Goal: Book appointment/travel/reservation

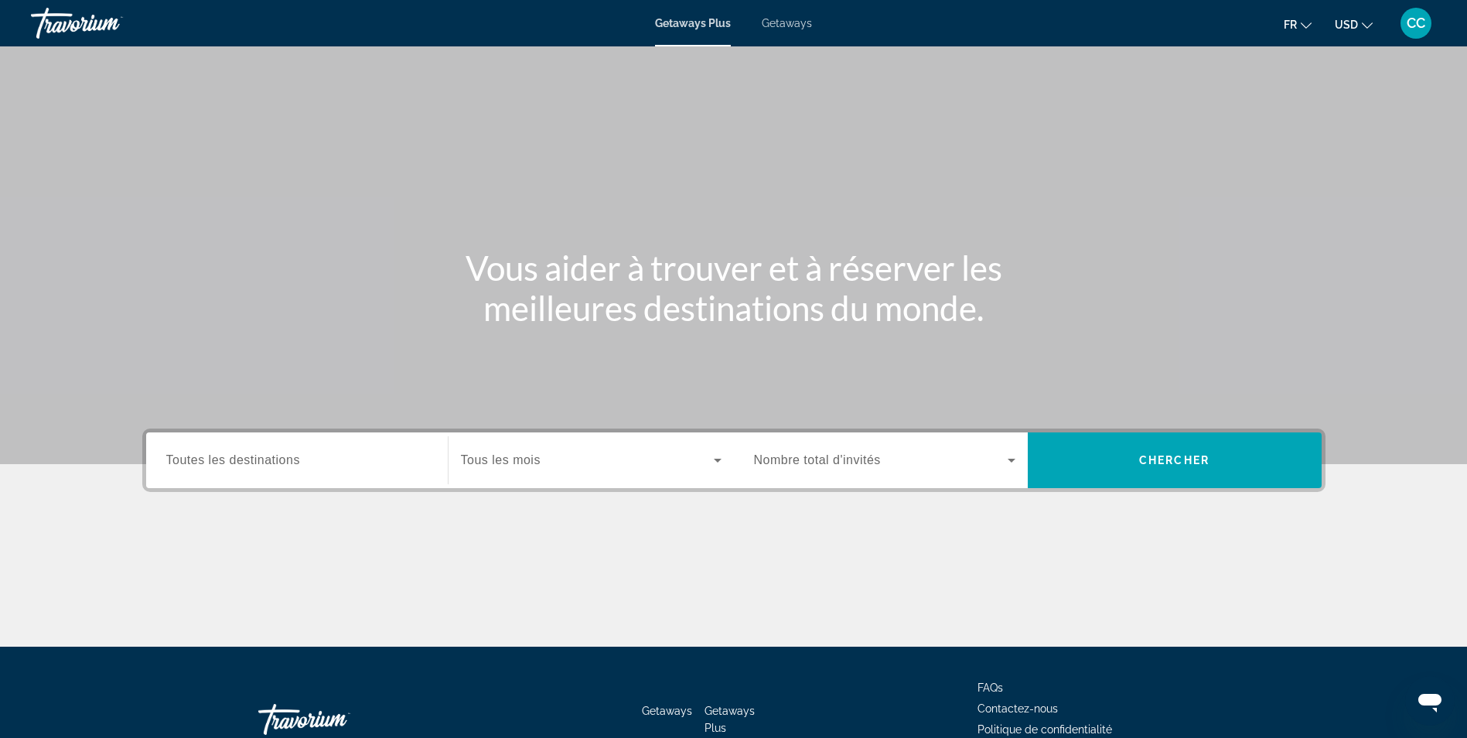
click at [341, 457] on input "Destination Toutes les destinations" at bounding box center [296, 461] width 261 height 19
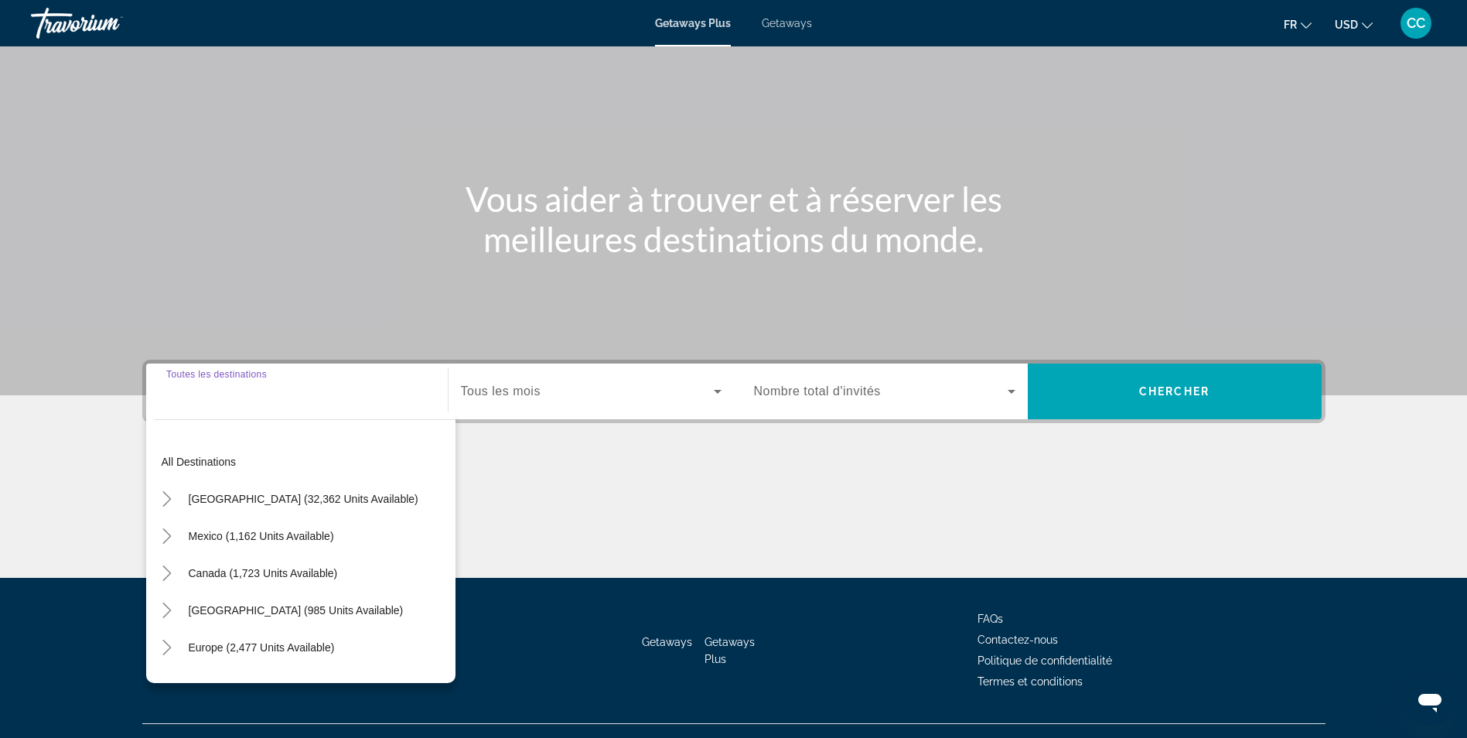
scroll to position [98, 0]
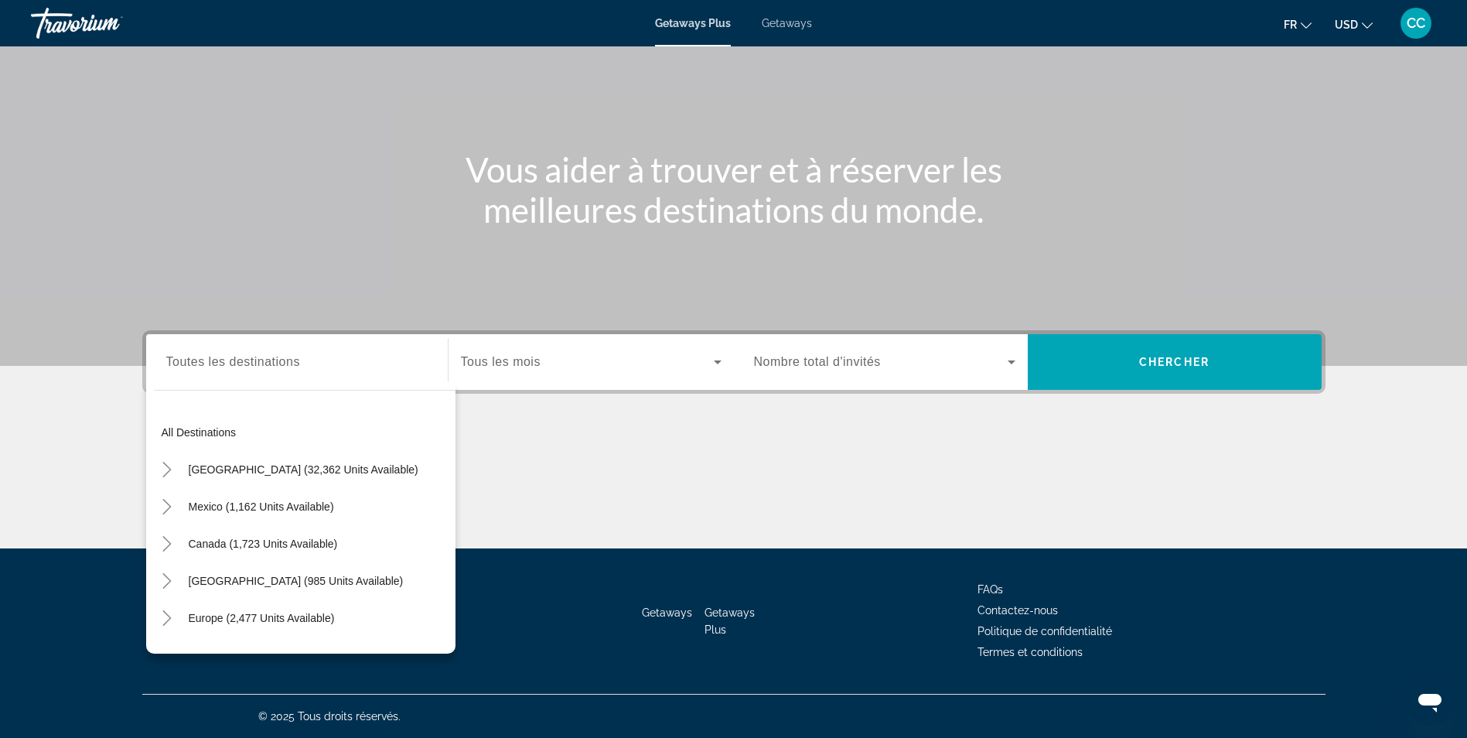
click at [303, 381] on div "Search widget" at bounding box center [296, 362] width 261 height 44
click at [169, 517] on mat-icon "Toggle Mexico (1,162 units available)" at bounding box center [167, 507] width 27 height 27
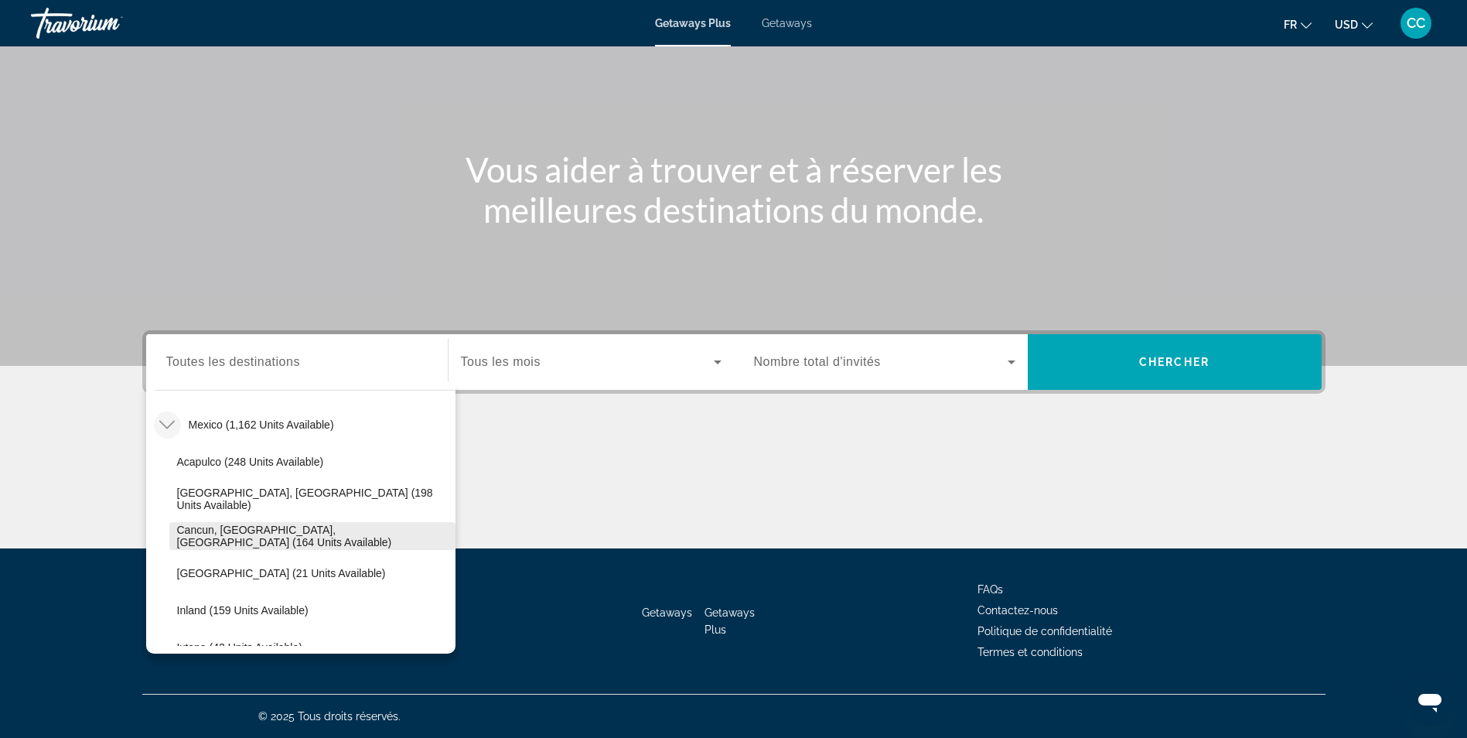
click at [342, 532] on span "Cancun, Cozumel, Riviera Maya (164 units available)" at bounding box center [312, 536] width 271 height 25
type input "**********"
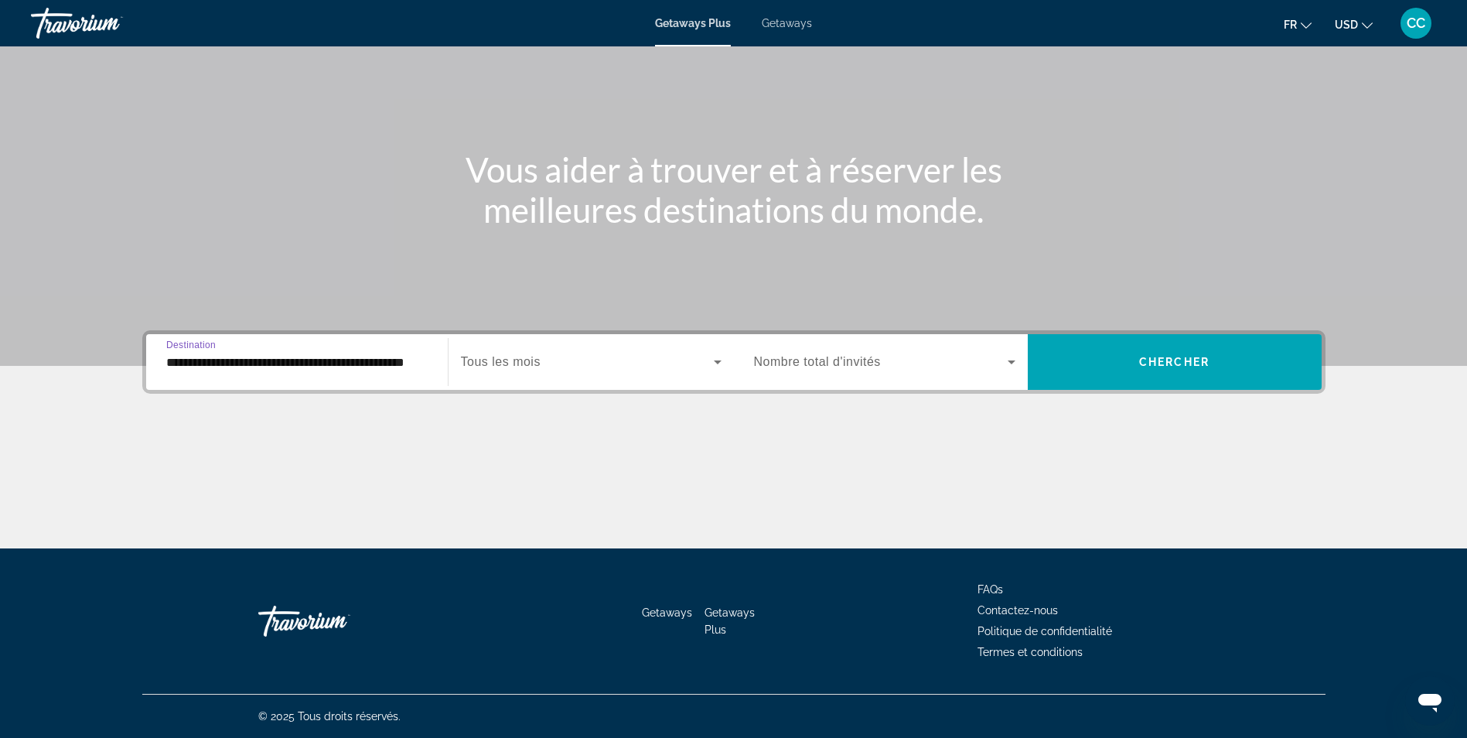
click at [600, 368] on span "Search widget" at bounding box center [587, 362] width 253 height 19
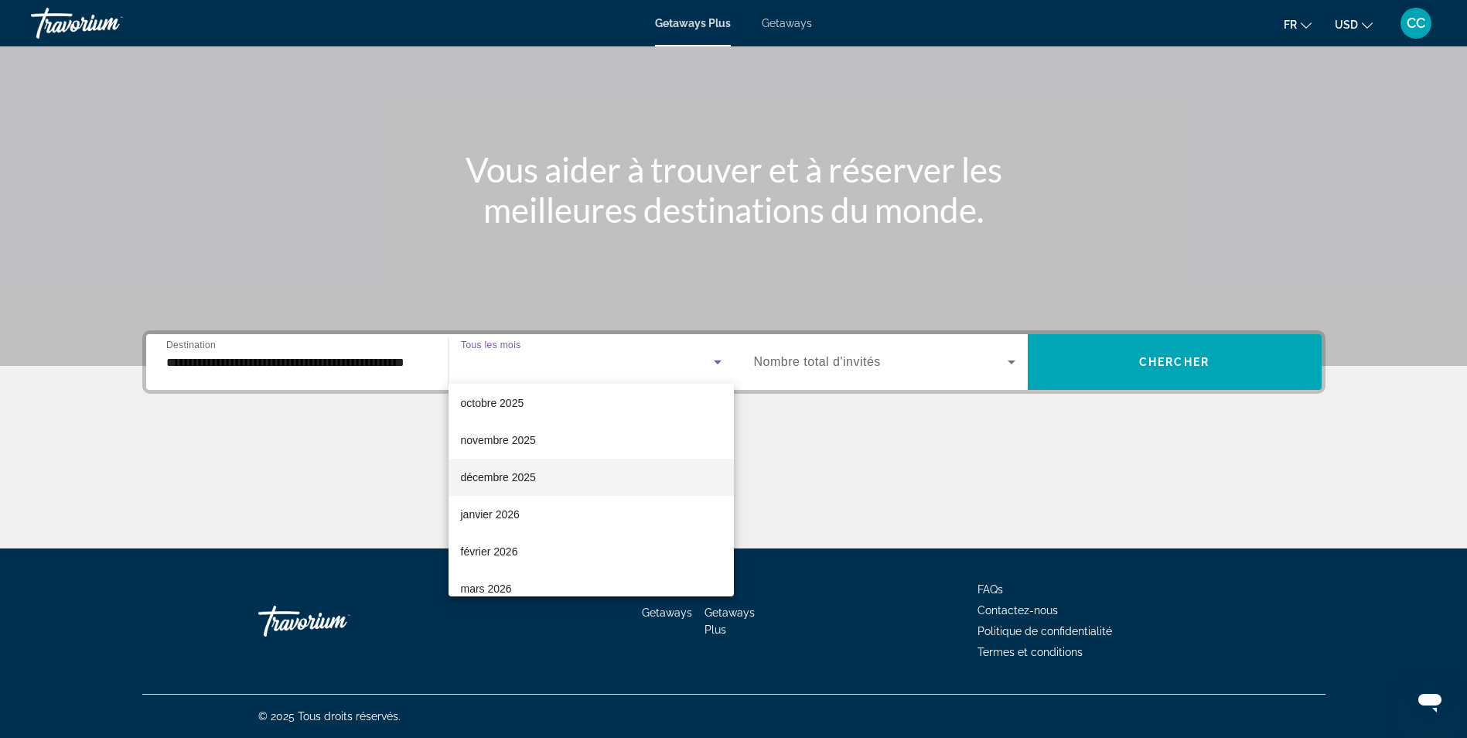
scroll to position [155, 0]
click at [568, 481] on mat-option "février 2026" at bounding box center [591, 476] width 285 height 37
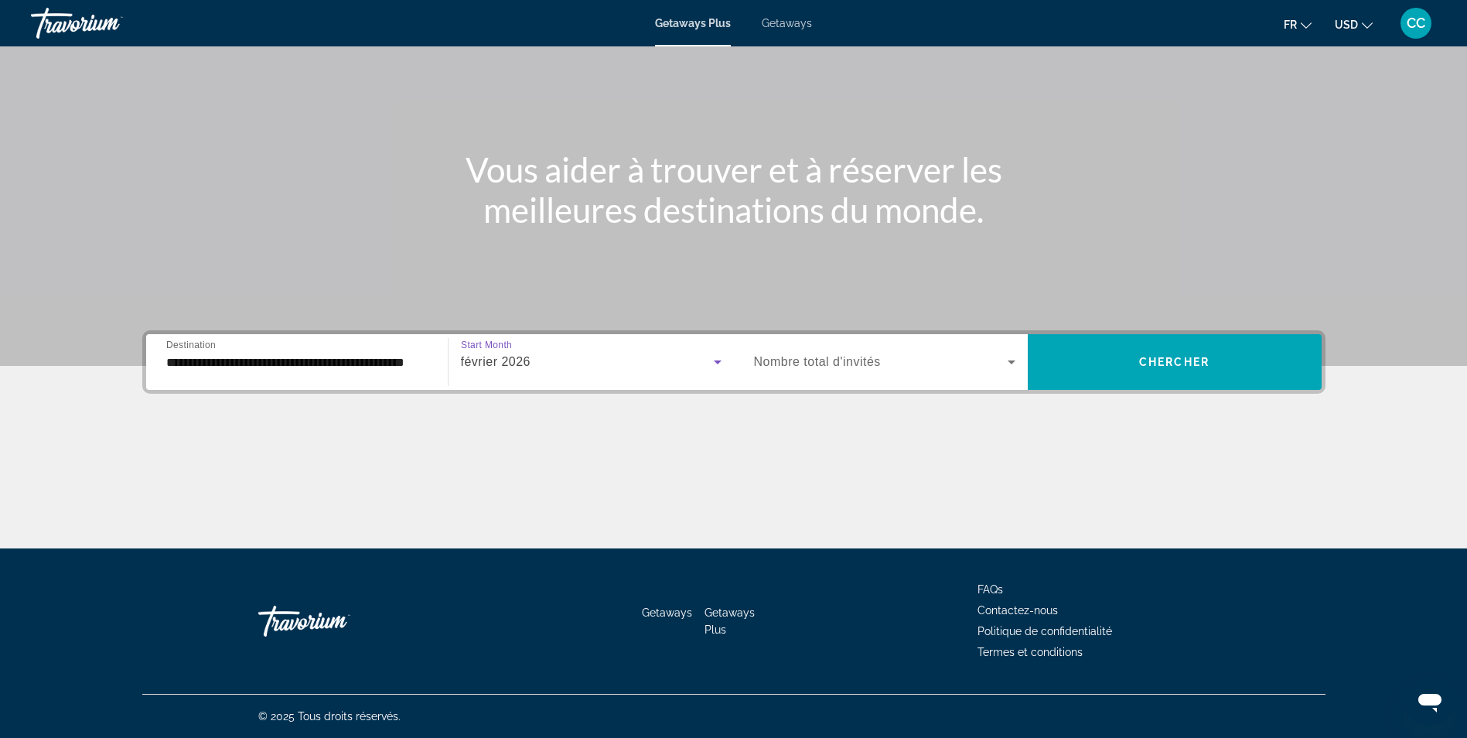
click at [884, 362] on span "Search widget" at bounding box center [881, 362] width 254 height 19
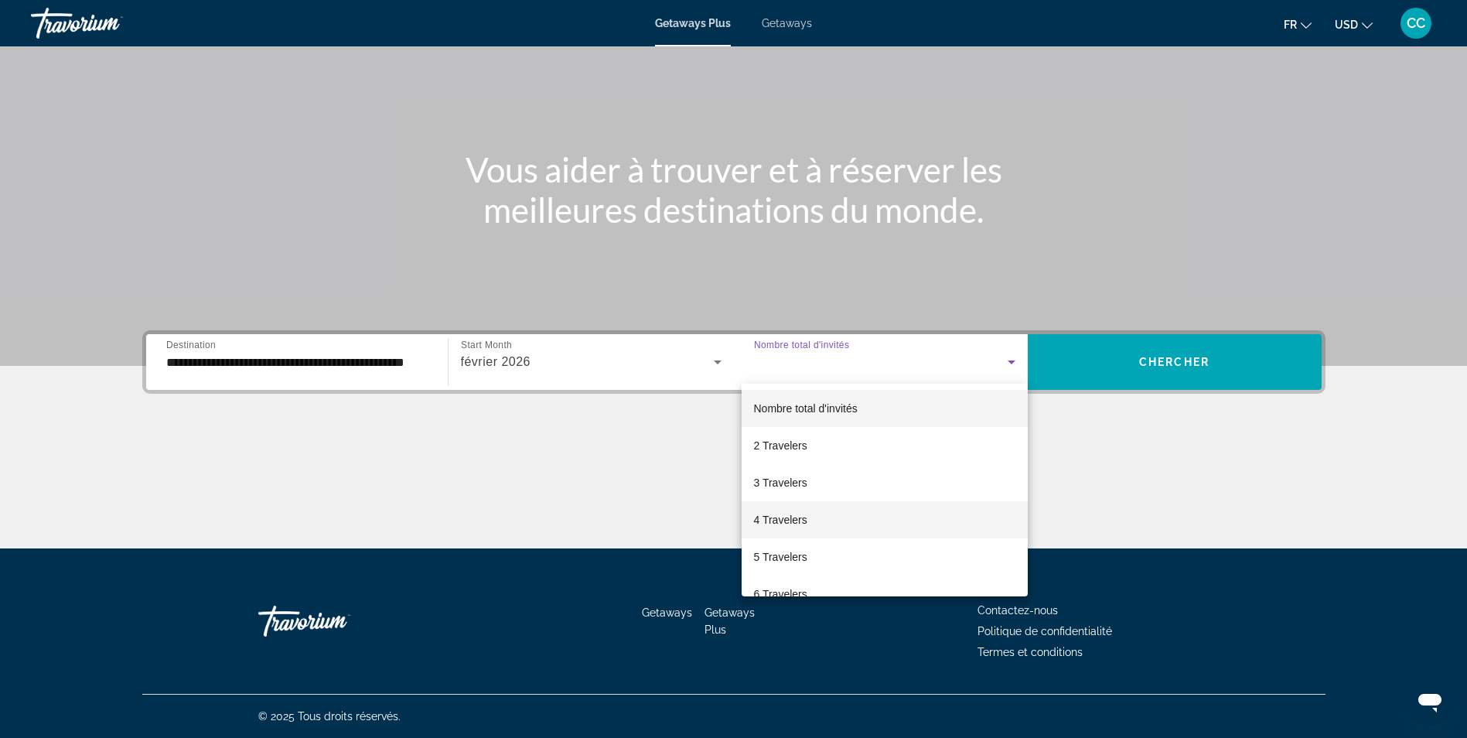
click at [793, 519] on span "4 Travelers" at bounding box center [780, 520] width 53 height 19
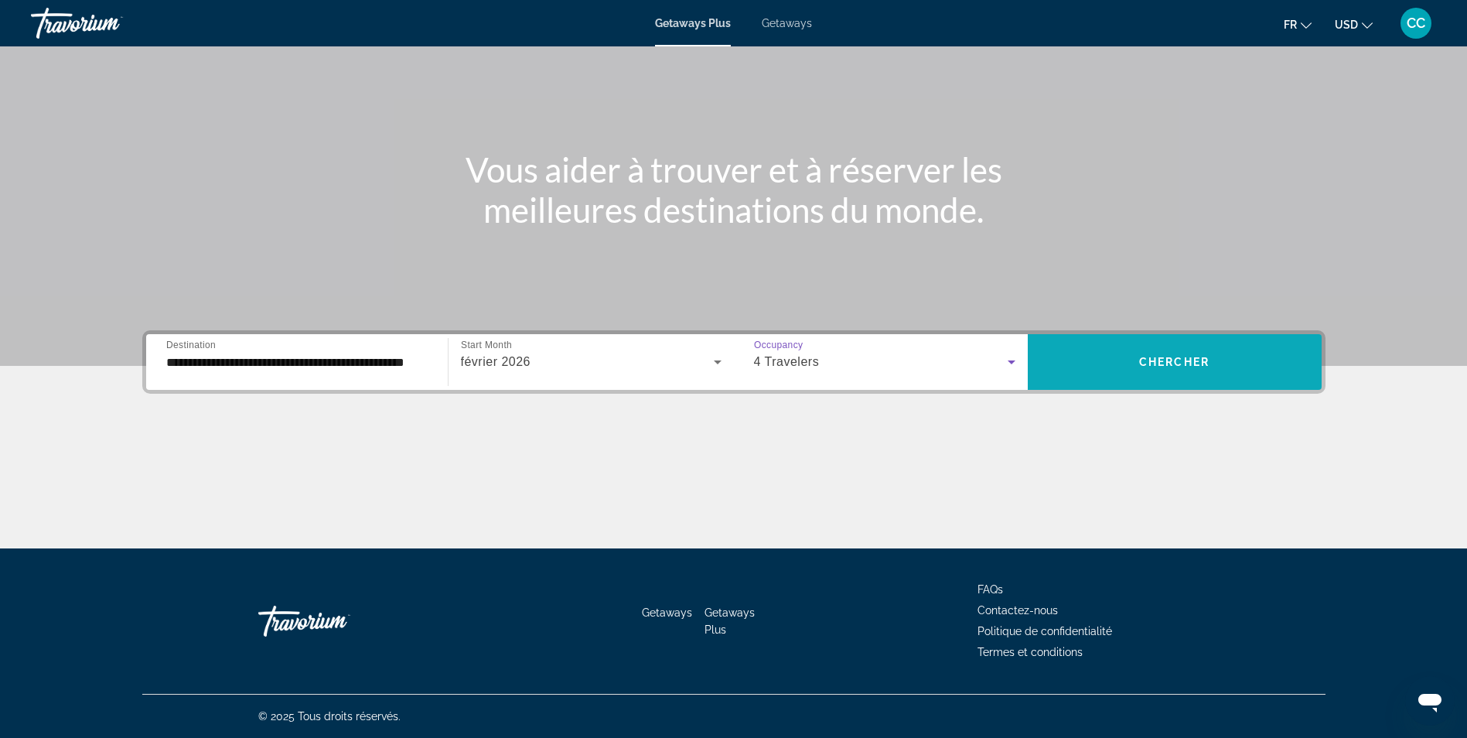
click at [1218, 360] on span "Search widget" at bounding box center [1175, 361] width 294 height 37
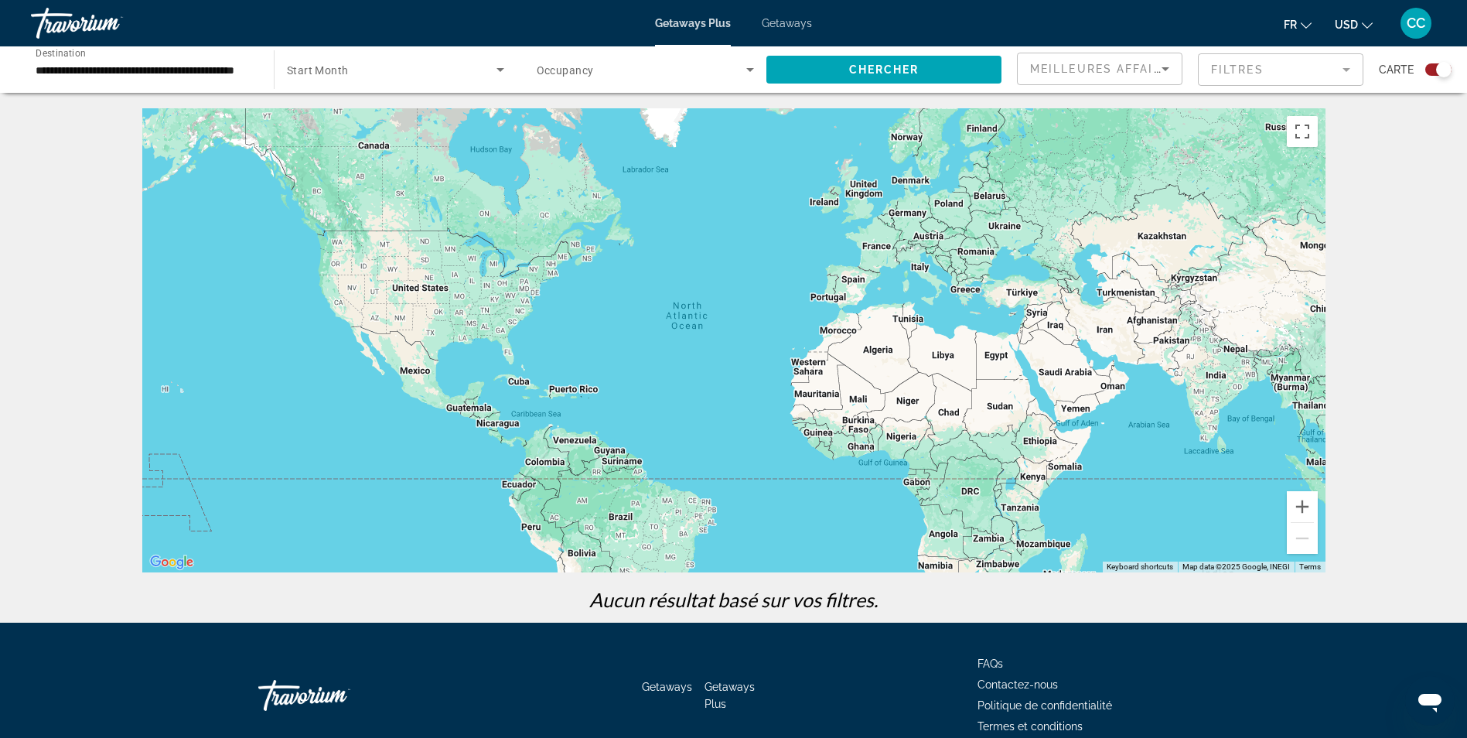
click at [796, 25] on span "Getaways" at bounding box center [787, 23] width 50 height 12
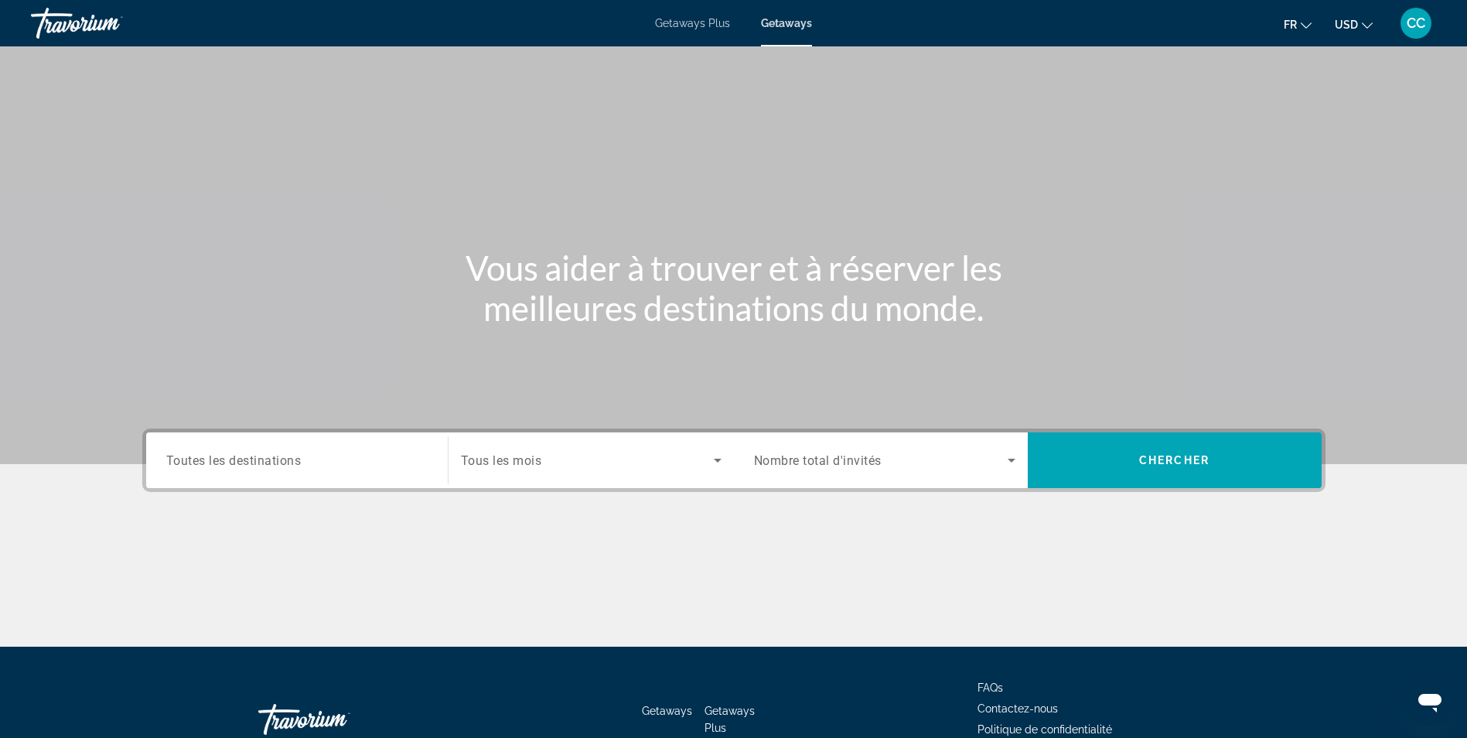
click at [368, 456] on input "Destination Toutes les destinations" at bounding box center [296, 461] width 261 height 19
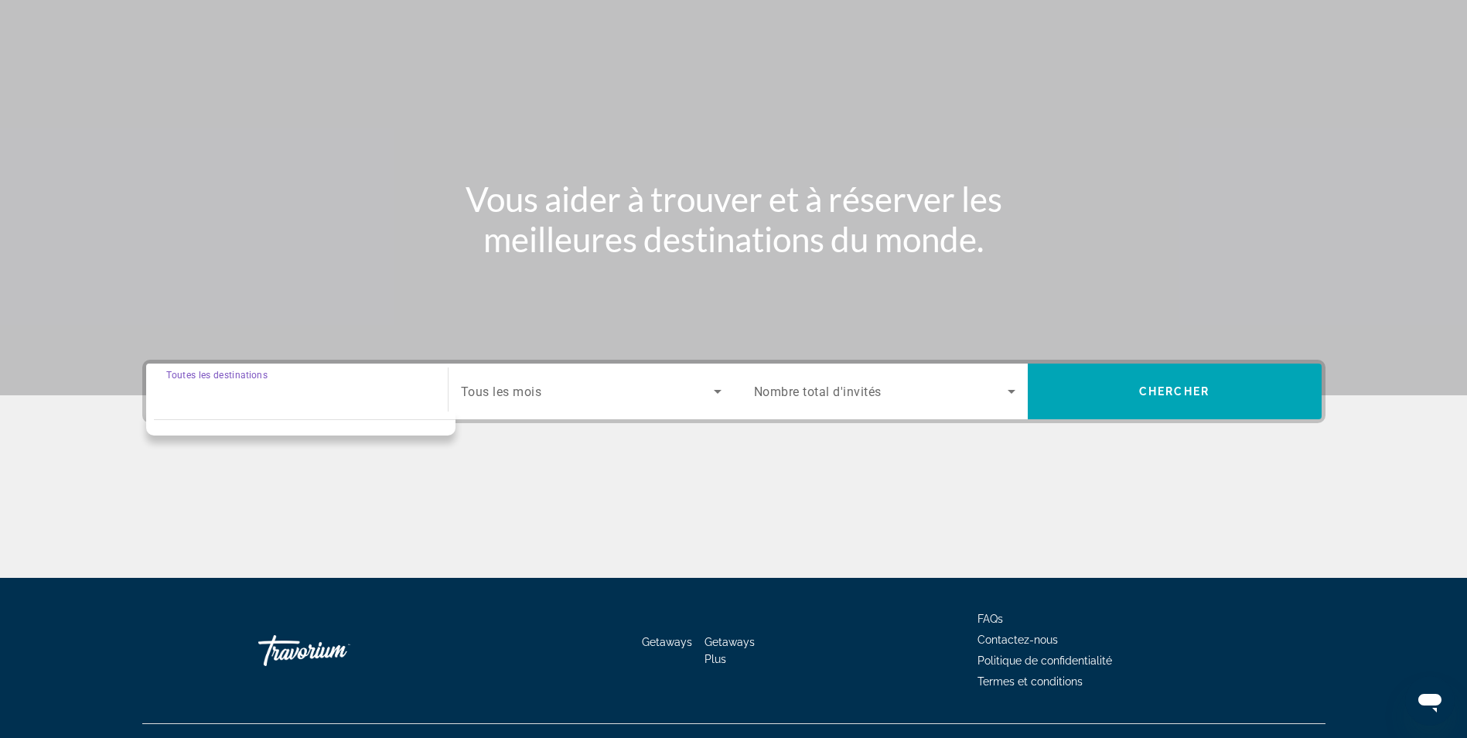
scroll to position [98, 0]
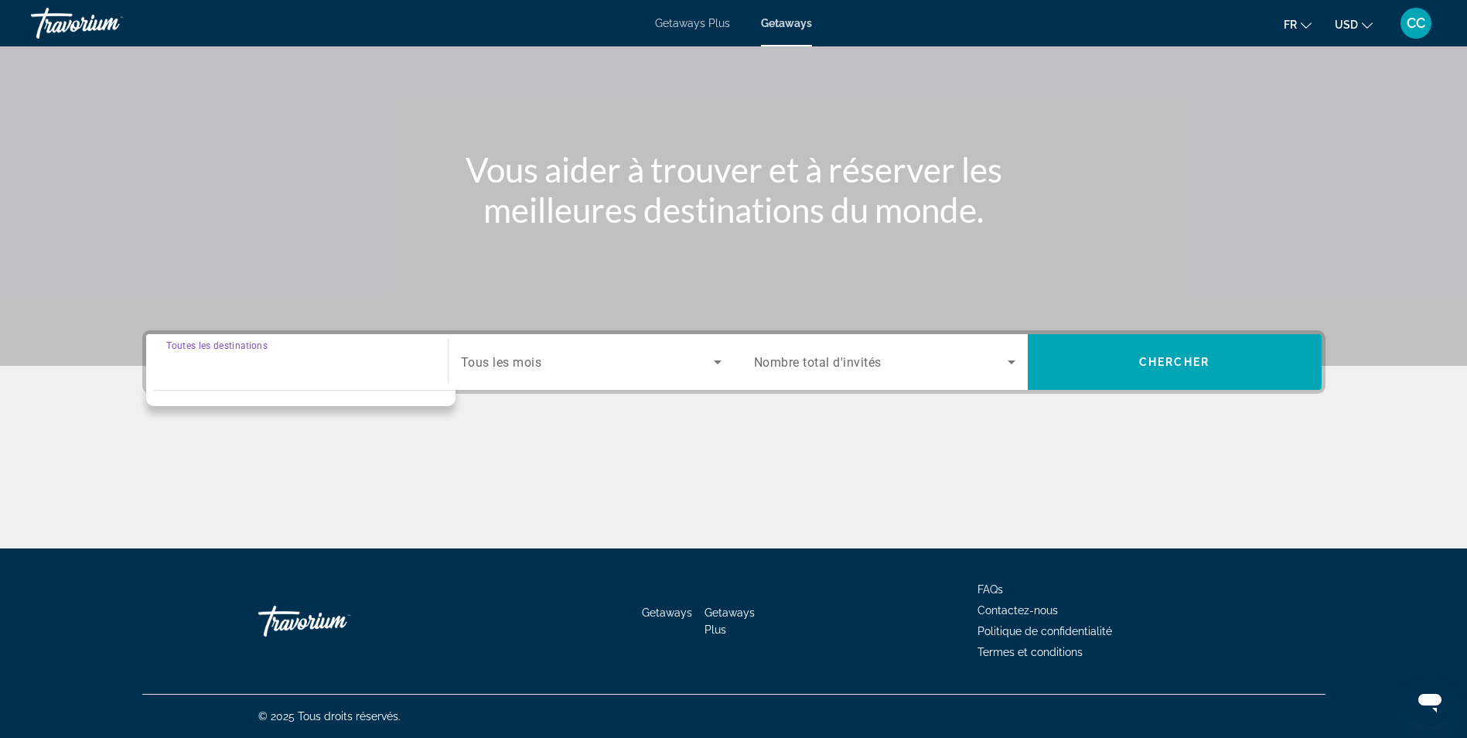
click at [357, 366] on input "Destination Toutes les destinations" at bounding box center [296, 363] width 261 height 19
click at [1358, 19] on button "USD USD ($) MXN (Mex$) CAD (Can$) GBP (£) EUR (€) AUD (A$) NZD (NZ$) CNY (CN¥)" at bounding box center [1354, 24] width 38 height 22
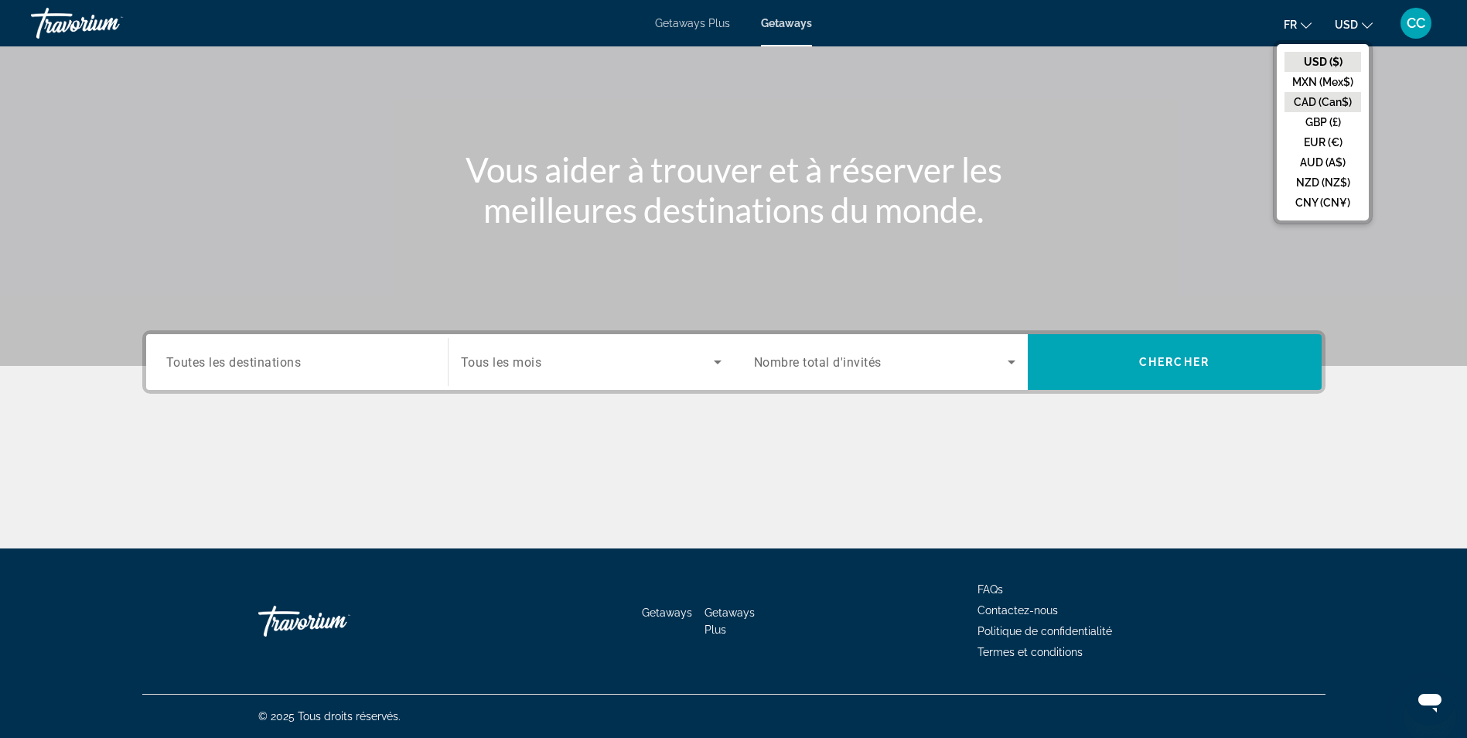
click at [1303, 102] on button "CAD (Can$)" at bounding box center [1323, 102] width 77 height 20
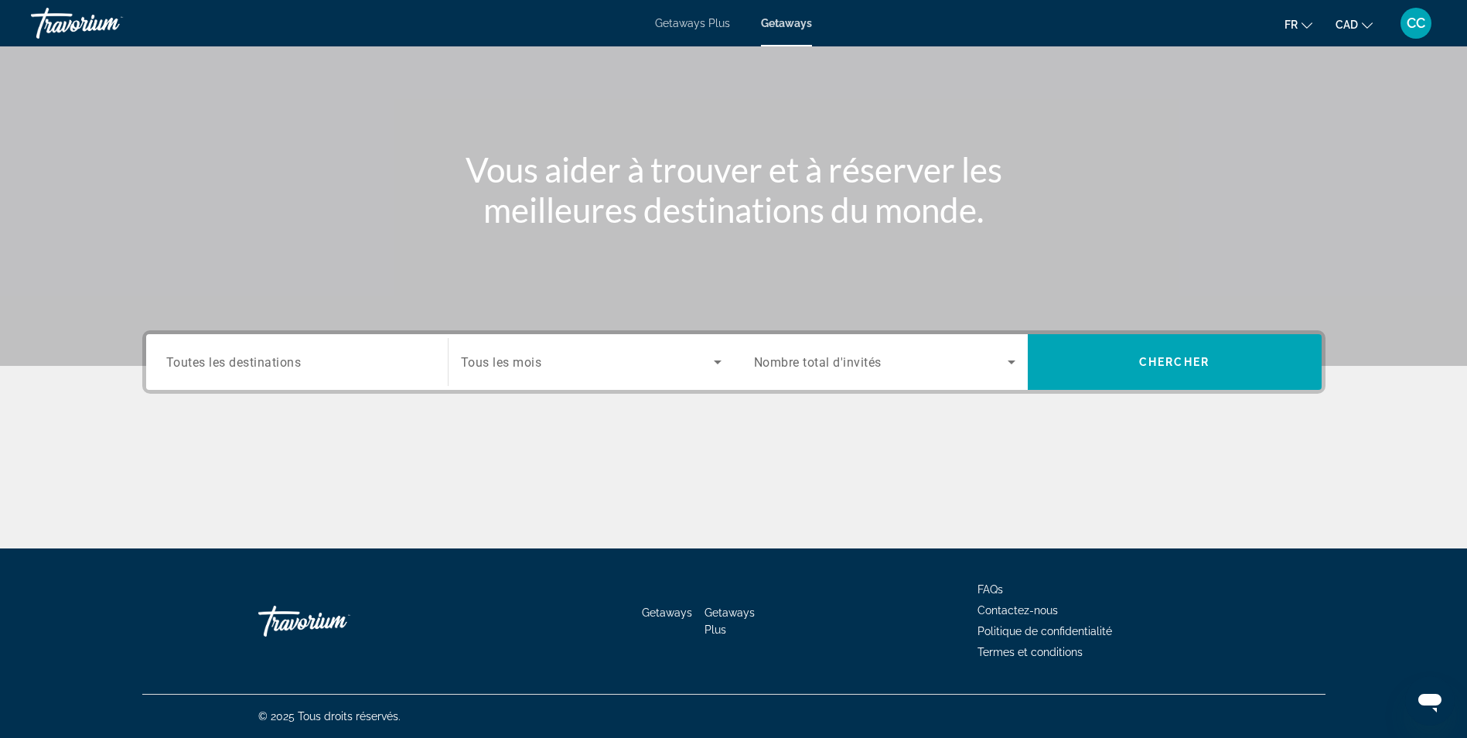
click at [373, 360] on input "Destination Toutes les destinations" at bounding box center [296, 363] width 261 height 19
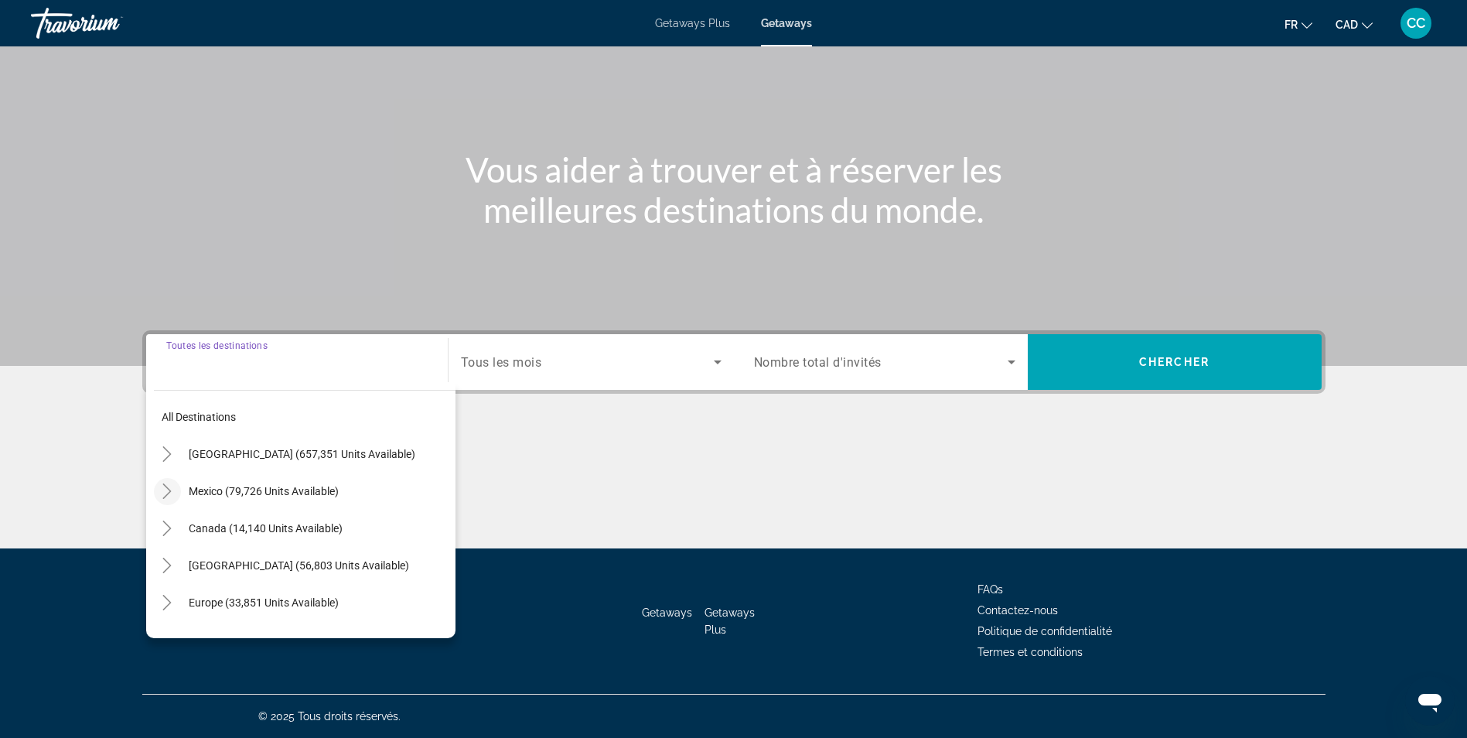
click at [169, 497] on icon "Toggle Mexico (79,726 units available)" at bounding box center [166, 490] width 15 height 15
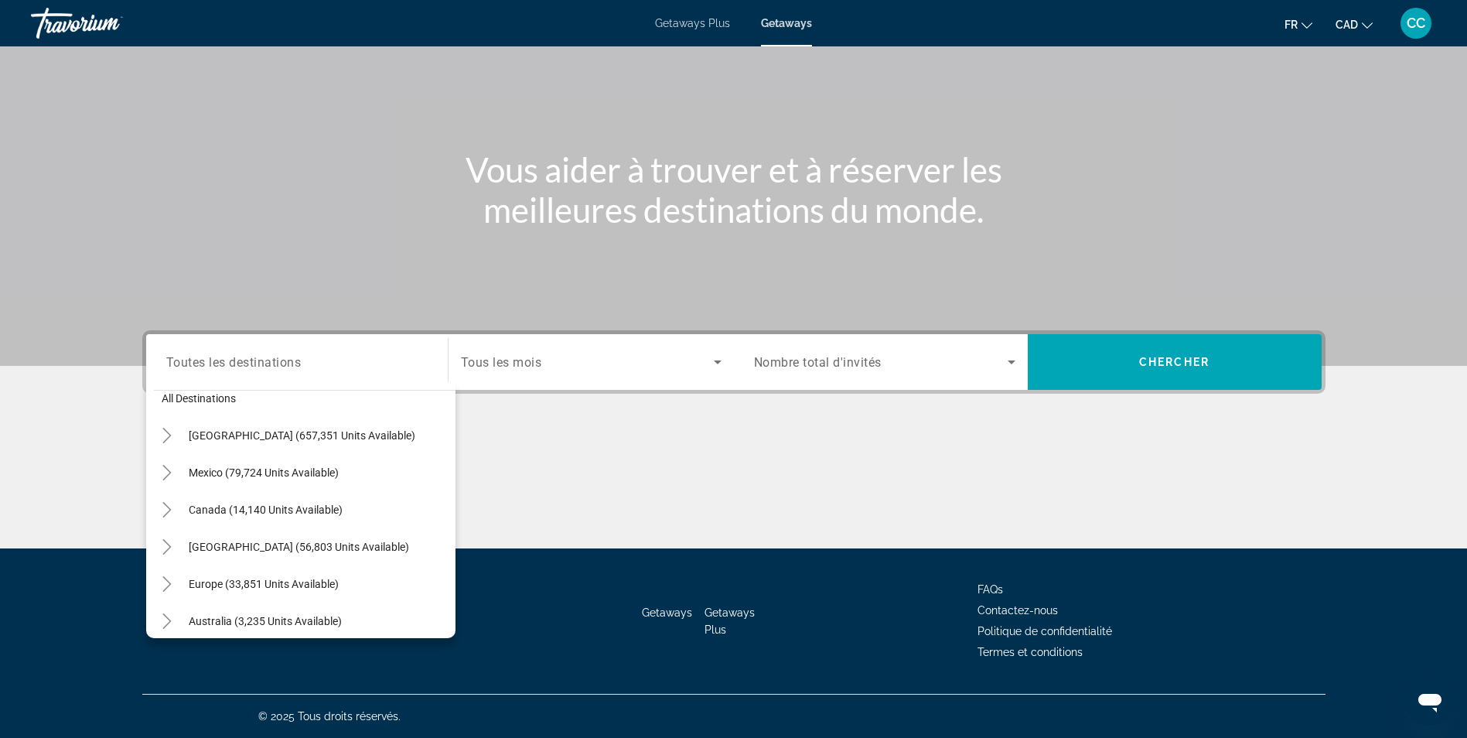
scroll to position [0, 0]
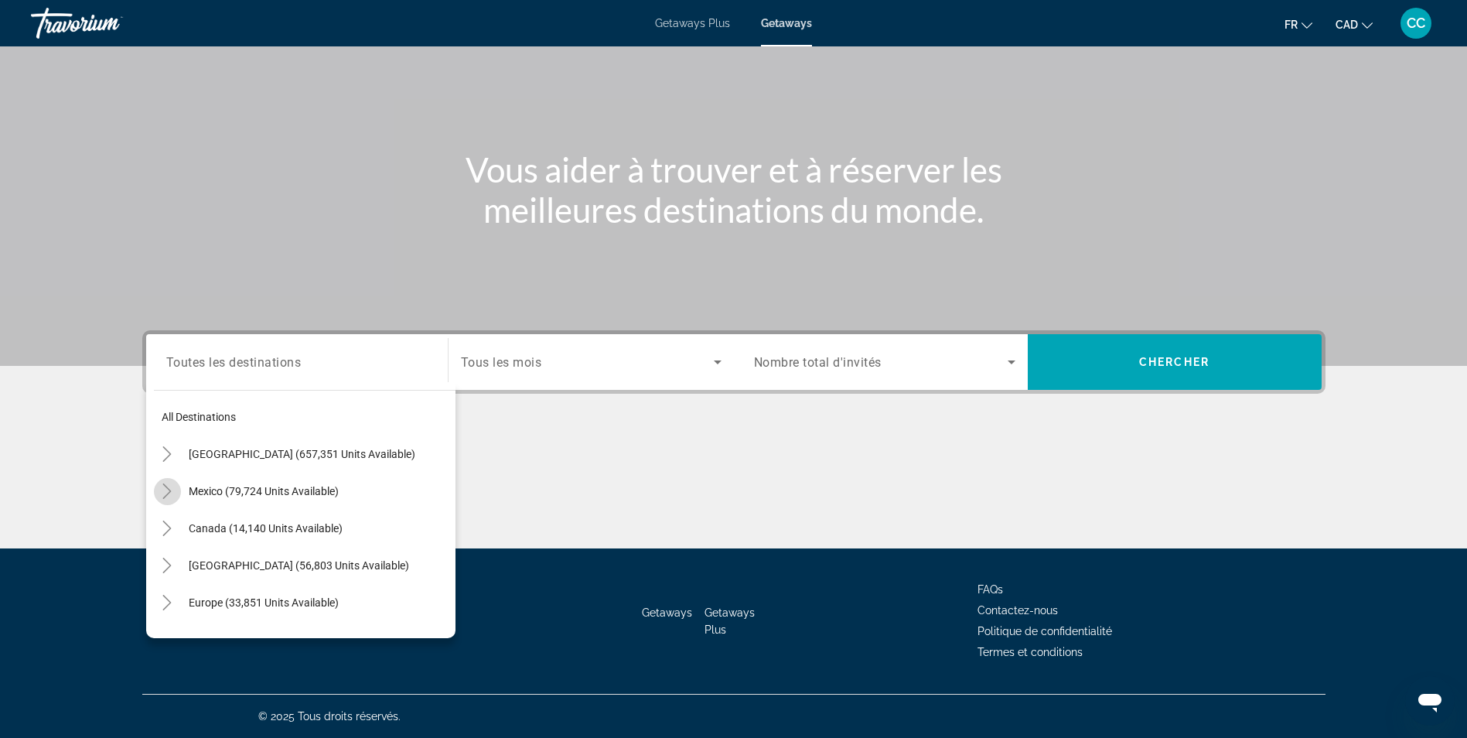
click at [166, 490] on icon "Toggle Mexico (79,724 units available)" at bounding box center [166, 490] width 15 height 15
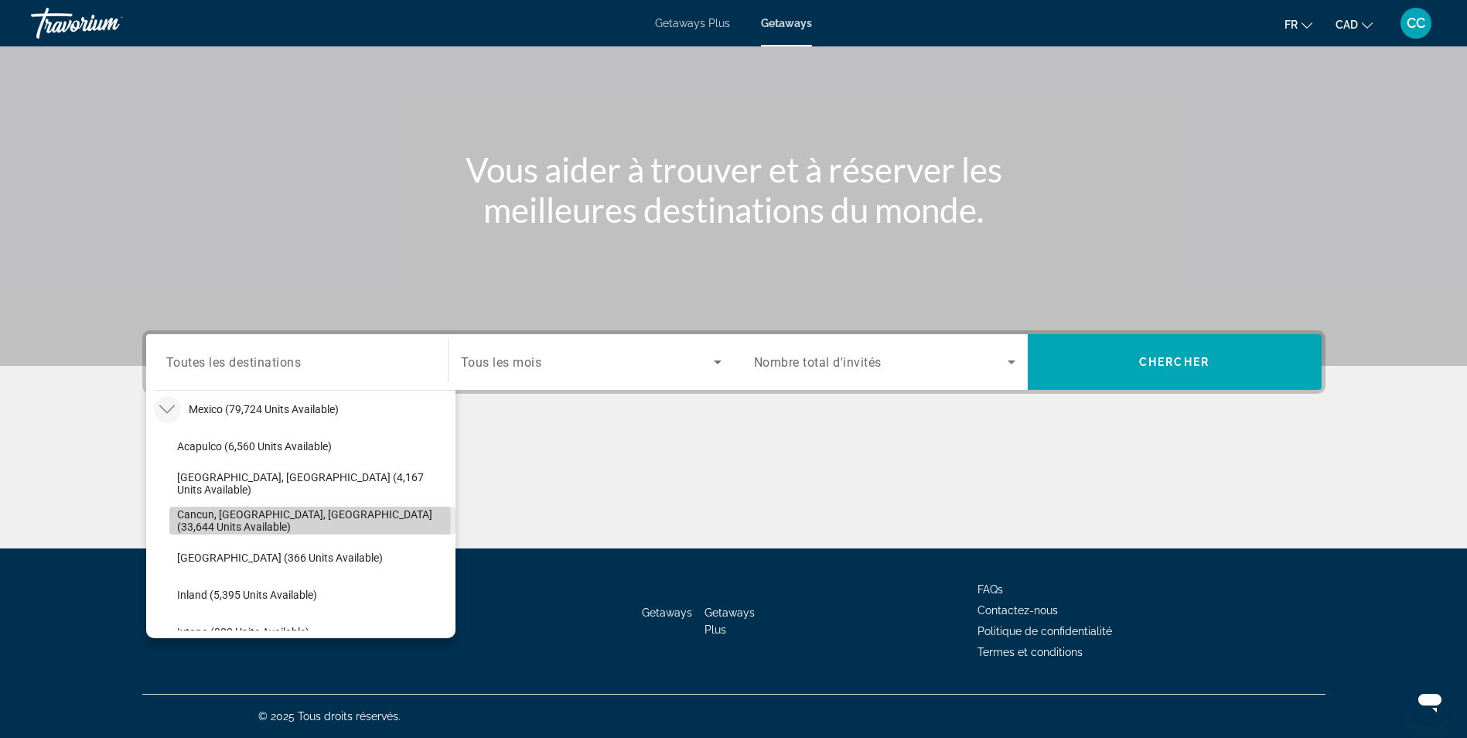
click at [309, 522] on span "Cancun, Cozumel, Riviera Maya (33,644 units available)" at bounding box center [312, 520] width 271 height 25
type input "**********"
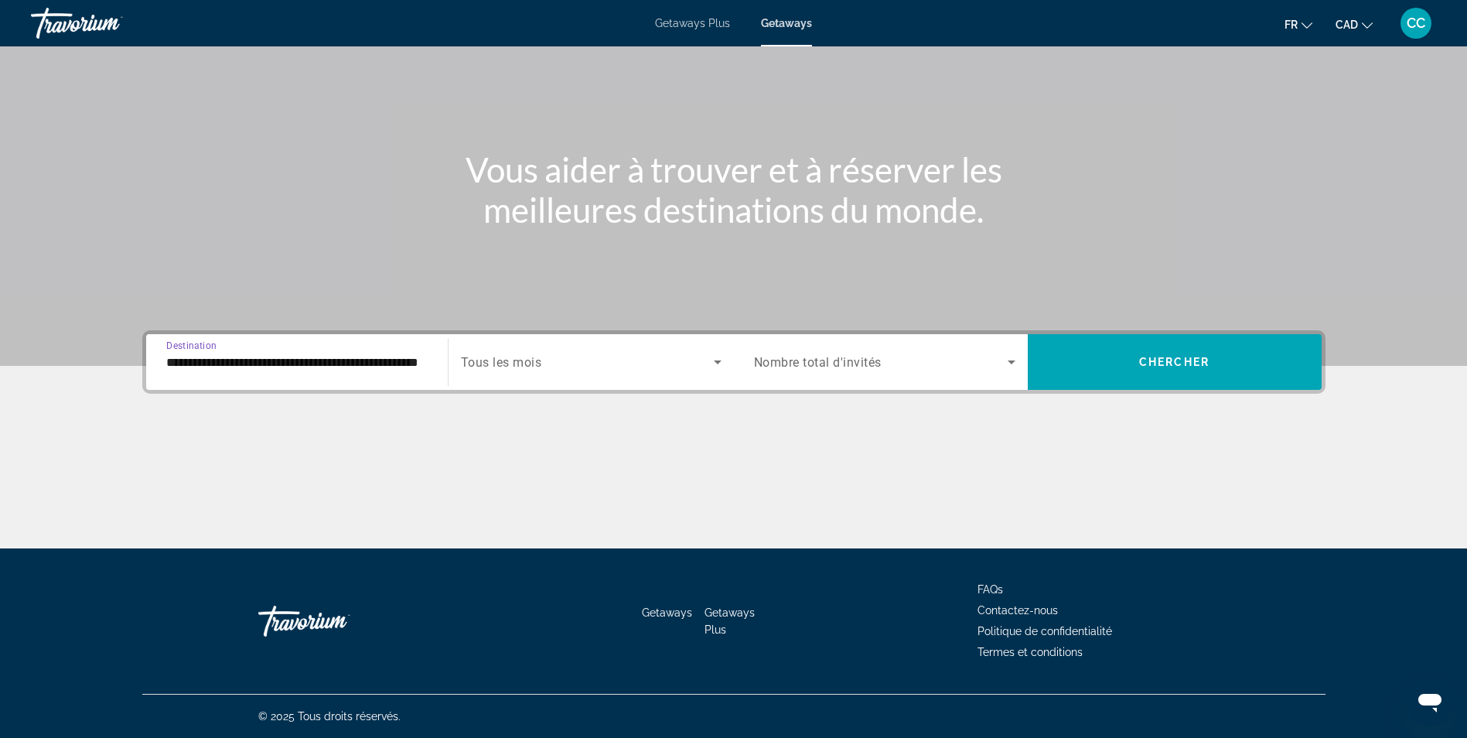
click at [659, 370] on span "Search widget" at bounding box center [587, 362] width 253 height 19
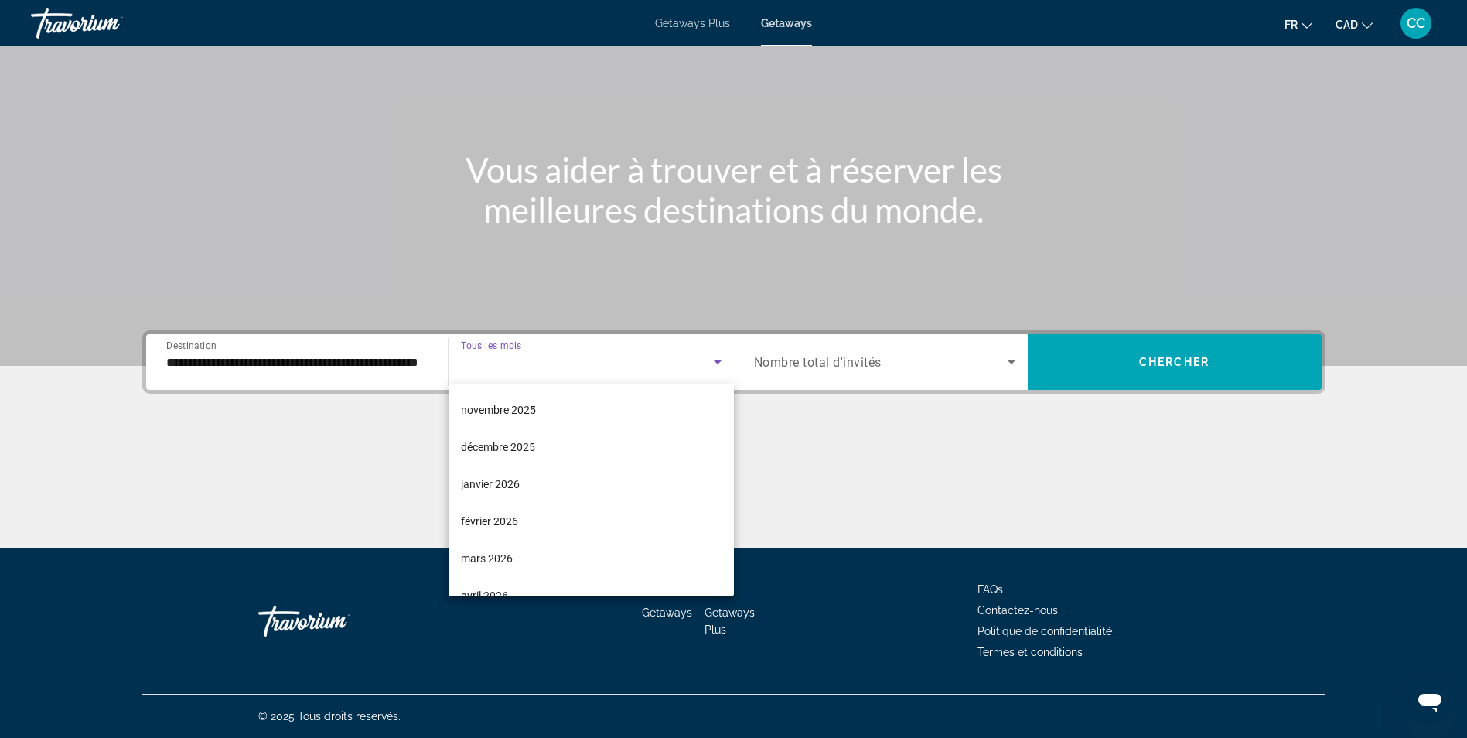
scroll to position [124, 0]
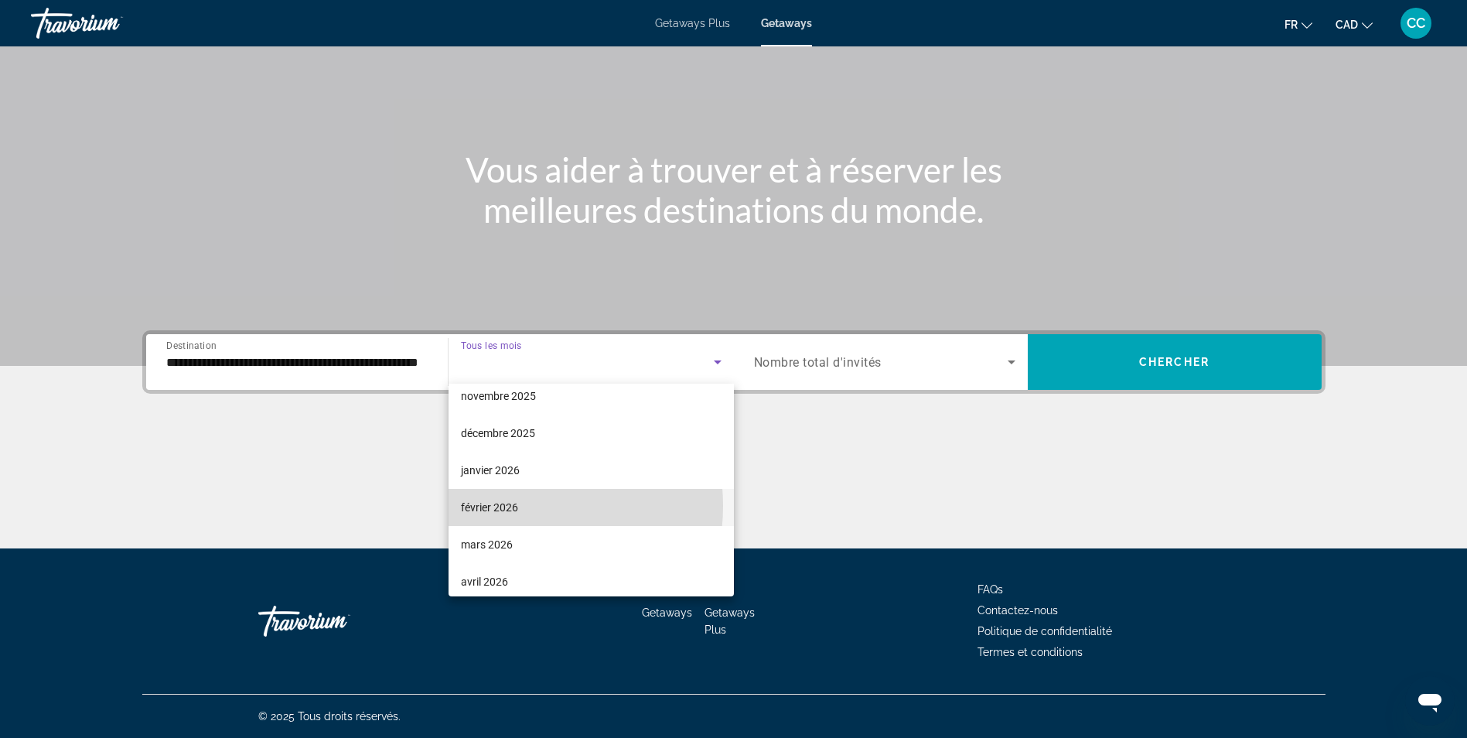
click at [507, 506] on span "février 2026" at bounding box center [489, 507] width 57 height 19
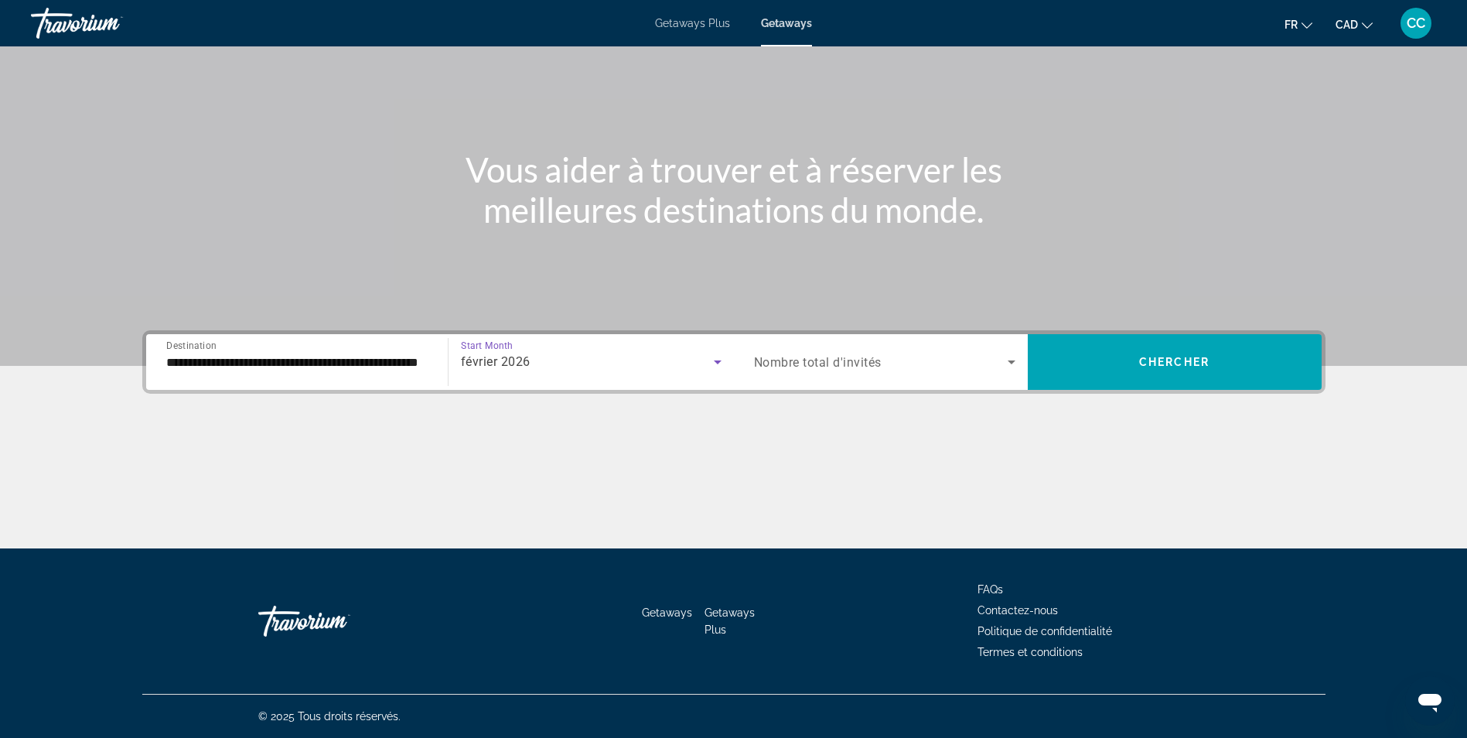
click at [921, 363] on span "Search widget" at bounding box center [881, 362] width 254 height 19
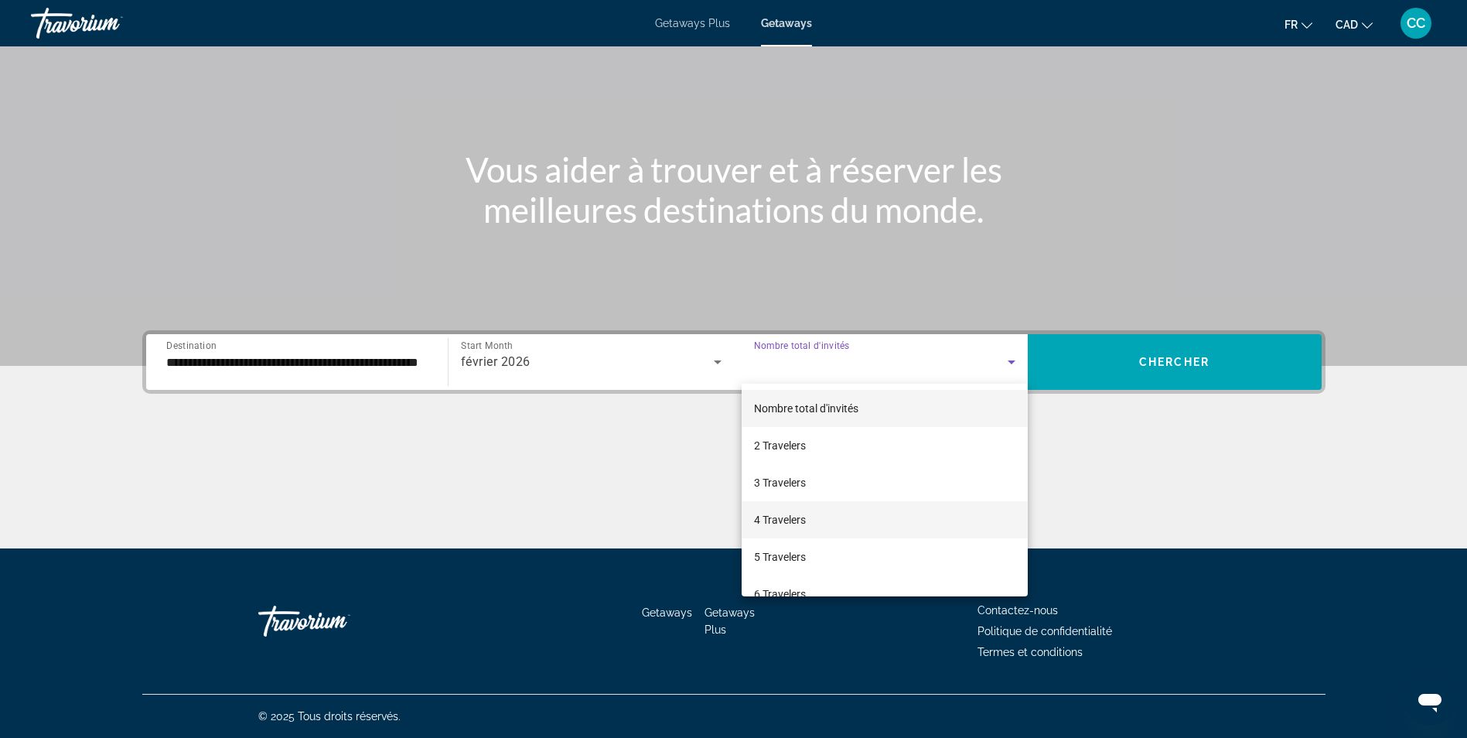
click at [796, 520] on span "4 Travelers" at bounding box center [780, 520] width 52 height 19
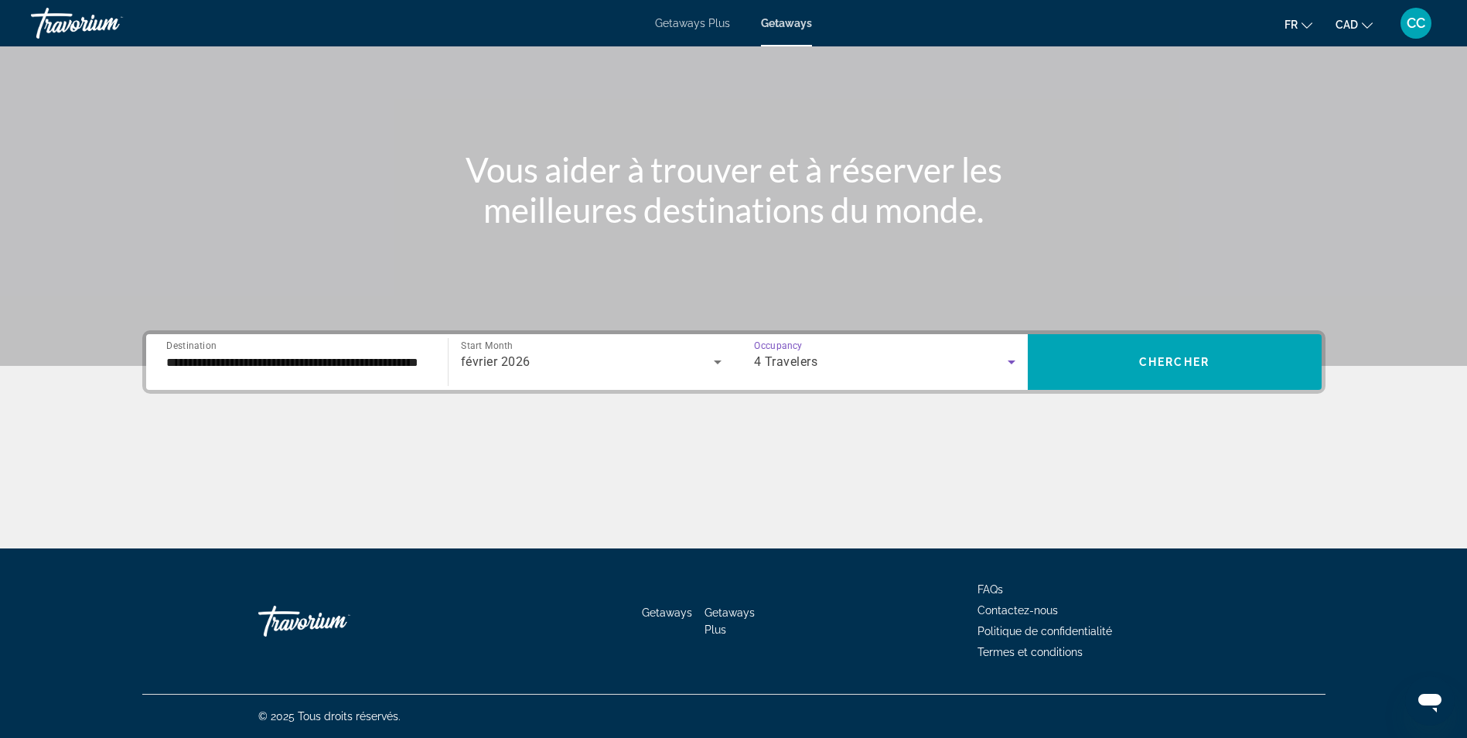
click at [1013, 367] on icon "Search widget" at bounding box center [1012, 362] width 19 height 19
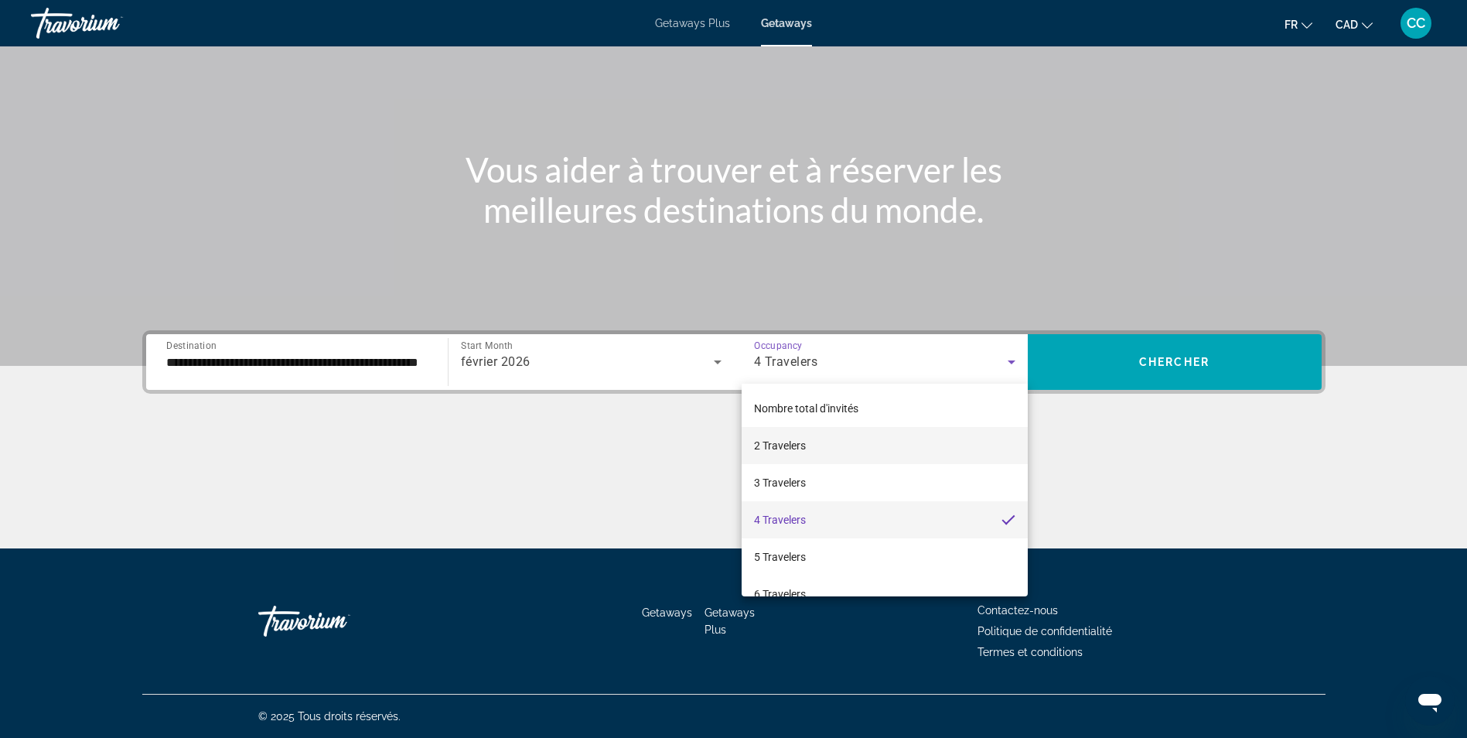
click at [835, 450] on mat-option "2 Travelers" at bounding box center [885, 445] width 286 height 37
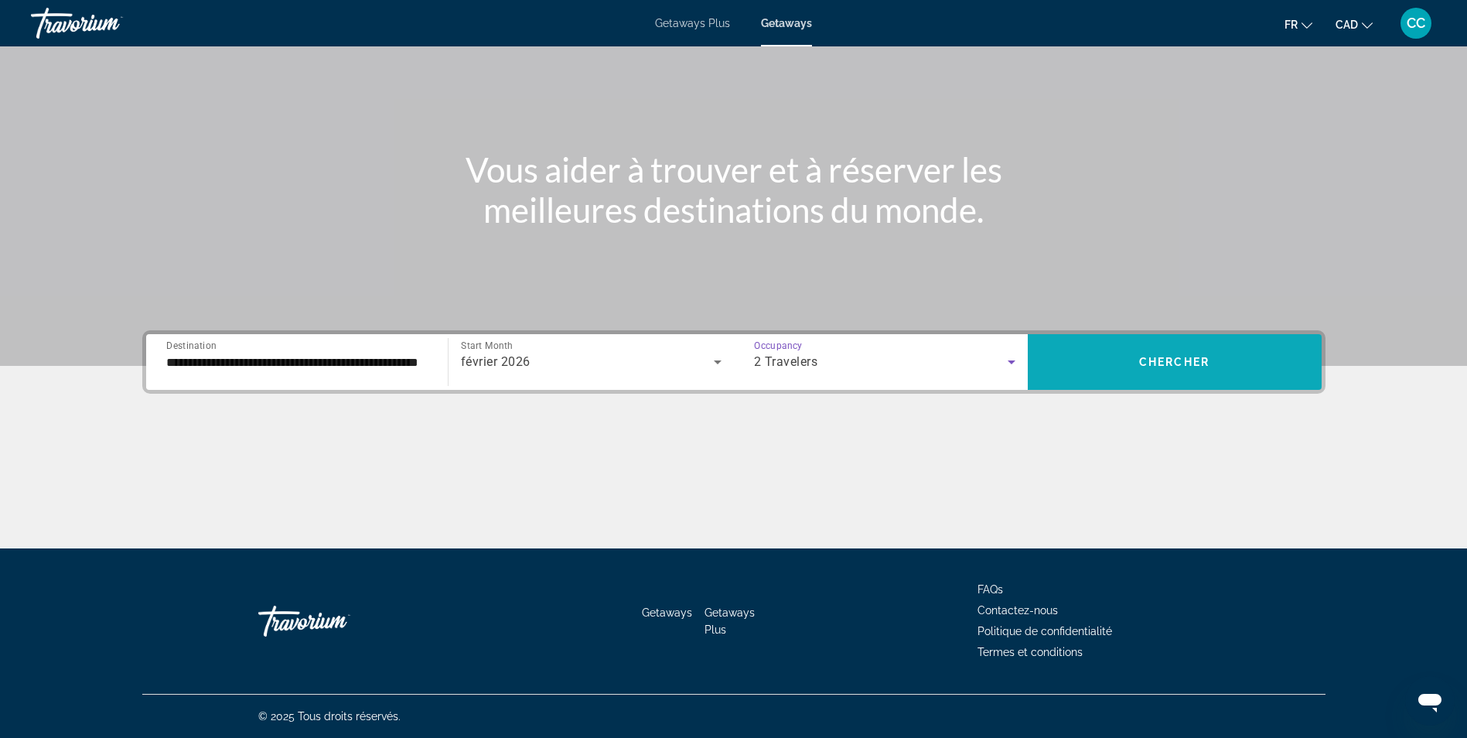
click at [1207, 368] on span "Search widget" at bounding box center [1175, 361] width 294 height 37
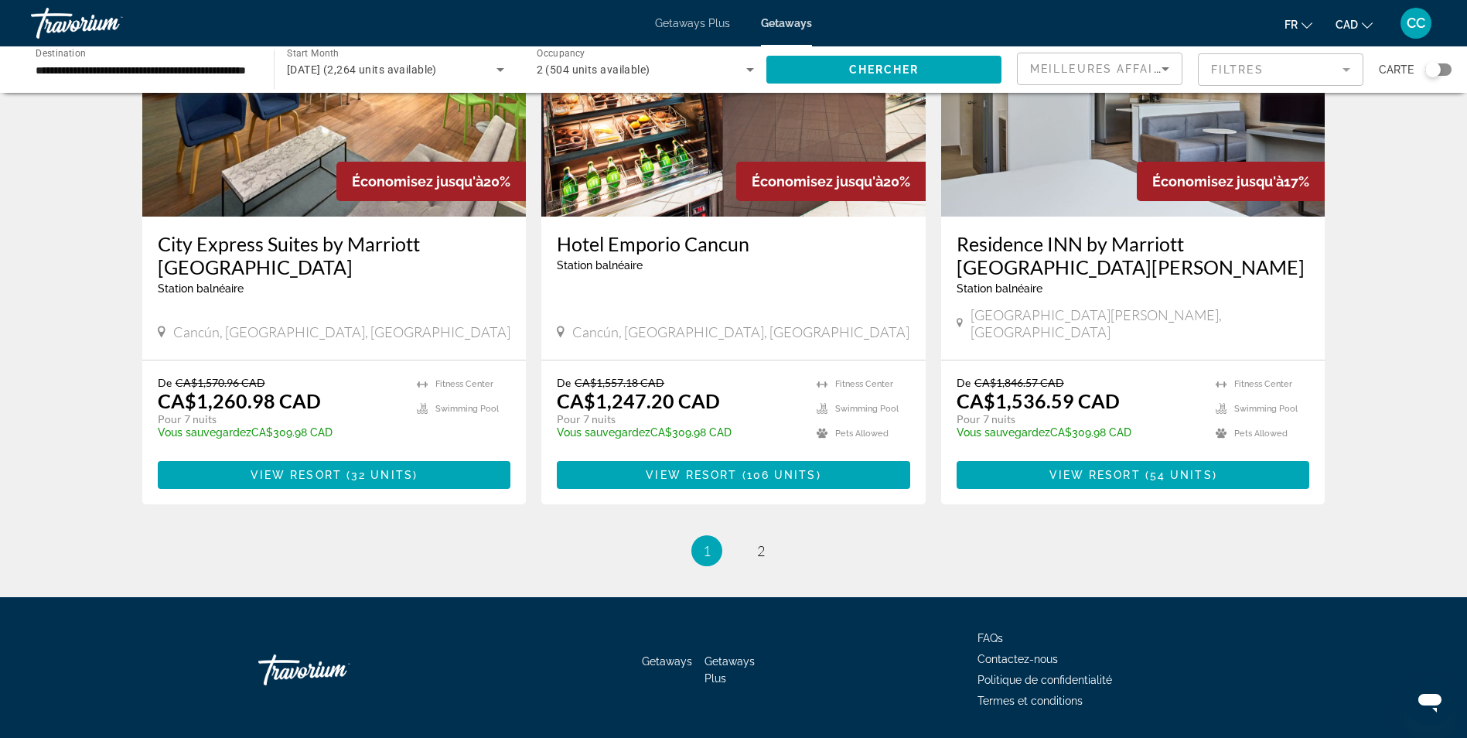
scroll to position [1834, 0]
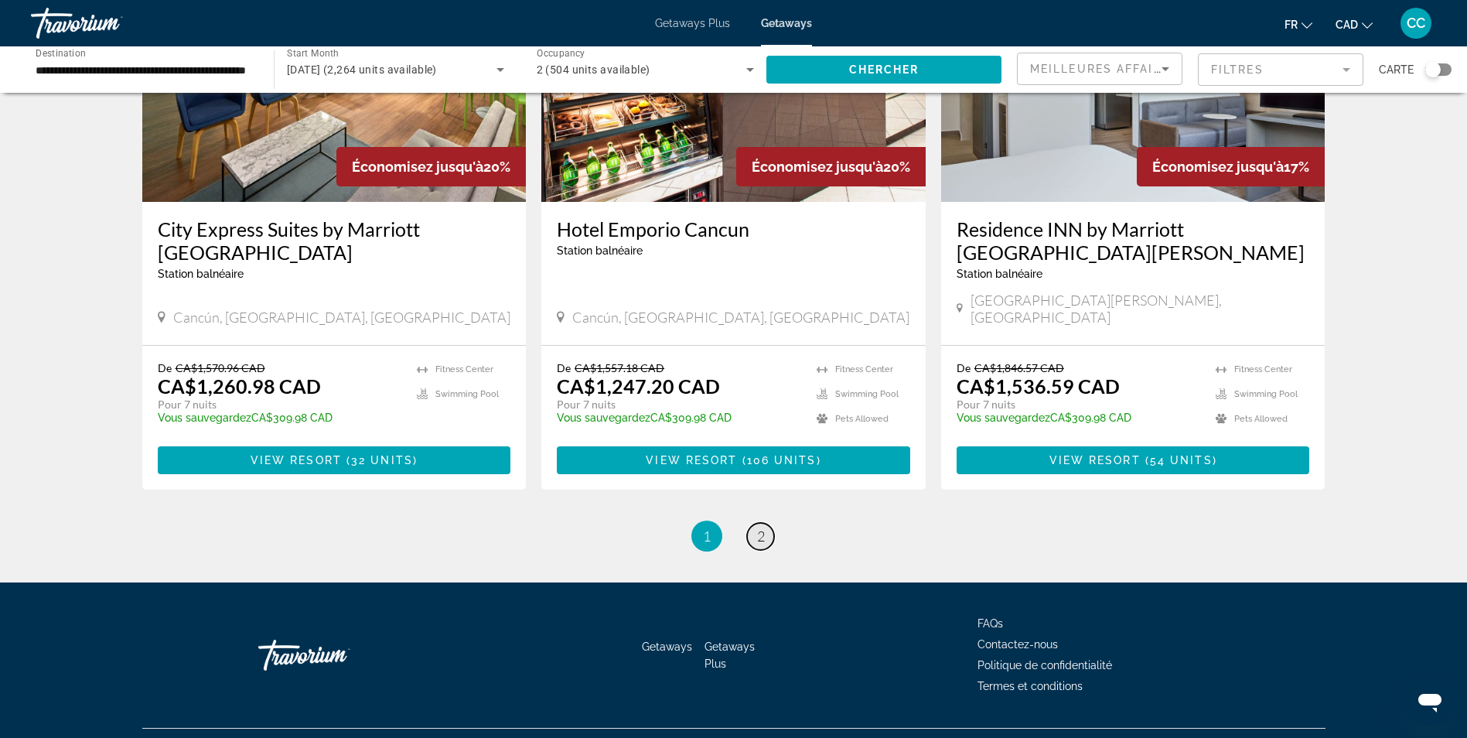
click at [762, 528] on span "2" at bounding box center [761, 536] width 8 height 17
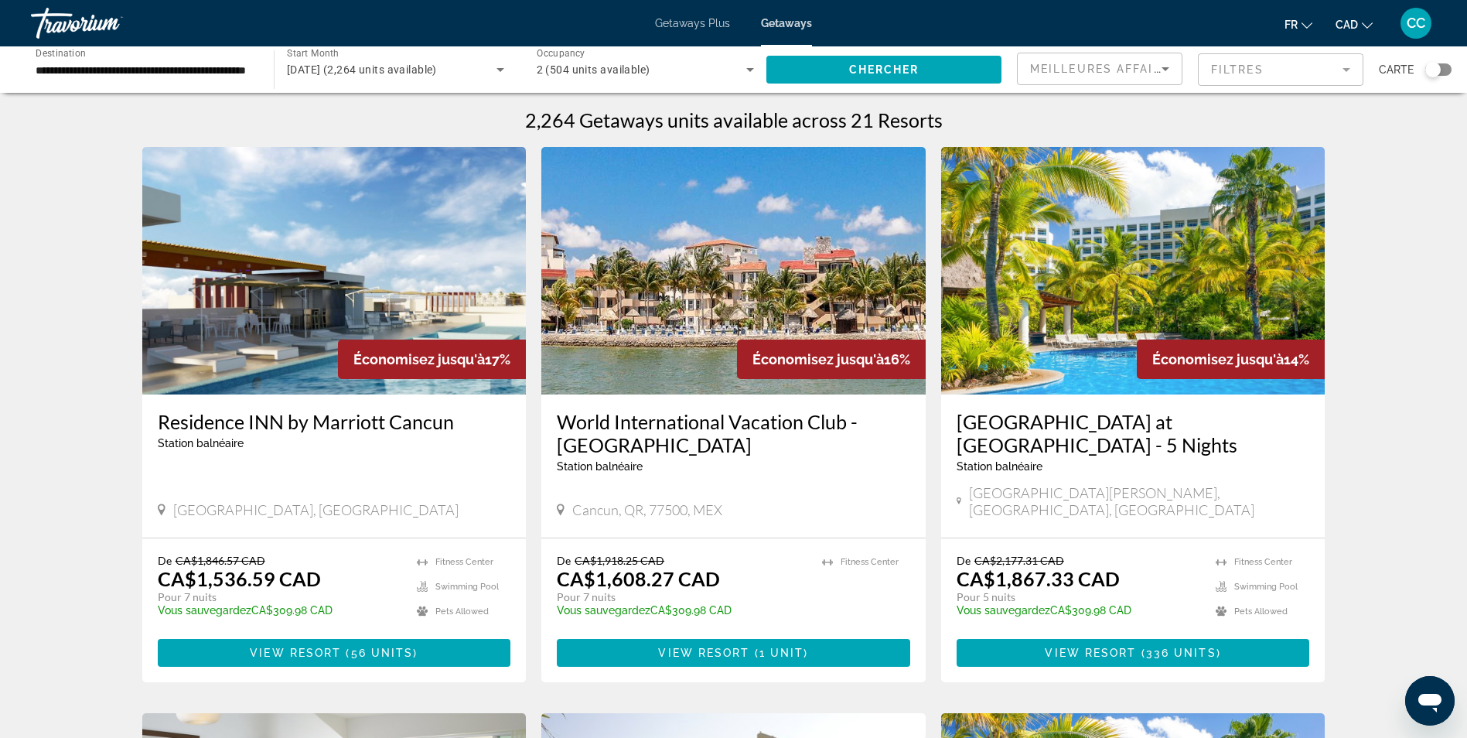
click at [1140, 424] on h3 "Mayan Palace at Vidanta Riviera Maya - 5 Nights" at bounding box center [1134, 433] width 354 height 46
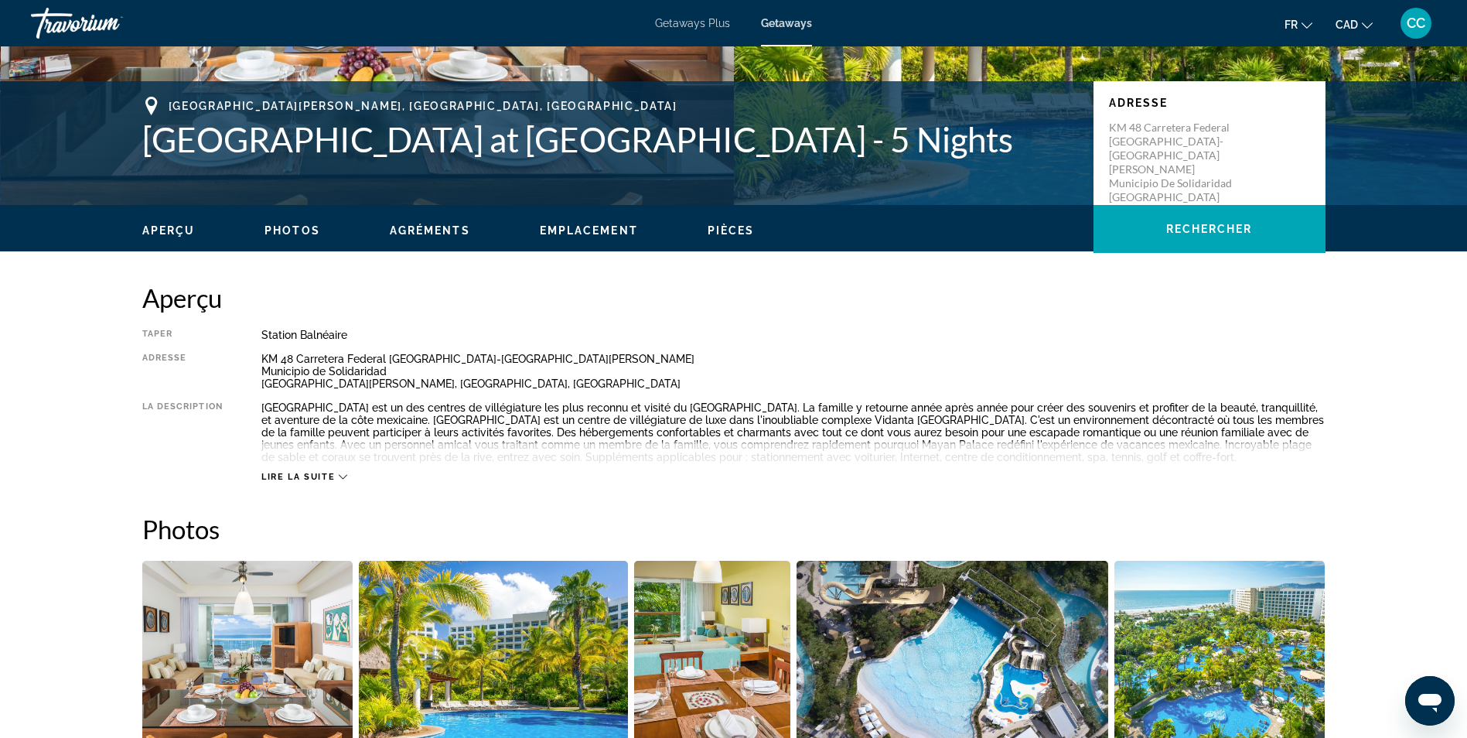
scroll to position [309, 0]
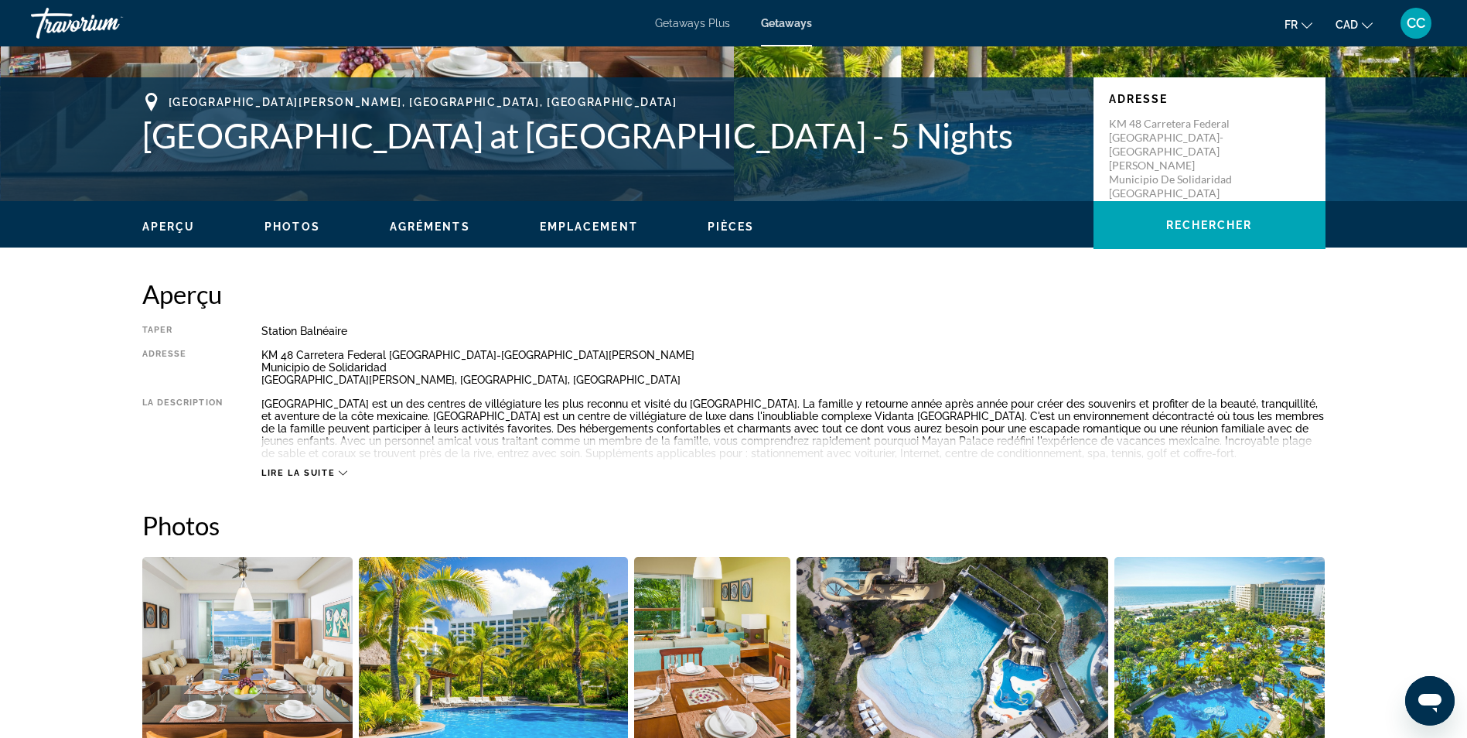
click at [338, 473] on div "Lire la suite" at bounding box center [304, 473] width 86 height 10
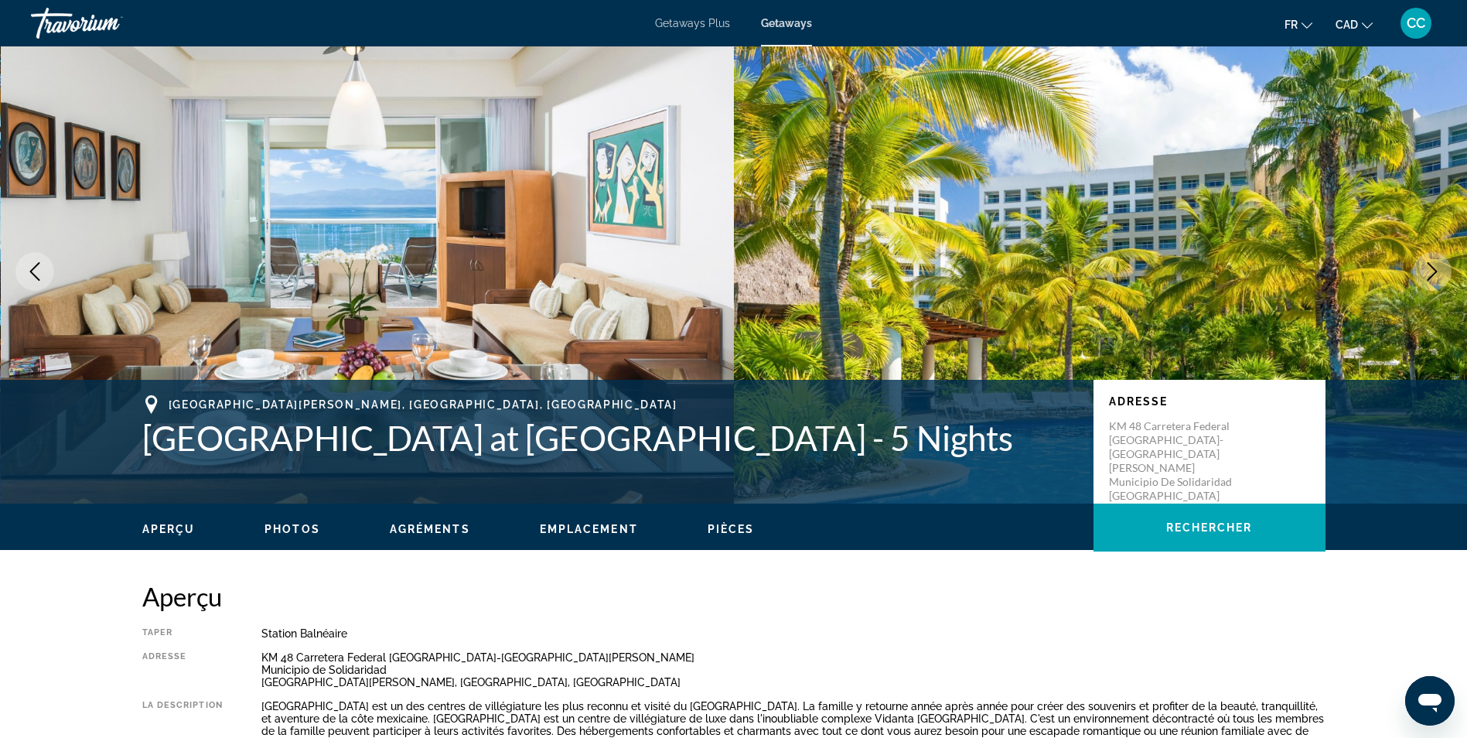
scroll to position [0, 0]
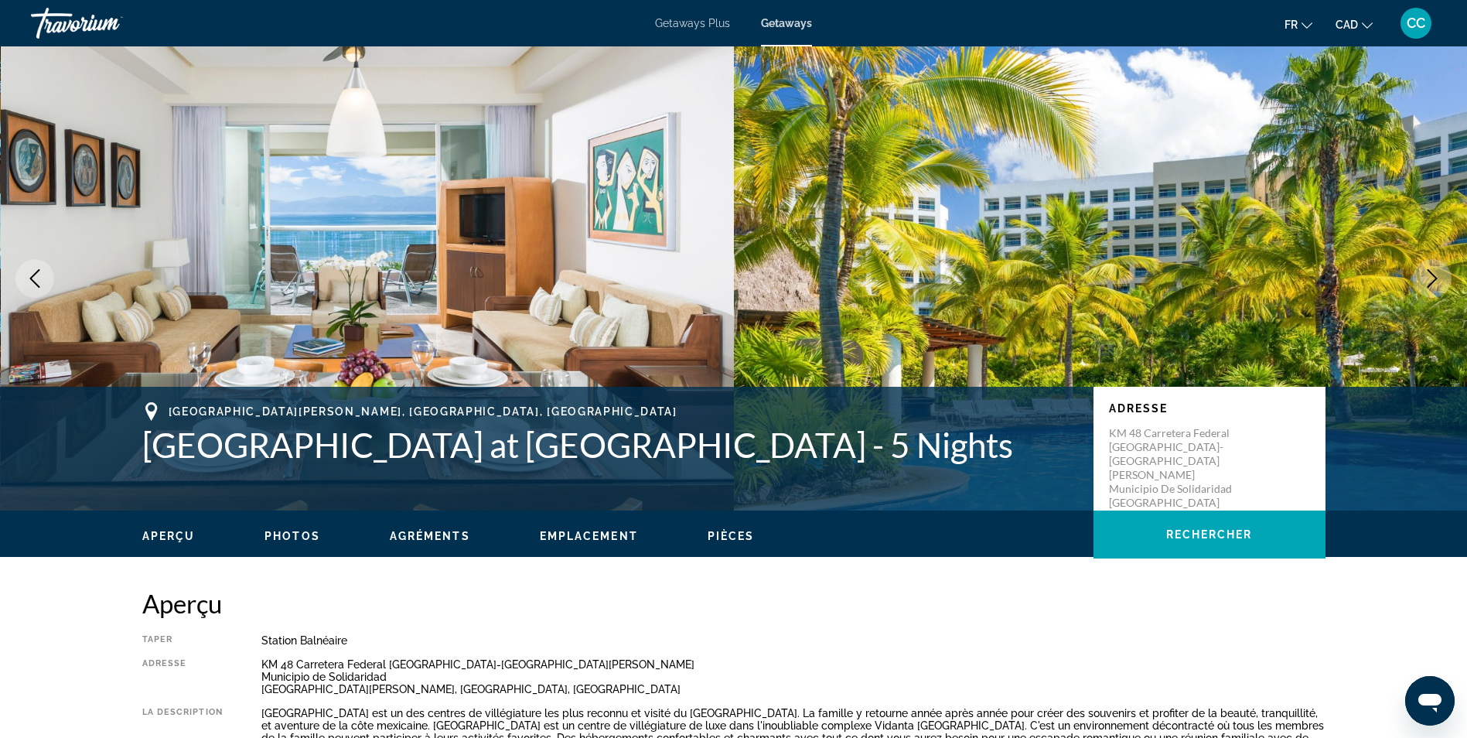
click at [304, 540] on span "Photos" at bounding box center [293, 536] width 56 height 12
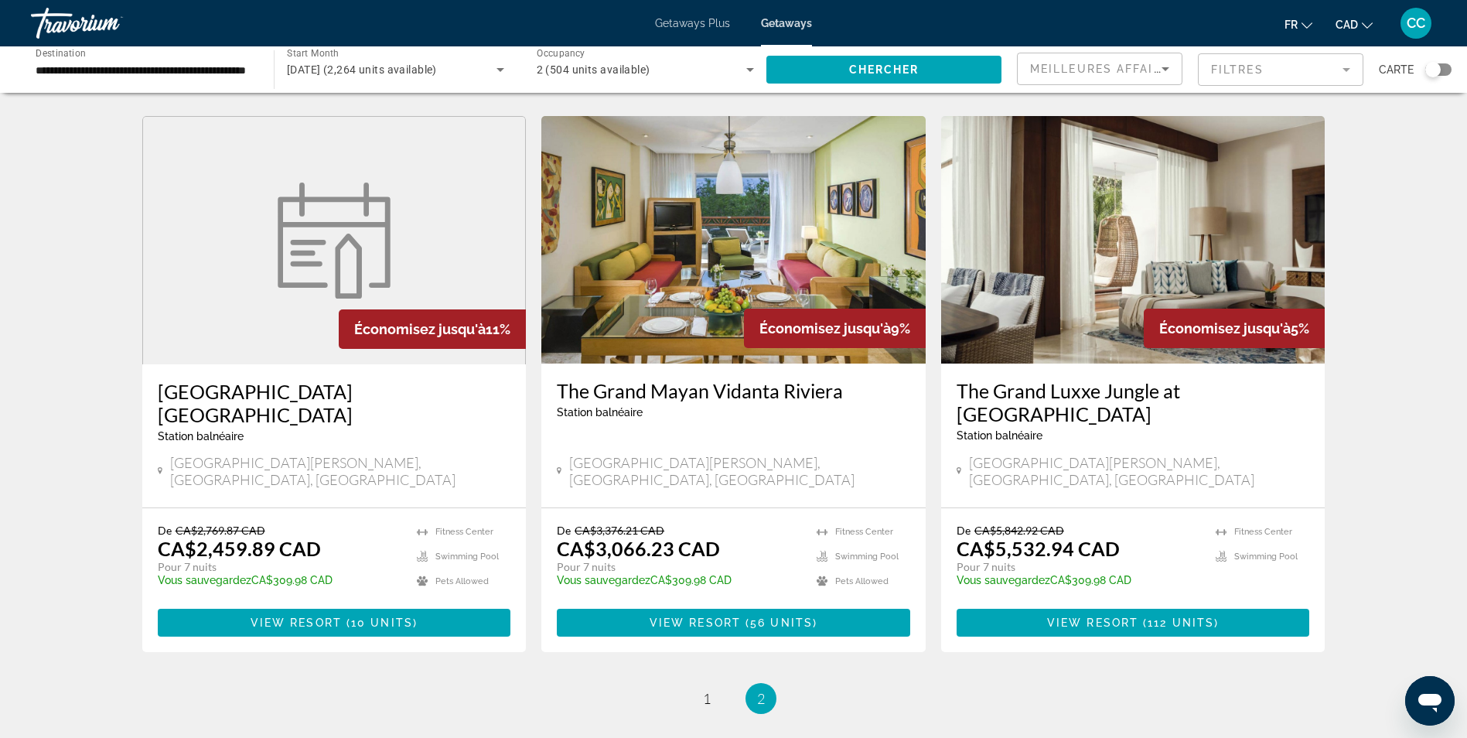
scroll to position [1160, 0]
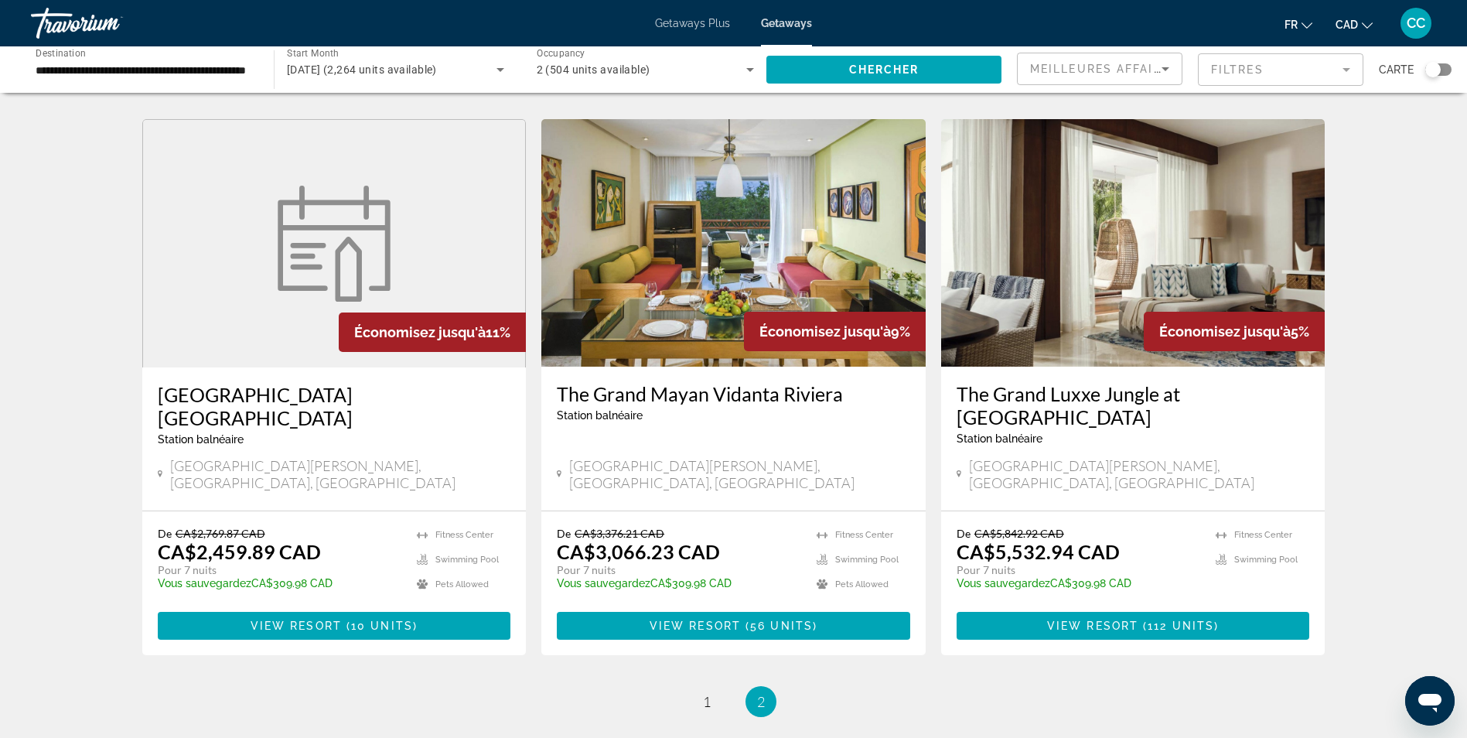
click at [1081, 382] on h3 "The Grand Luxxe Jungle at Vidanta Riviera Maya" at bounding box center [1134, 405] width 354 height 46
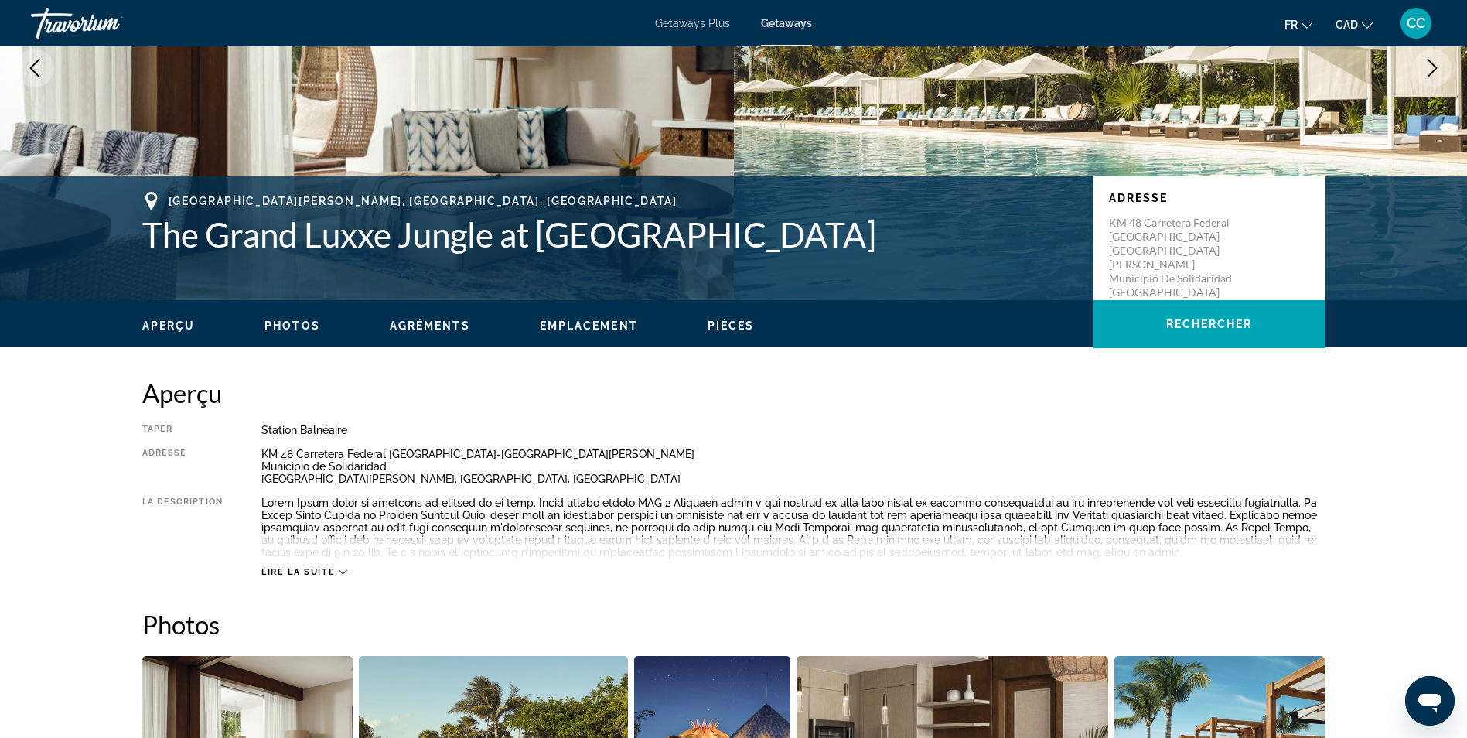
scroll to position [309, 0]
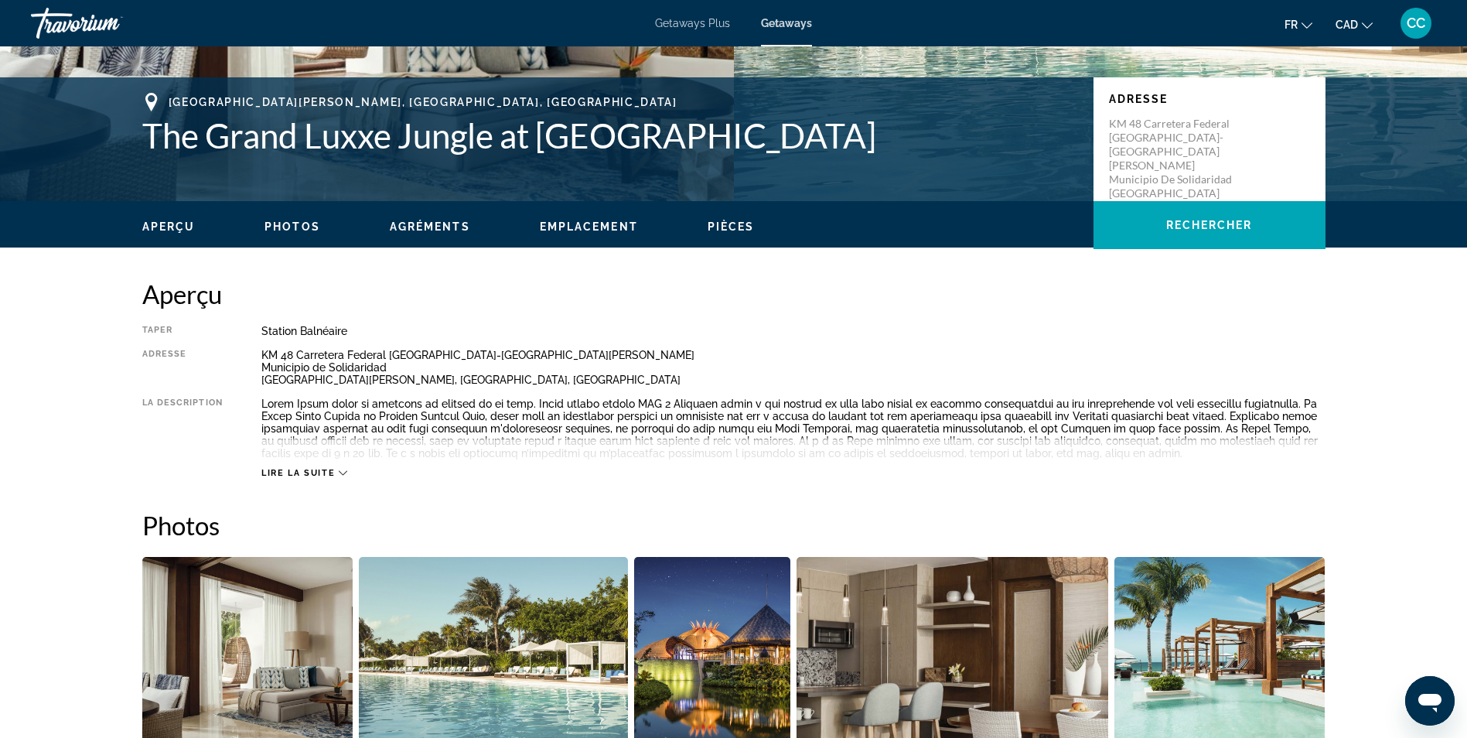
click at [343, 473] on icon "Main content" at bounding box center [343, 473] width 9 height 9
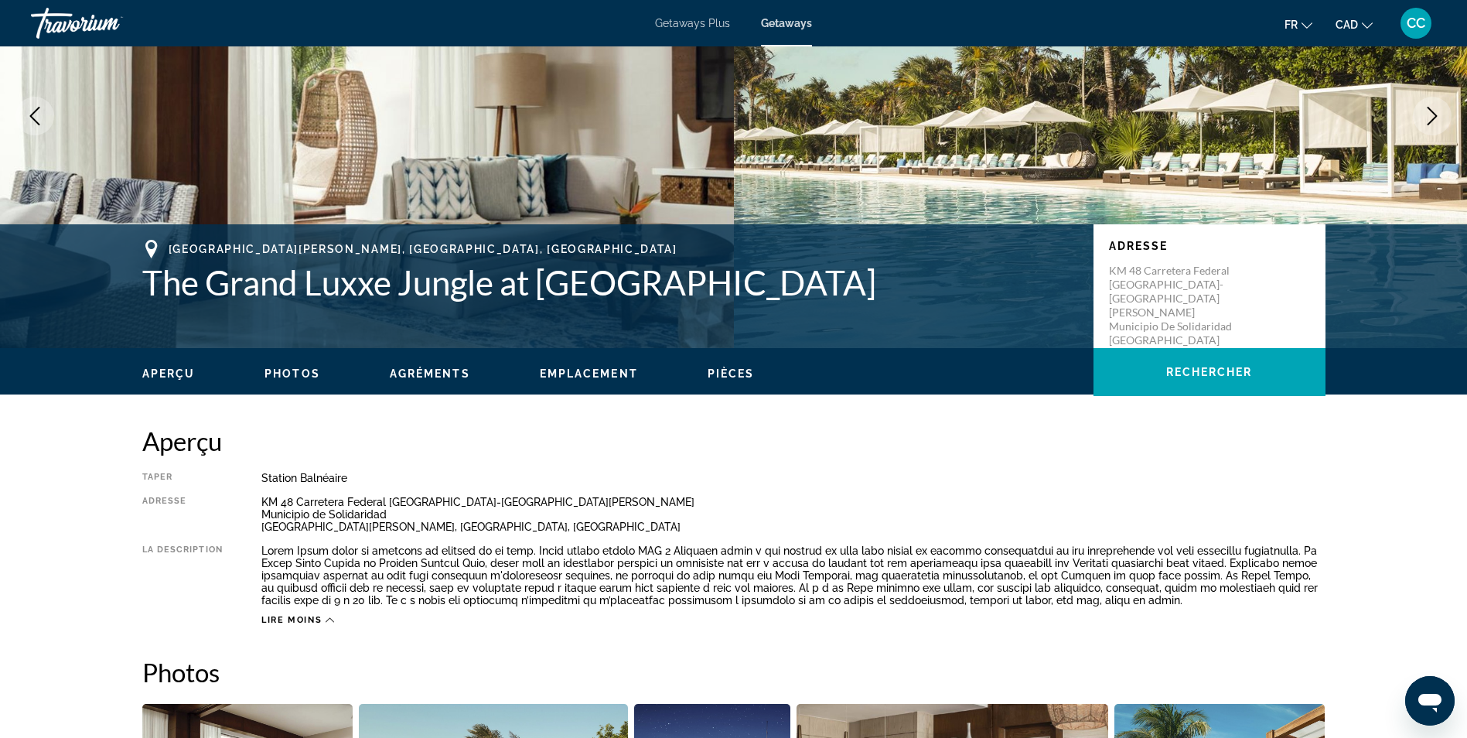
scroll to position [0, 0]
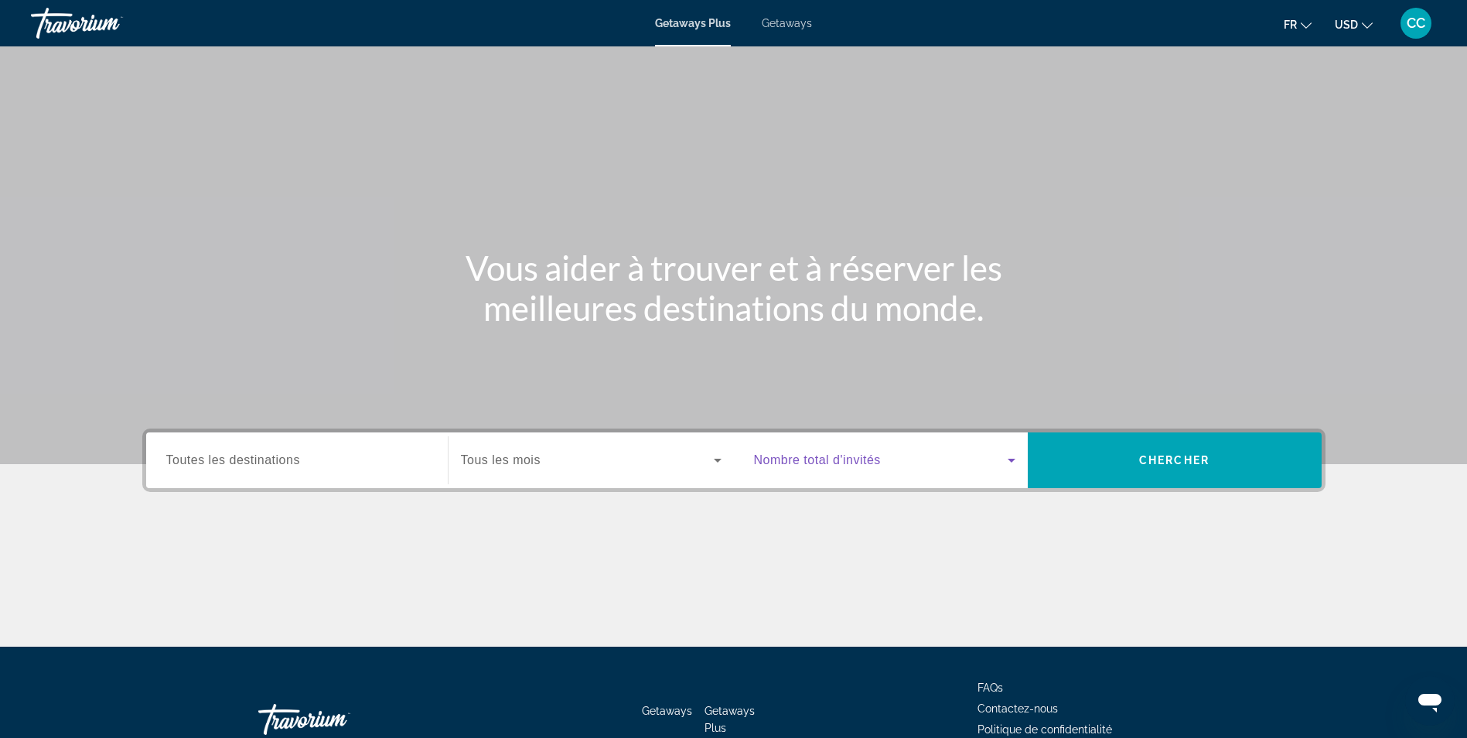
click at [1009, 466] on icon "Search widget" at bounding box center [1012, 460] width 19 height 19
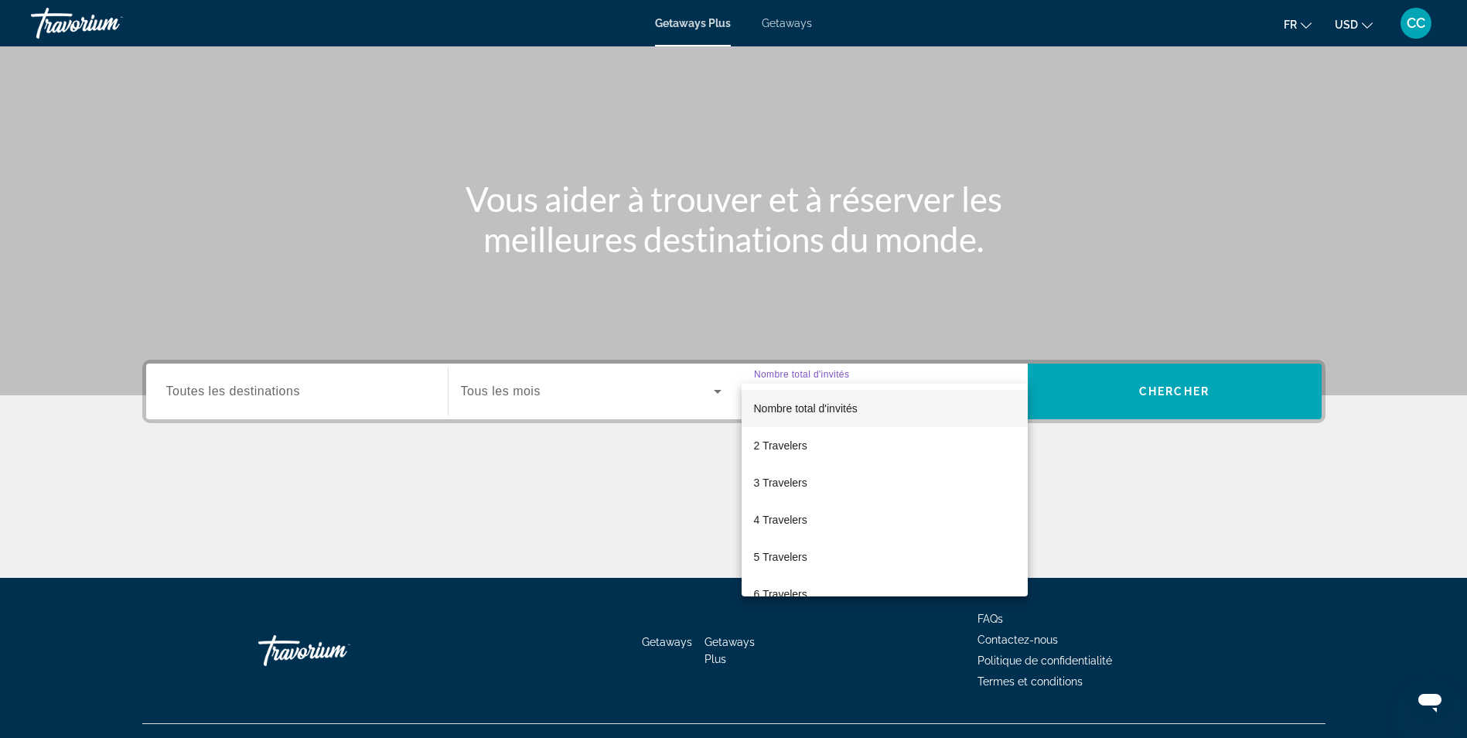
scroll to position [98, 0]
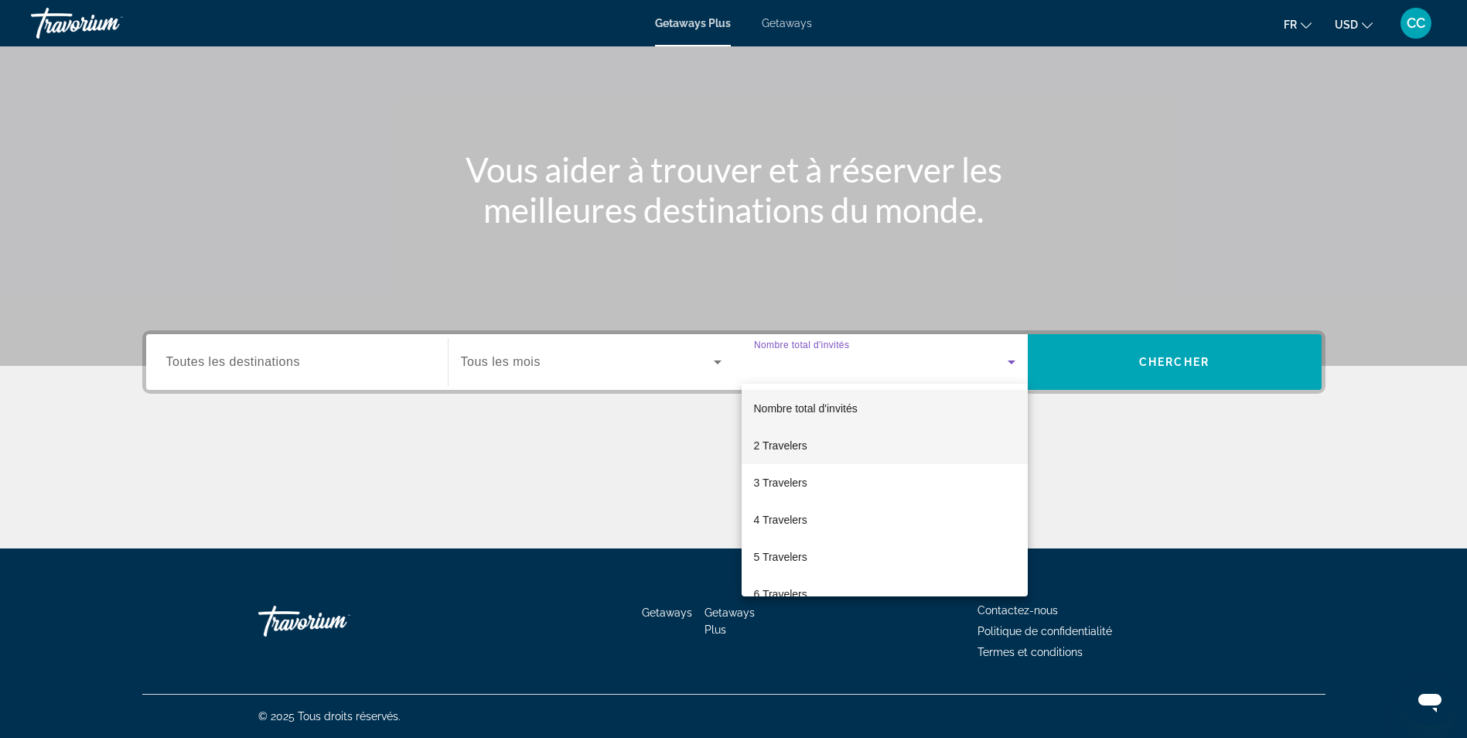
click at [806, 453] on span "2 Travelers" at bounding box center [780, 445] width 53 height 19
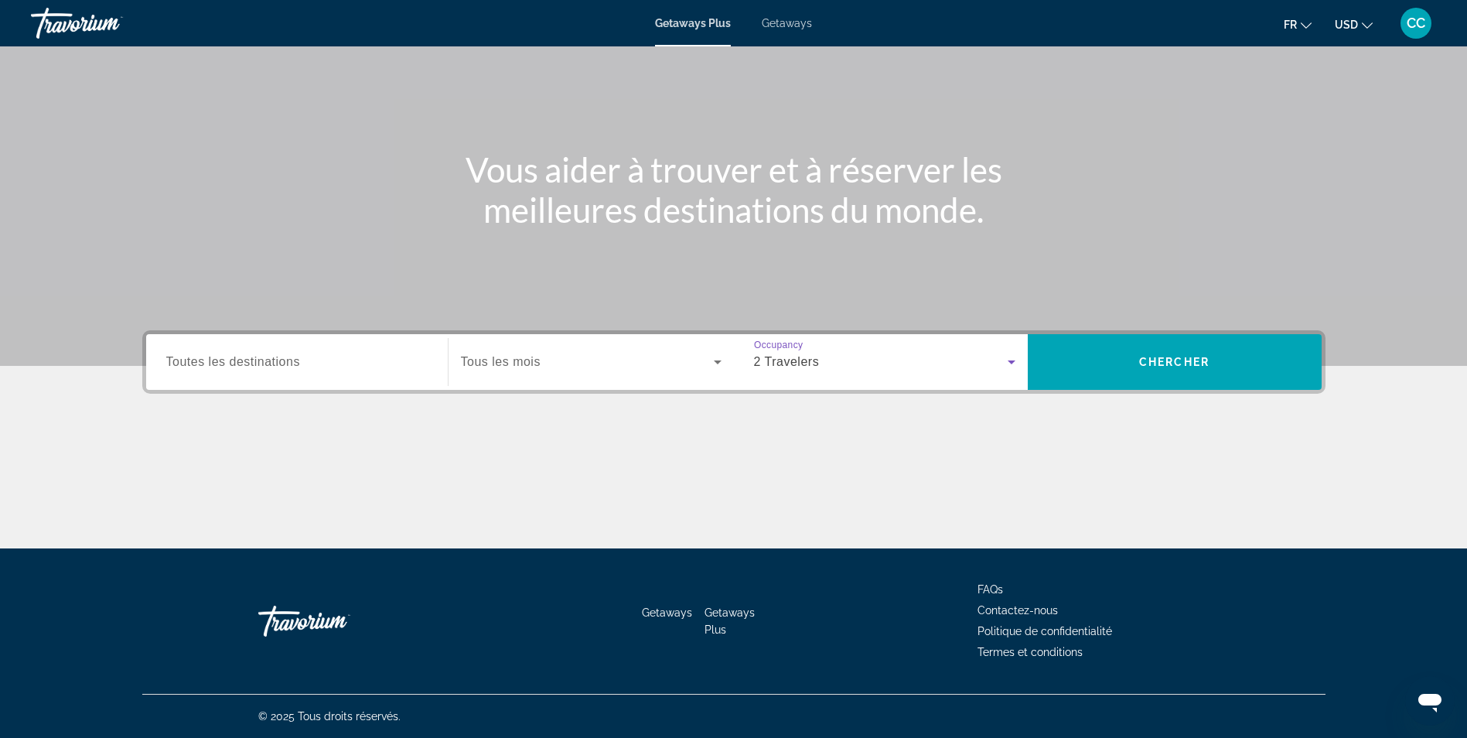
click at [716, 367] on icon "Search widget" at bounding box center [718, 362] width 19 height 19
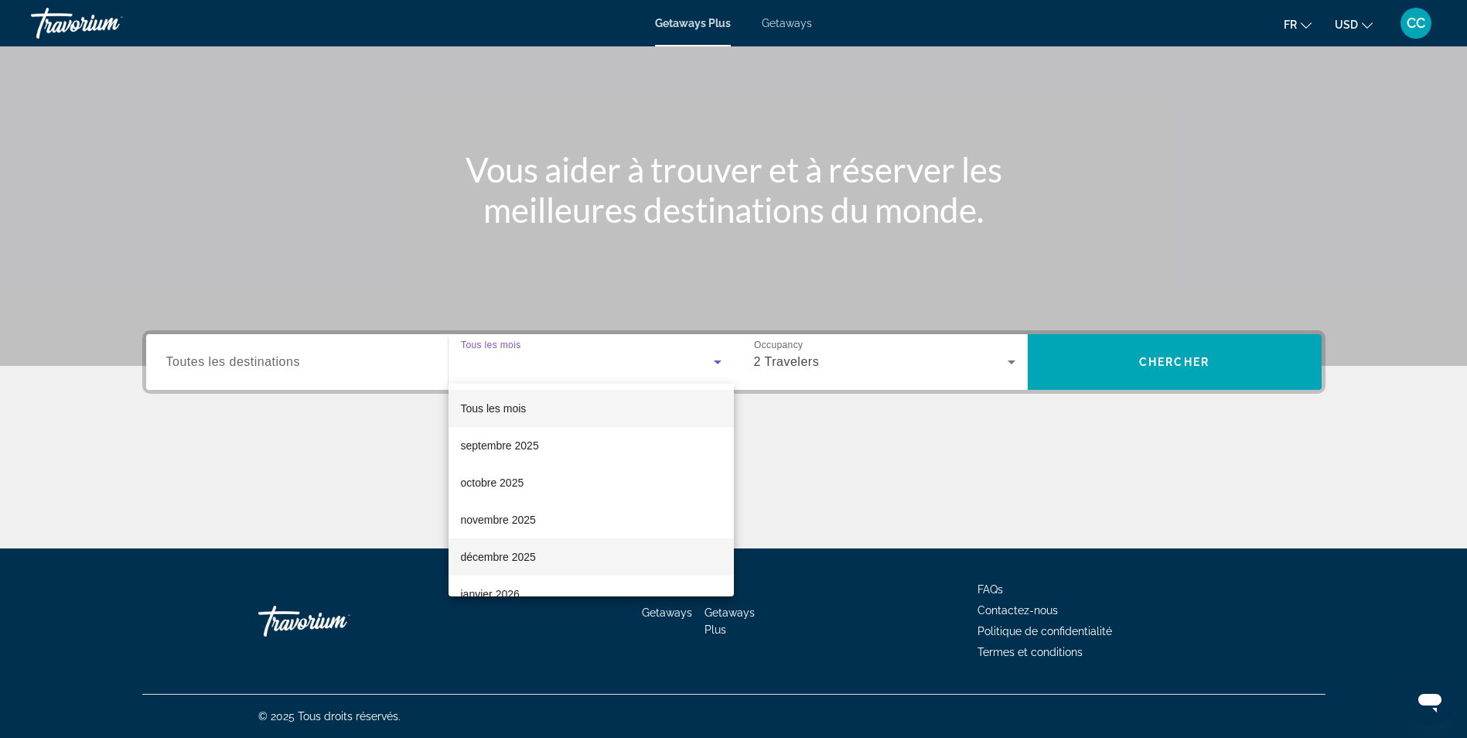
click at [518, 557] on span "décembre 2025" at bounding box center [498, 557] width 75 height 19
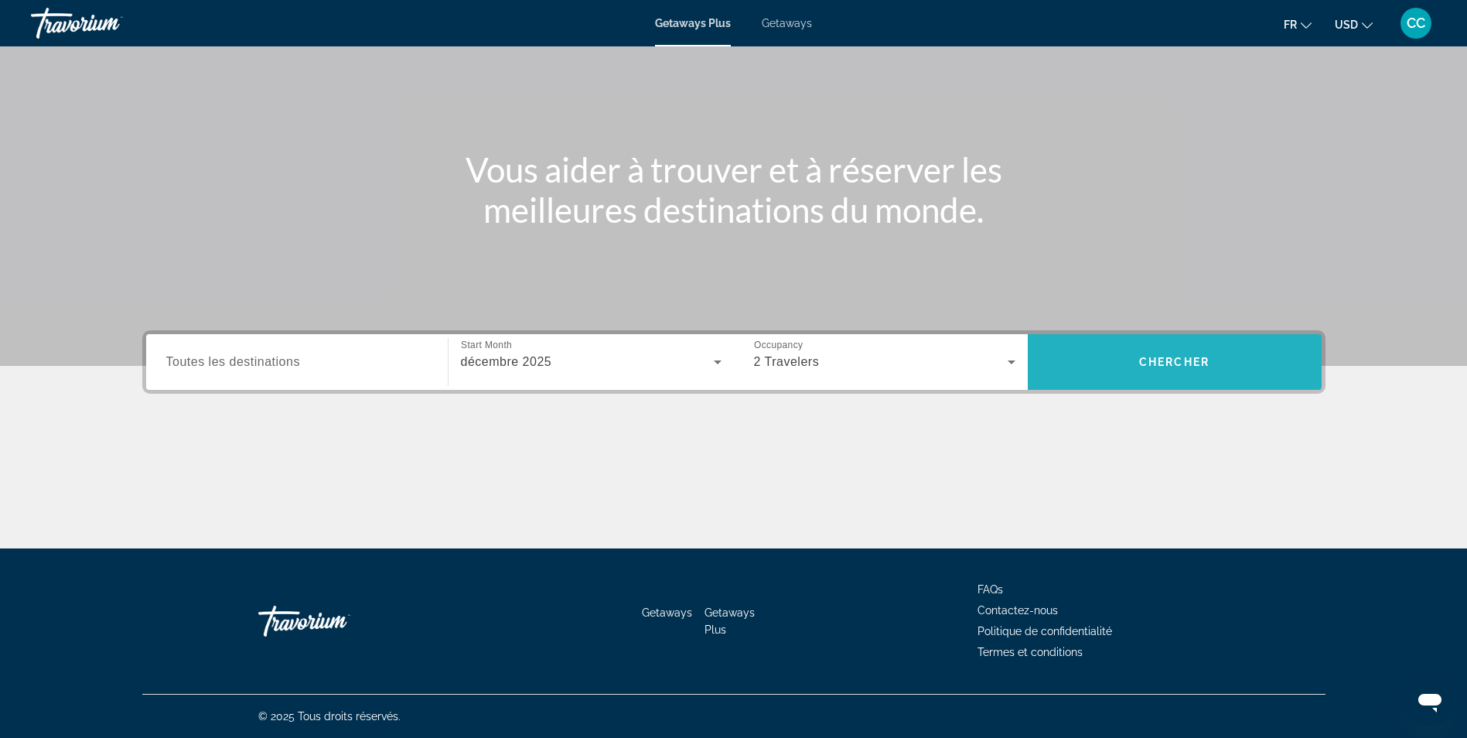
click at [1223, 352] on span "Search widget" at bounding box center [1175, 361] width 294 height 37
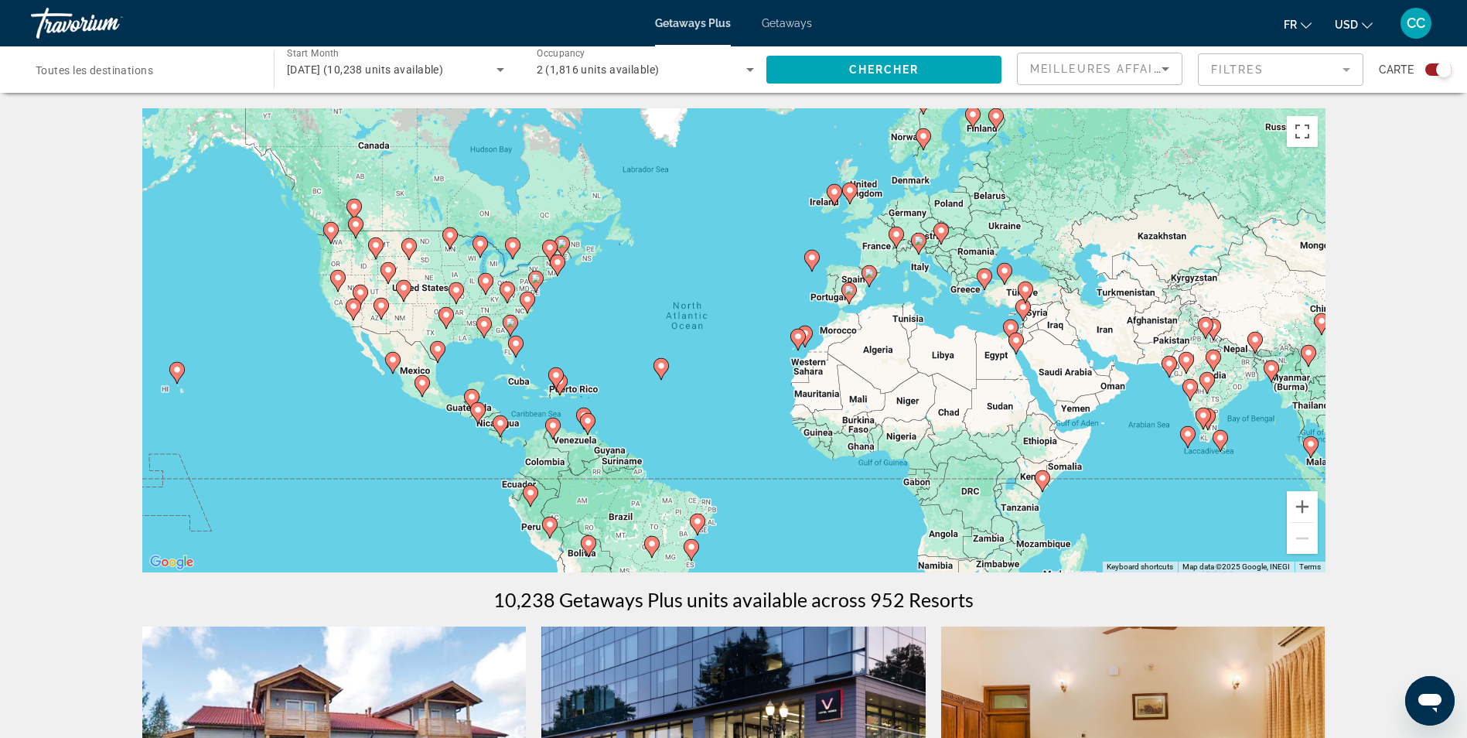
click at [1173, 67] on icon "Sort by" at bounding box center [1165, 69] width 19 height 19
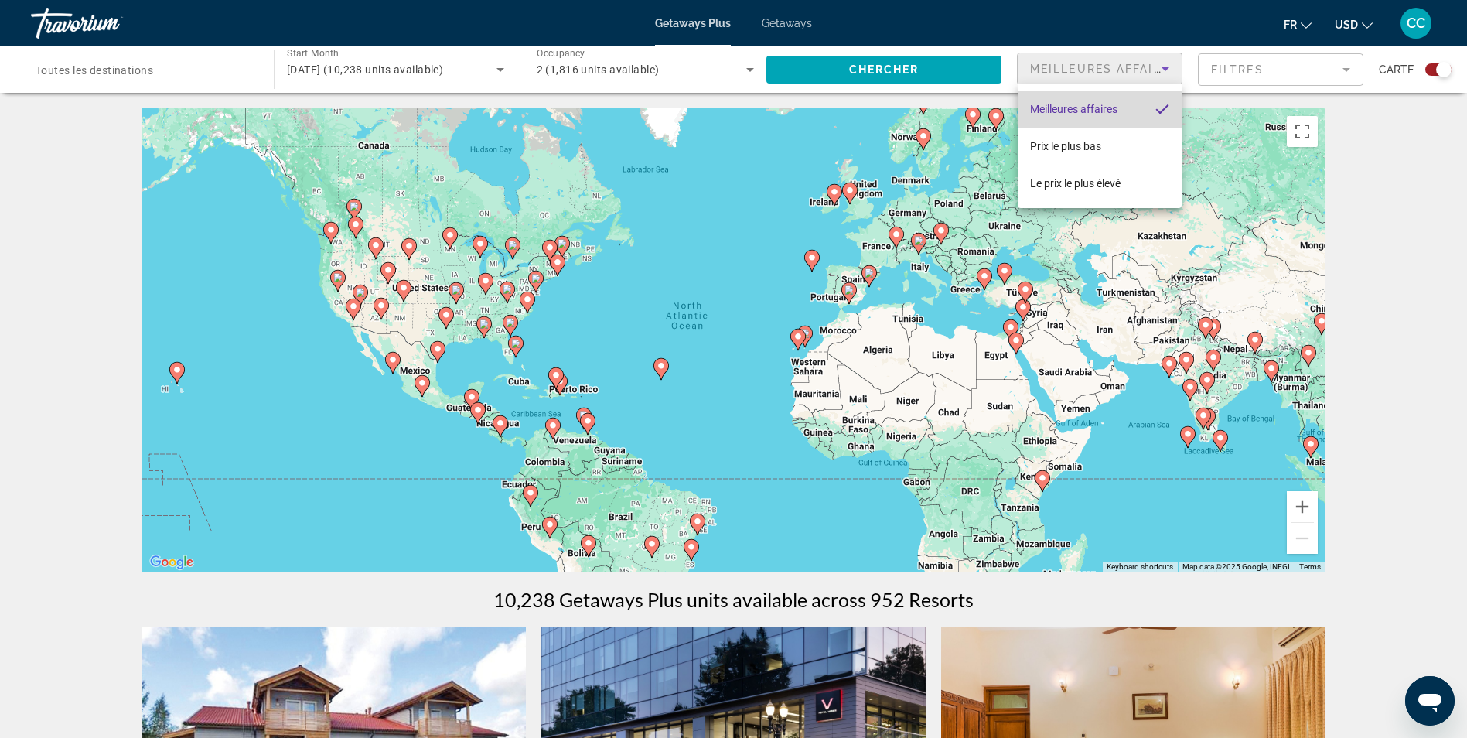
click at [1095, 111] on span "Meilleures affaires" at bounding box center [1073, 109] width 87 height 12
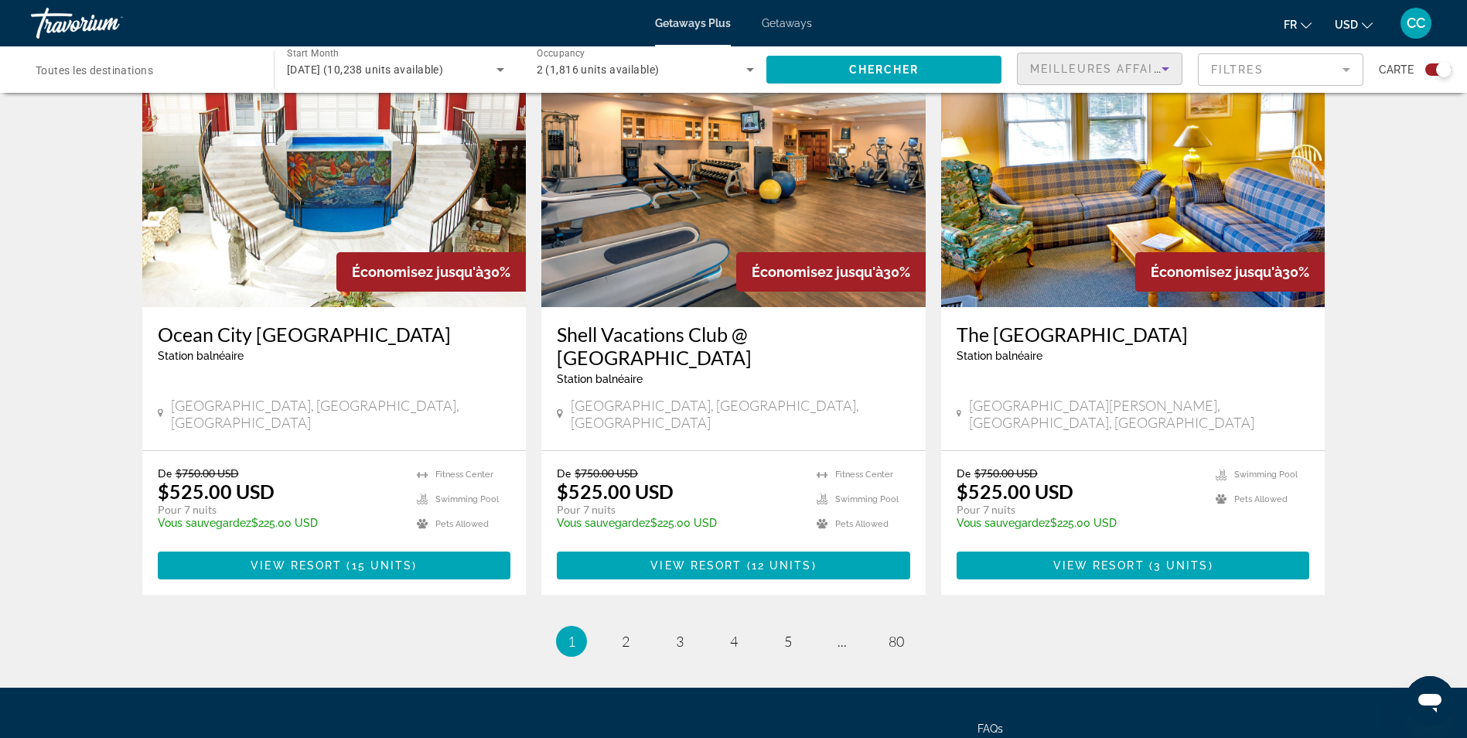
scroll to position [2243, 0]
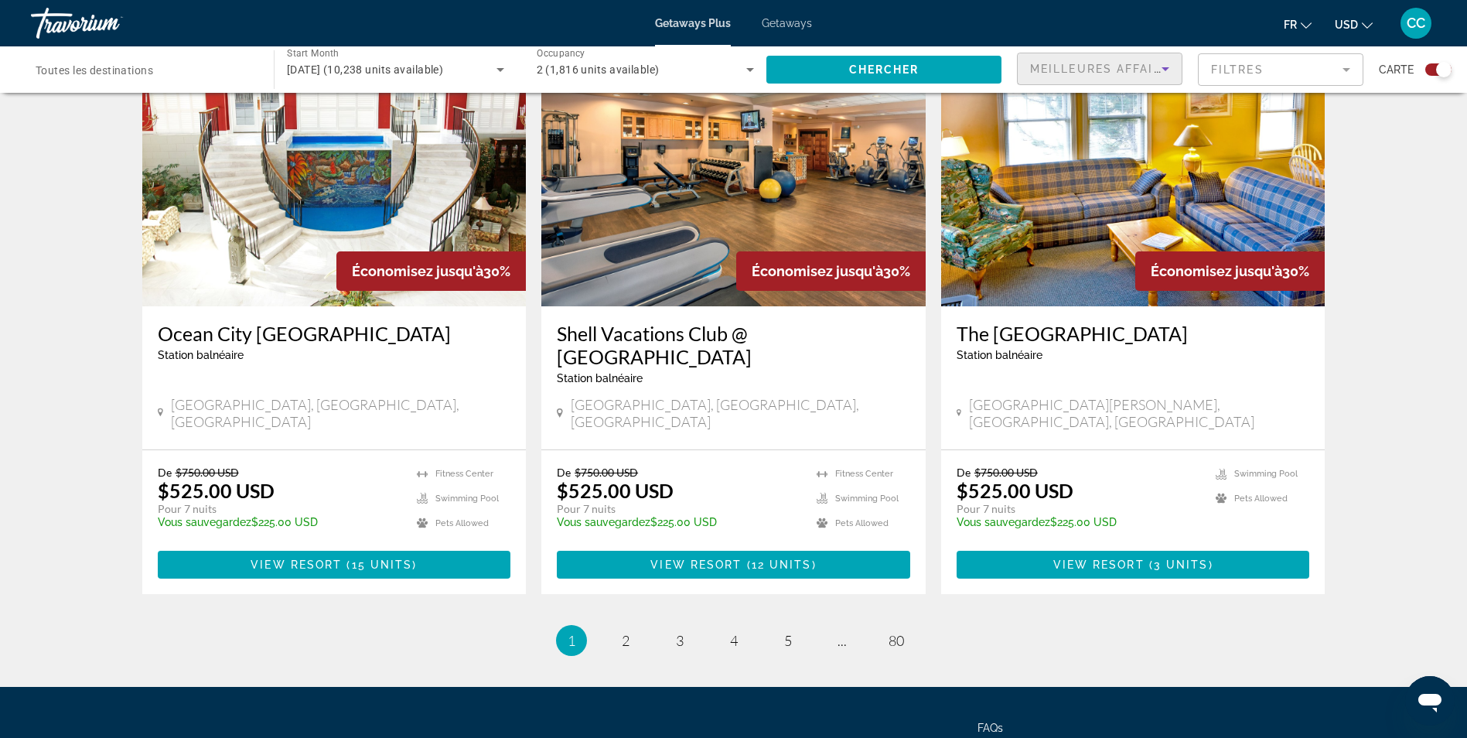
click at [1349, 72] on mat-form-field "Filtres" at bounding box center [1281, 69] width 166 height 32
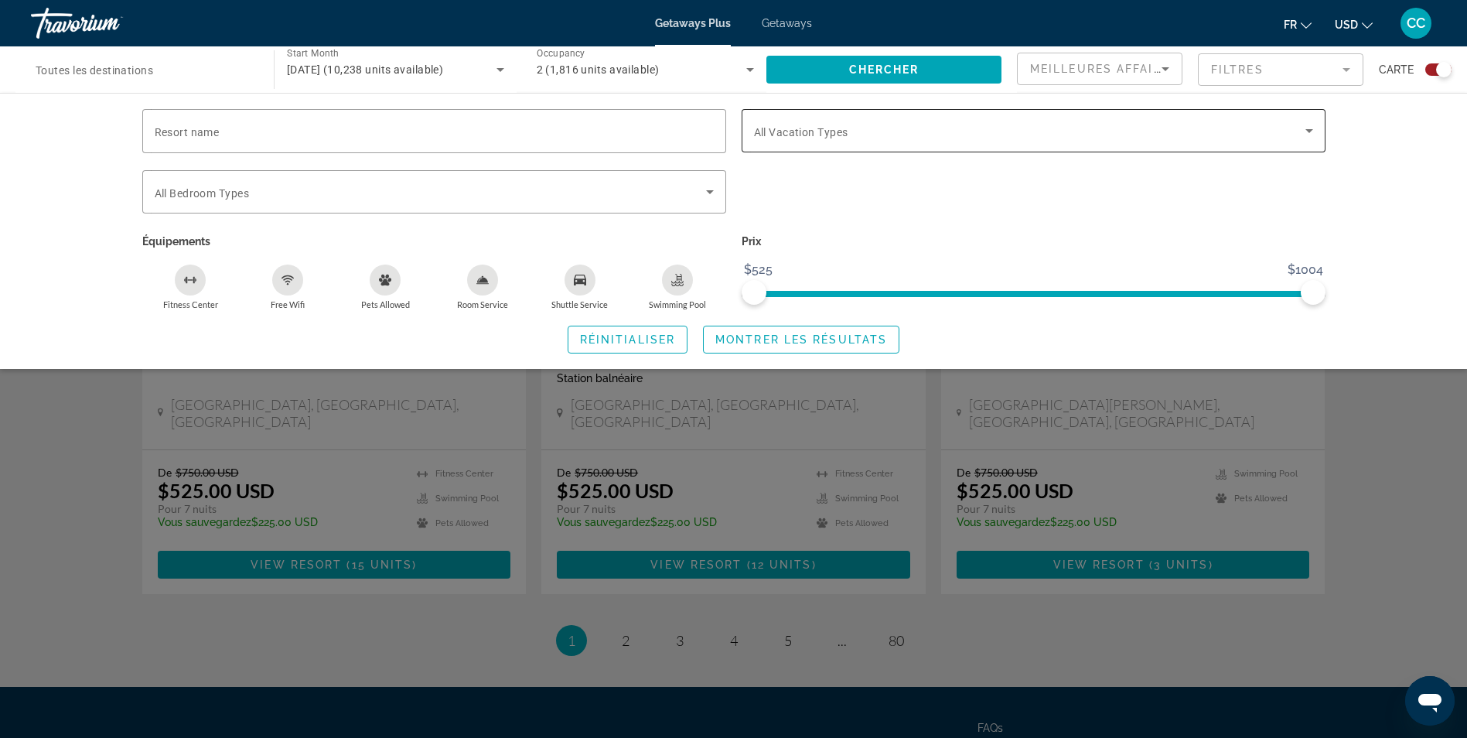
click at [1307, 131] on icon "Search widget" at bounding box center [1309, 130] width 19 height 19
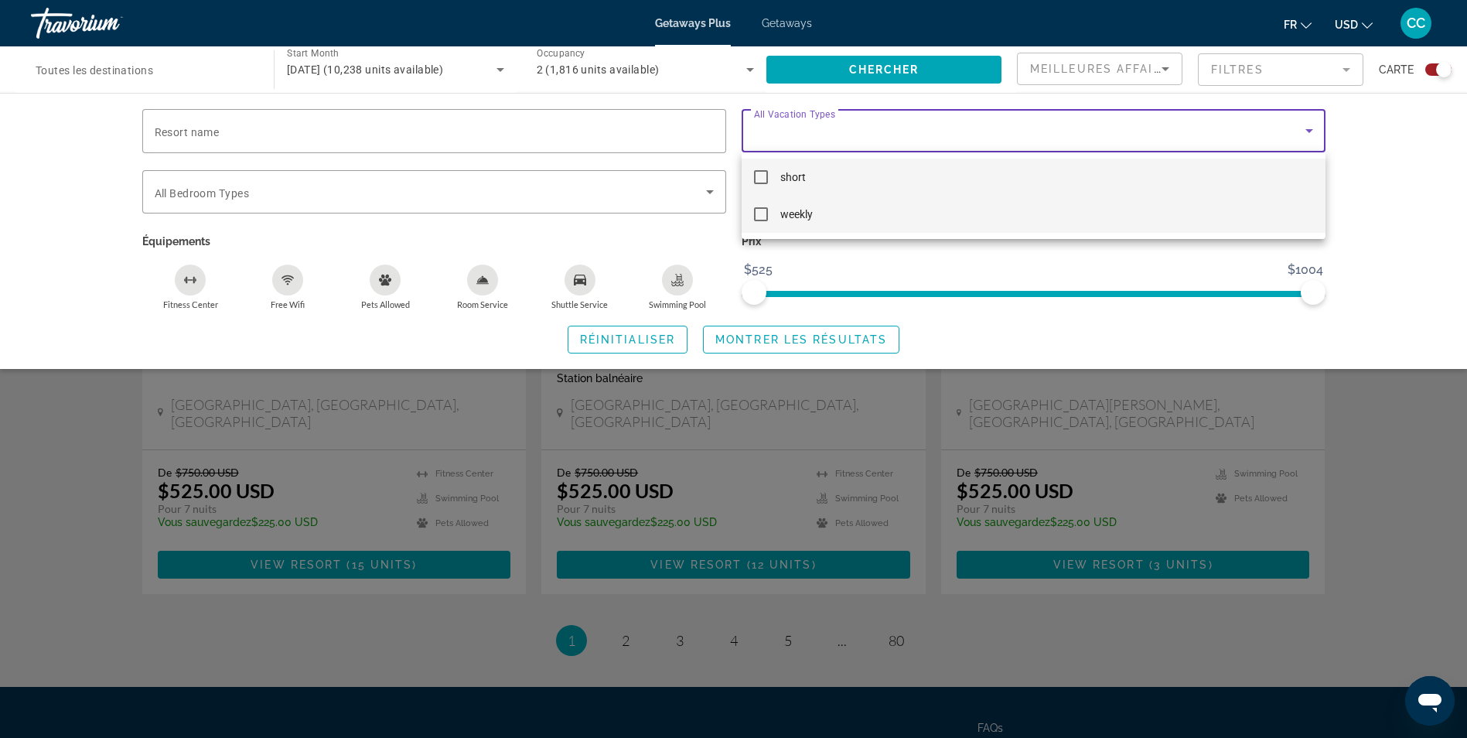
click at [763, 219] on mat-pseudo-checkbox at bounding box center [761, 214] width 14 height 14
click at [1380, 183] on div at bounding box center [733, 369] width 1467 height 738
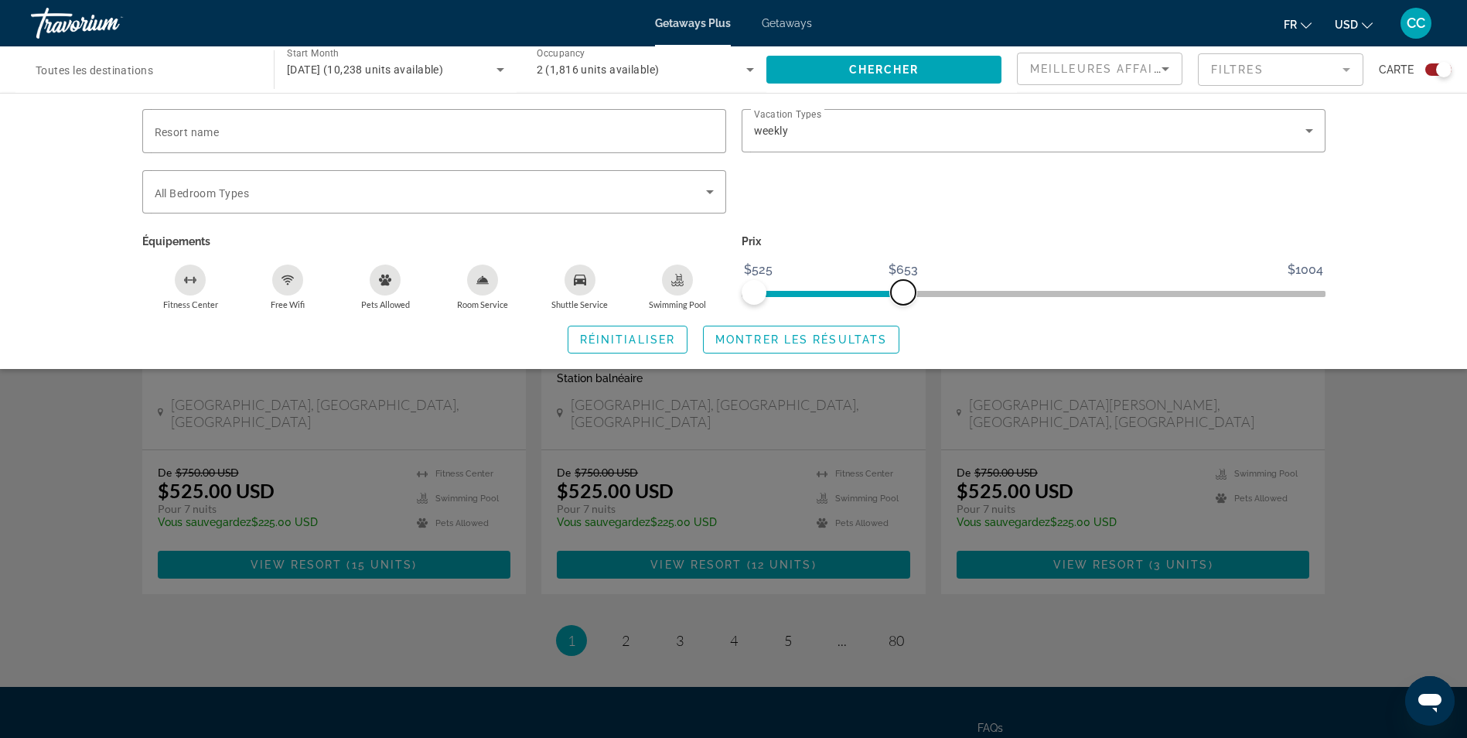
drag, startPoint x: 1321, startPoint y: 293, endPoint x: 904, endPoint y: 302, distance: 417.8
click at [904, 302] on span "ngx-slider-max" at bounding box center [903, 292] width 25 height 25
click at [815, 339] on span "Montrer les résultats" at bounding box center [802, 339] width 172 height 12
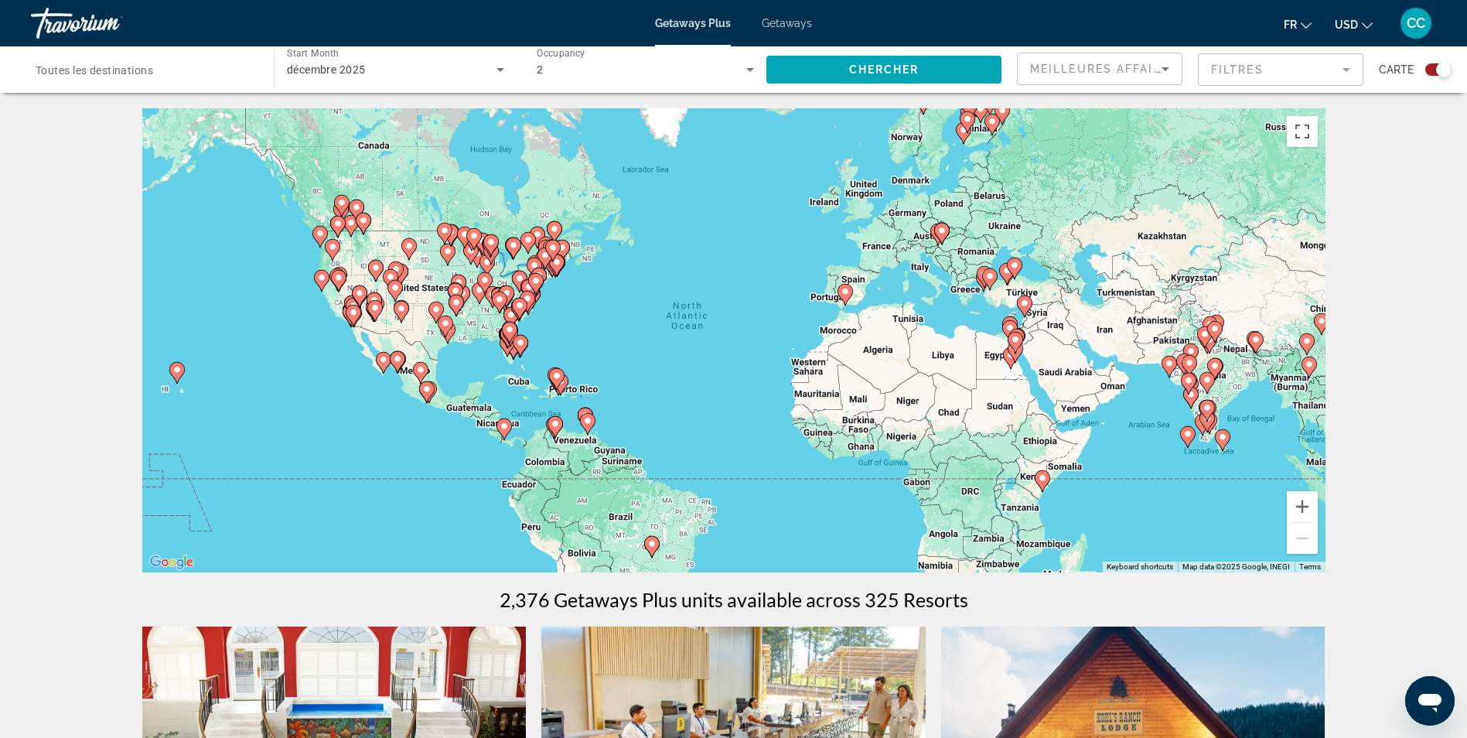
click at [174, 370] on image "Main content" at bounding box center [177, 369] width 9 height 9
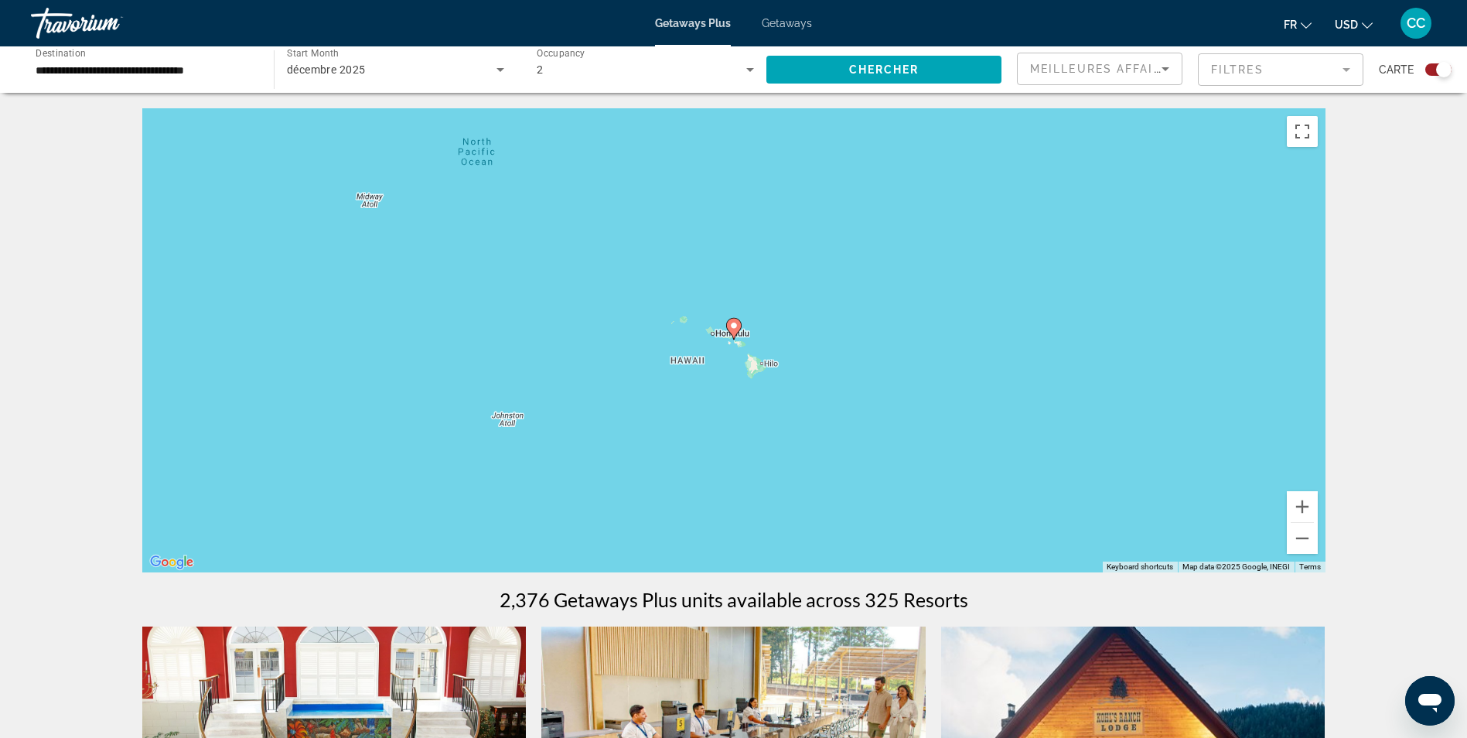
drag, startPoint x: 736, startPoint y: 326, endPoint x: 745, endPoint y: 326, distance: 8.5
click at [736, 326] on image "Main content" at bounding box center [733, 325] width 9 height 9
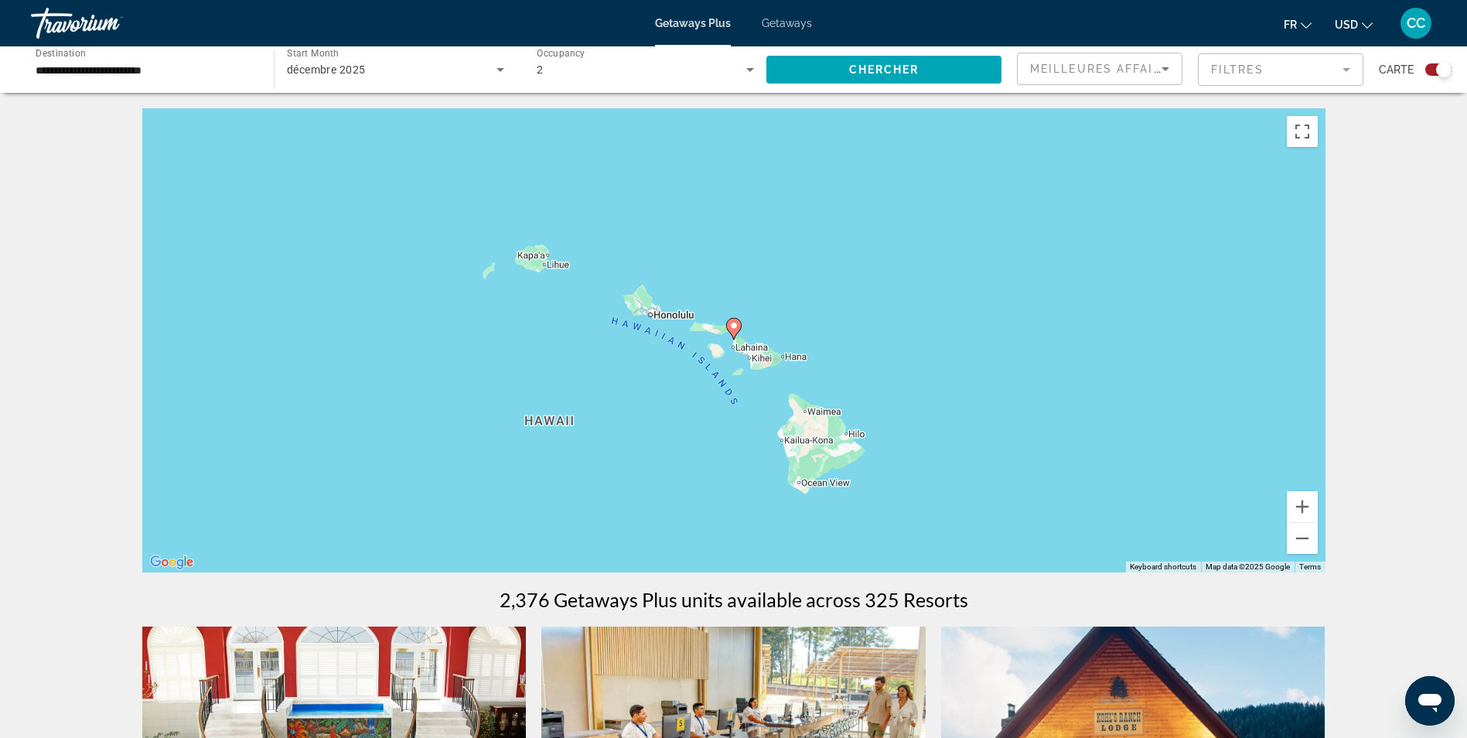
click at [736, 324] on image "Main content" at bounding box center [733, 325] width 9 height 9
type input "**********"
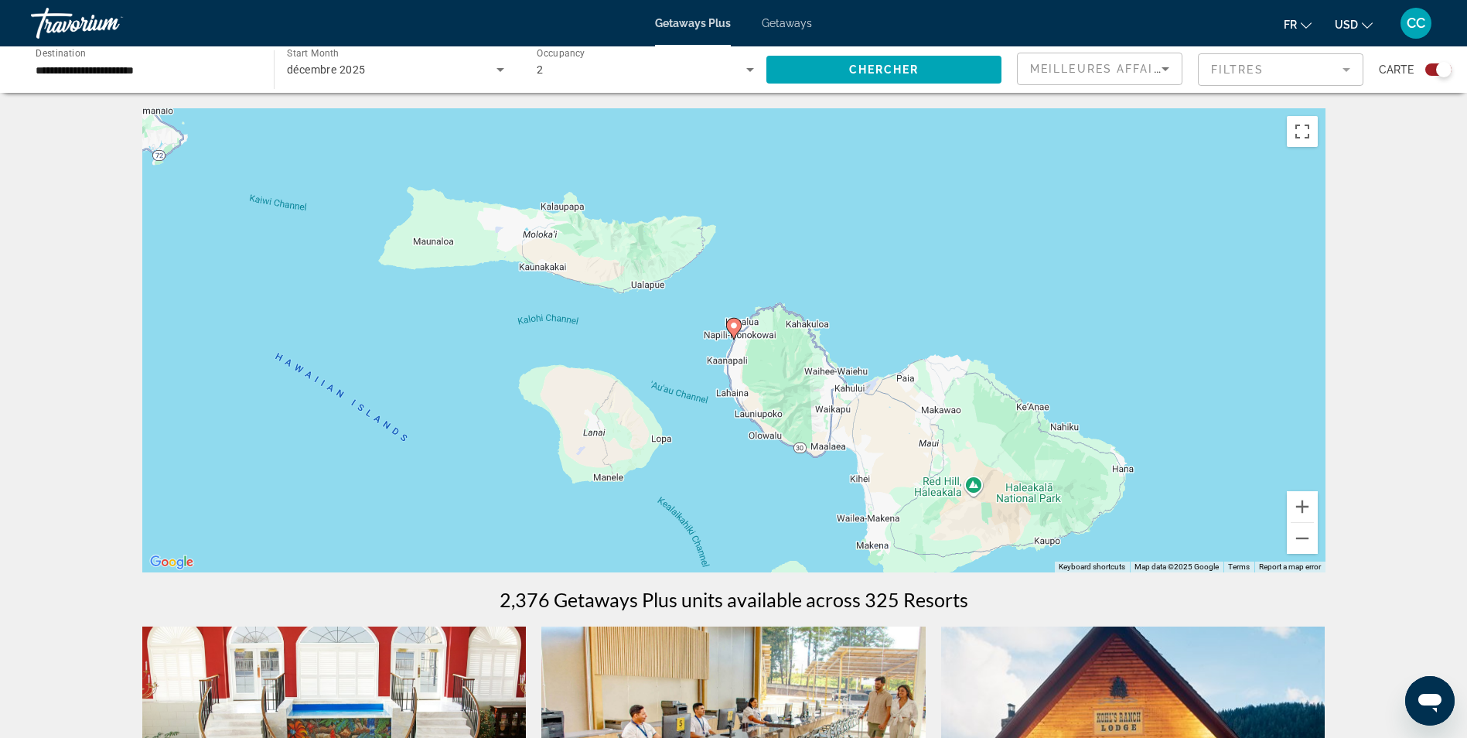
click at [736, 329] on image "Main content" at bounding box center [733, 325] width 9 height 9
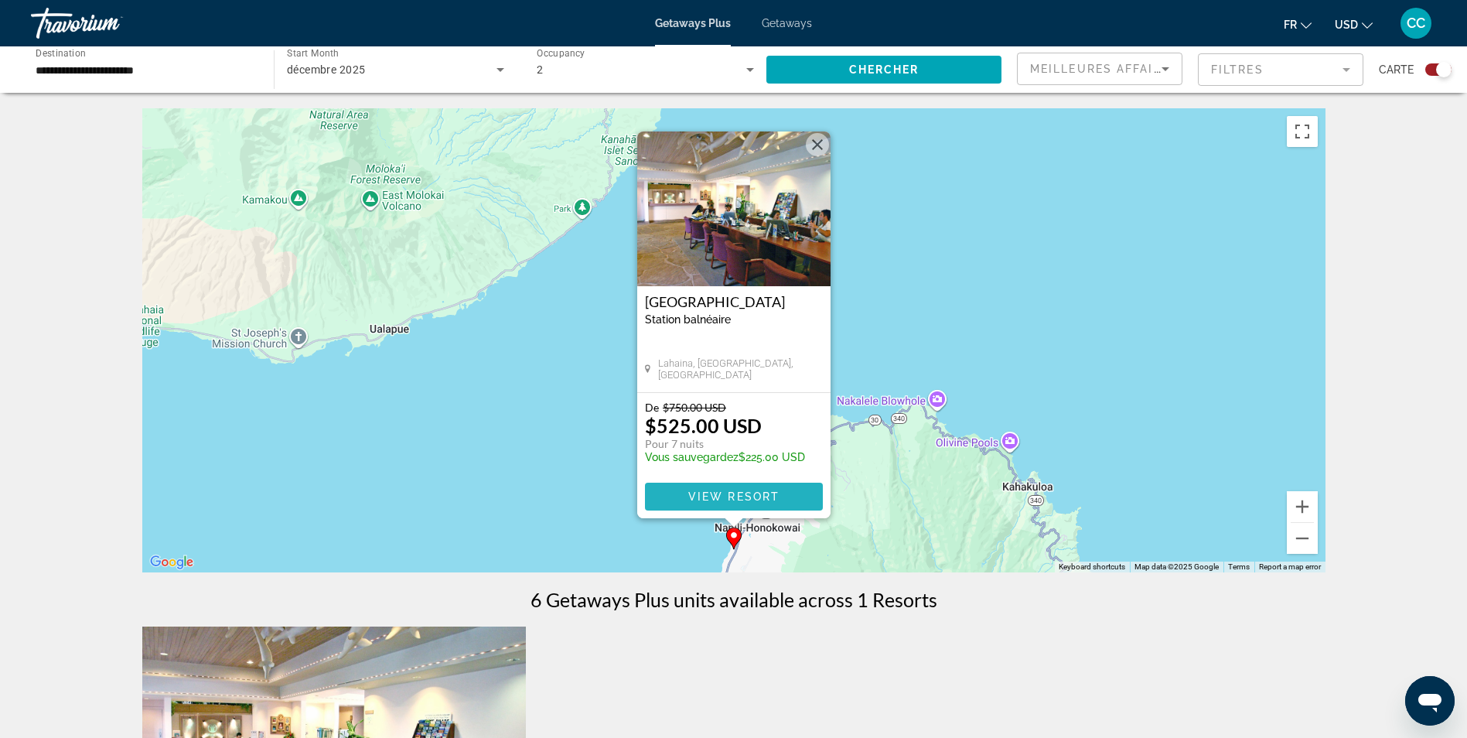
click at [777, 496] on span "View Resort" at bounding box center [733, 496] width 91 height 12
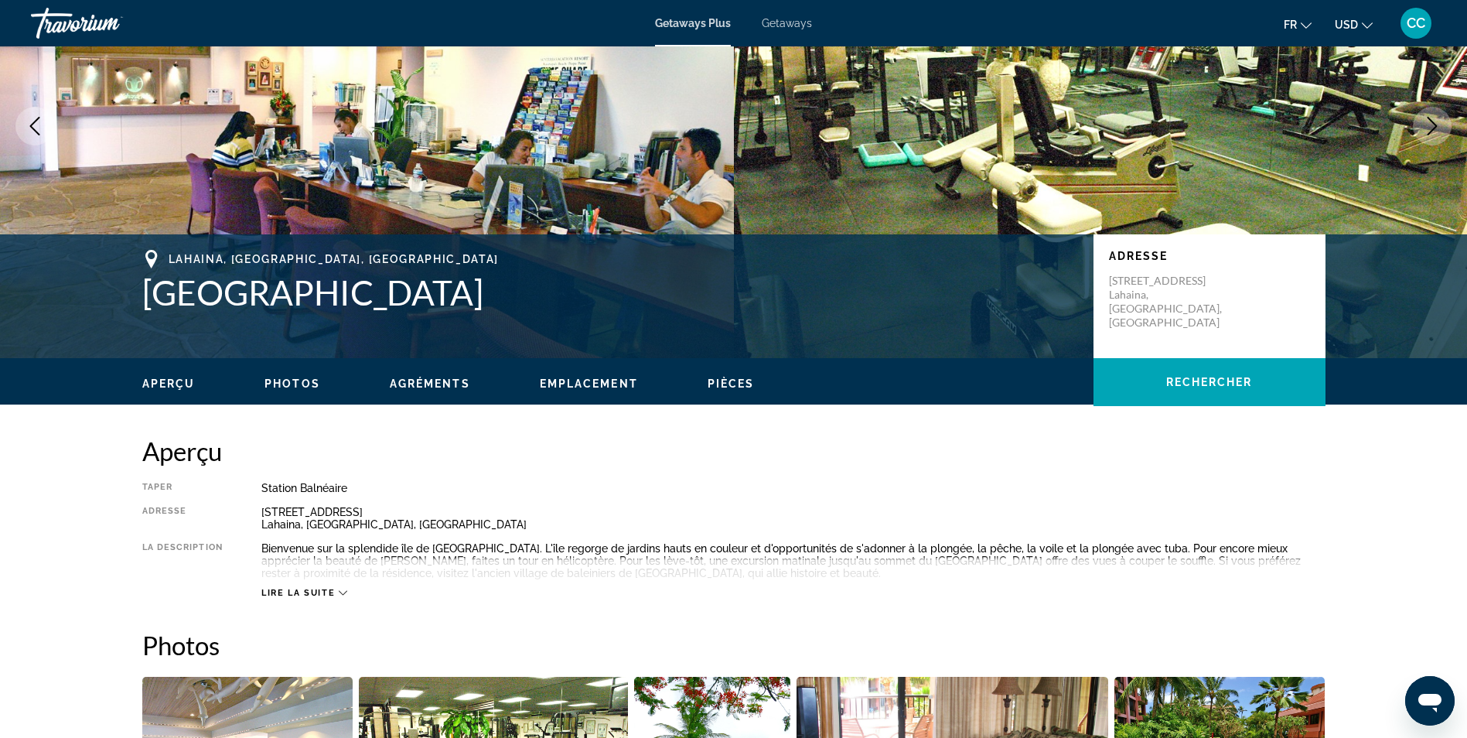
scroll to position [155, 0]
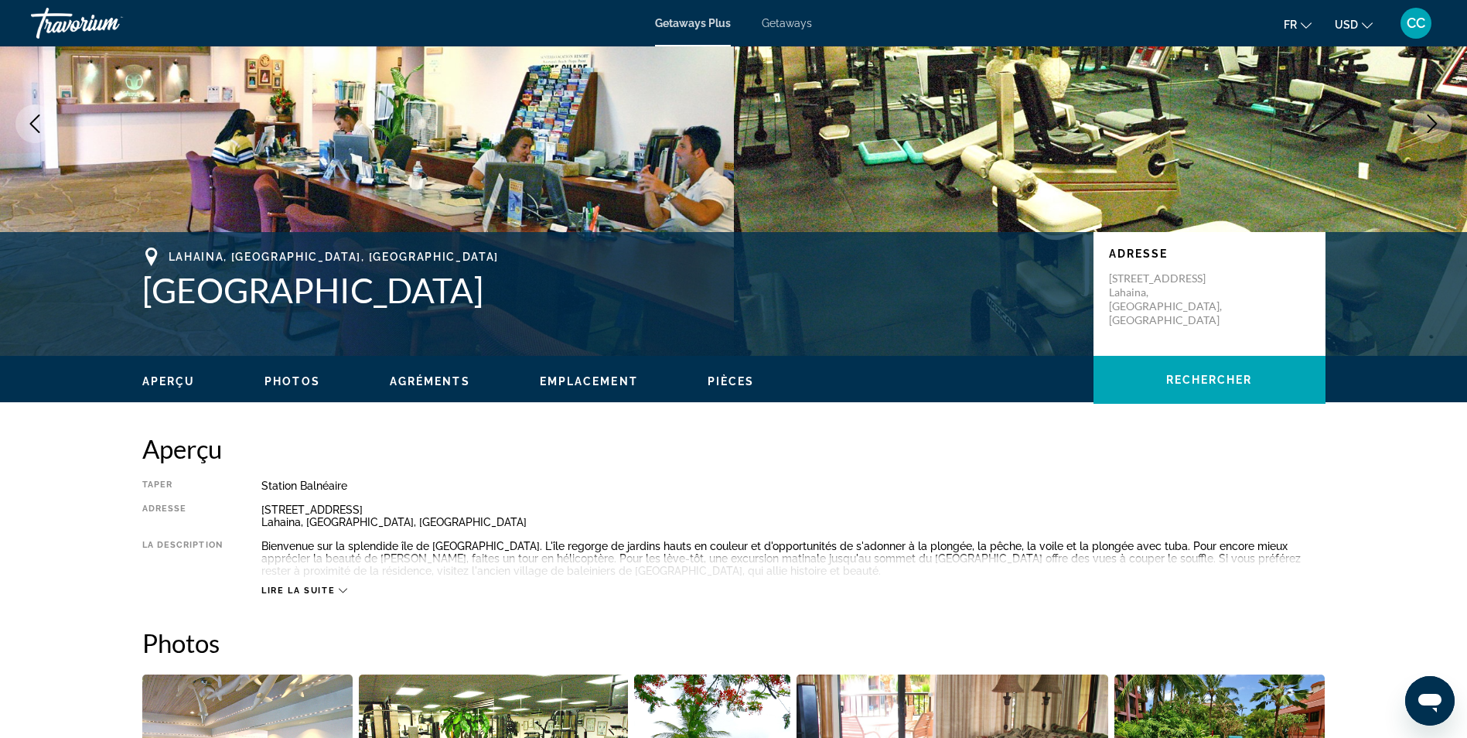
click at [347, 593] on icon "Main content" at bounding box center [343, 590] width 9 height 9
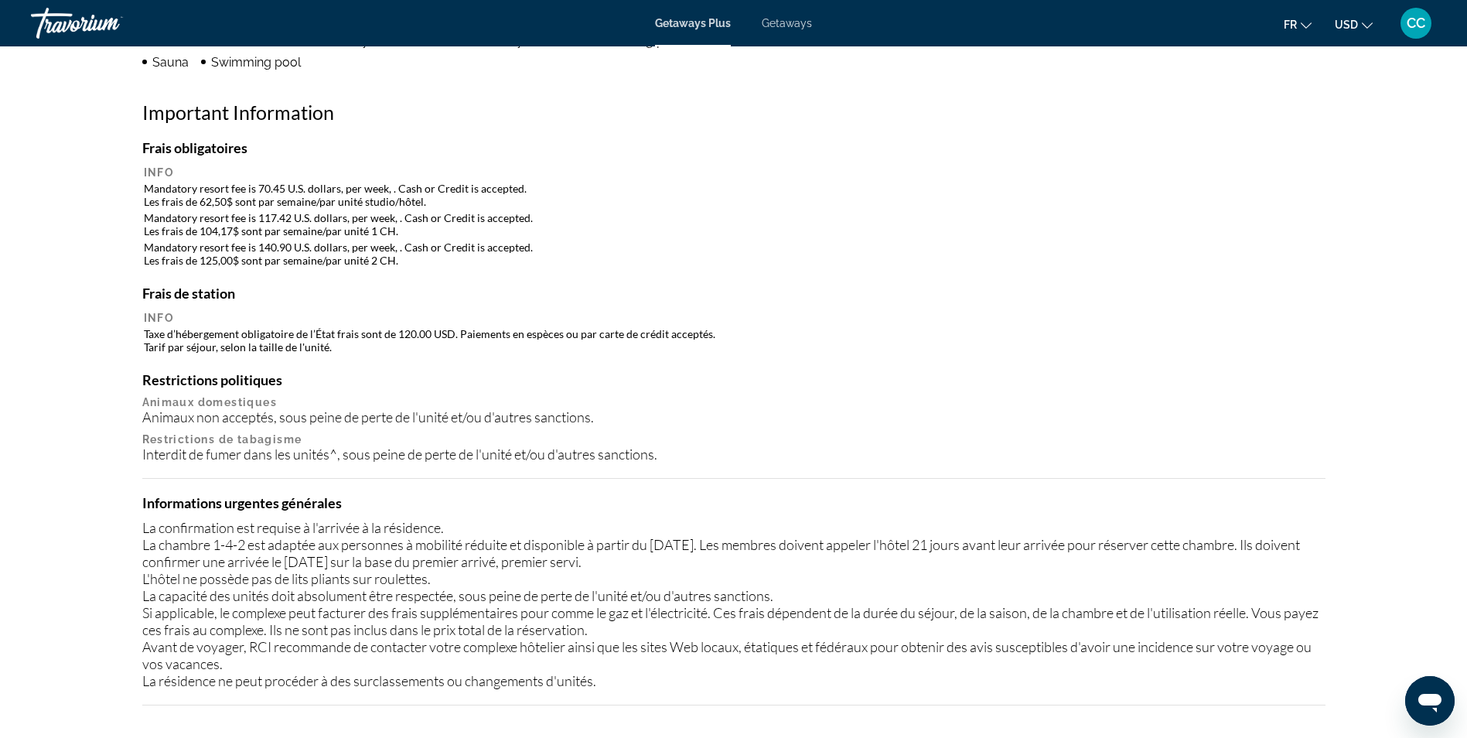
scroll to position [1392, 0]
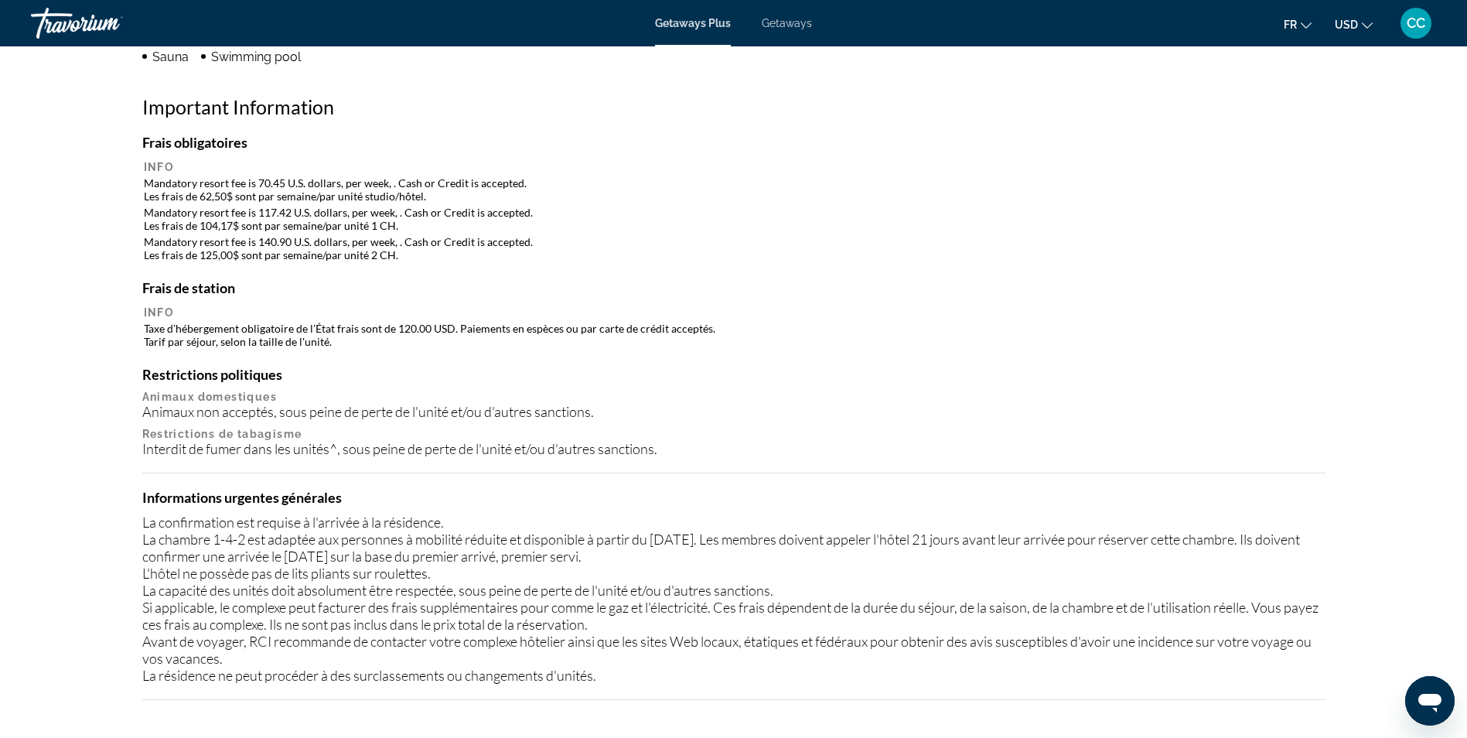
drag, startPoint x: 960, startPoint y: 469, endPoint x: 809, endPoint y: 367, distance: 181.7
click at [809, 367] on h4 "Restrictions politiques" at bounding box center [734, 374] width 1184 height 17
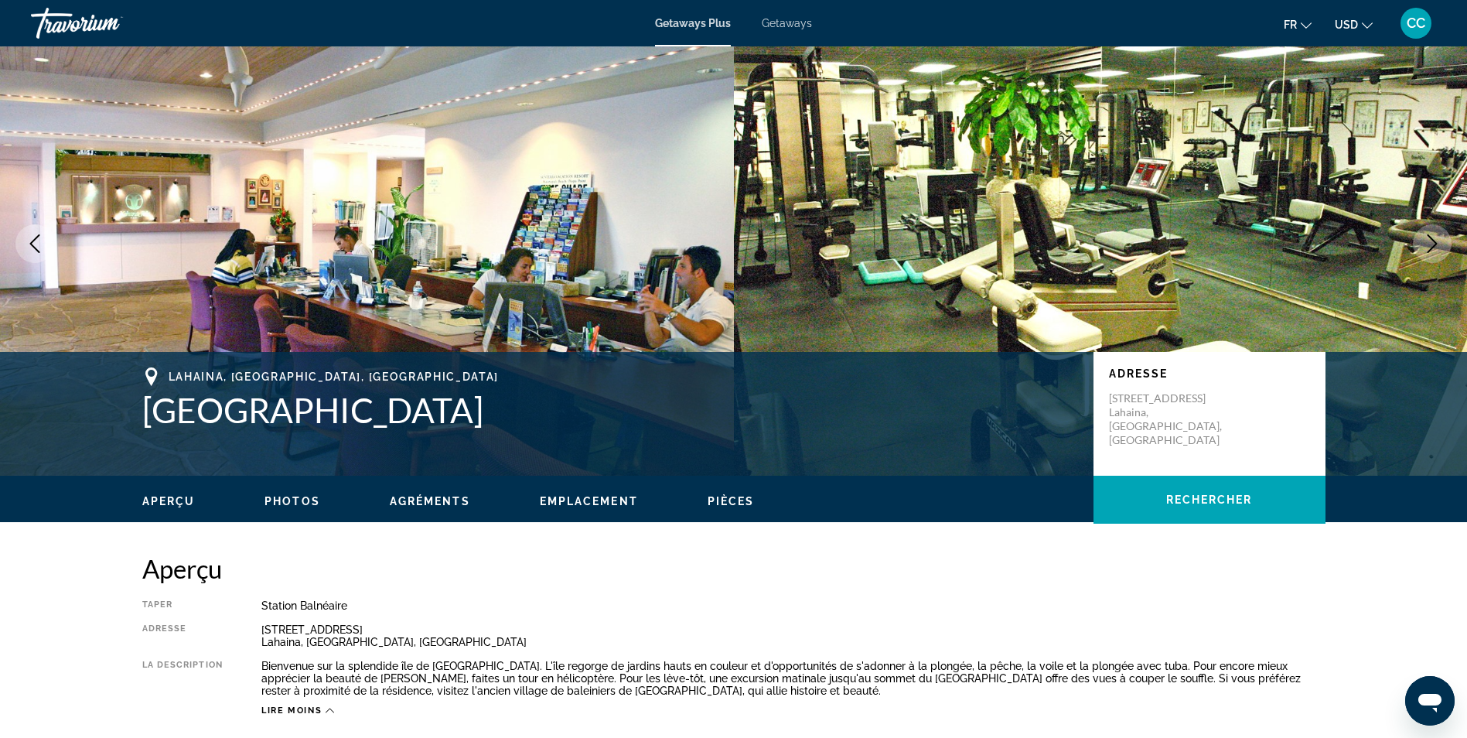
scroll to position [0, 0]
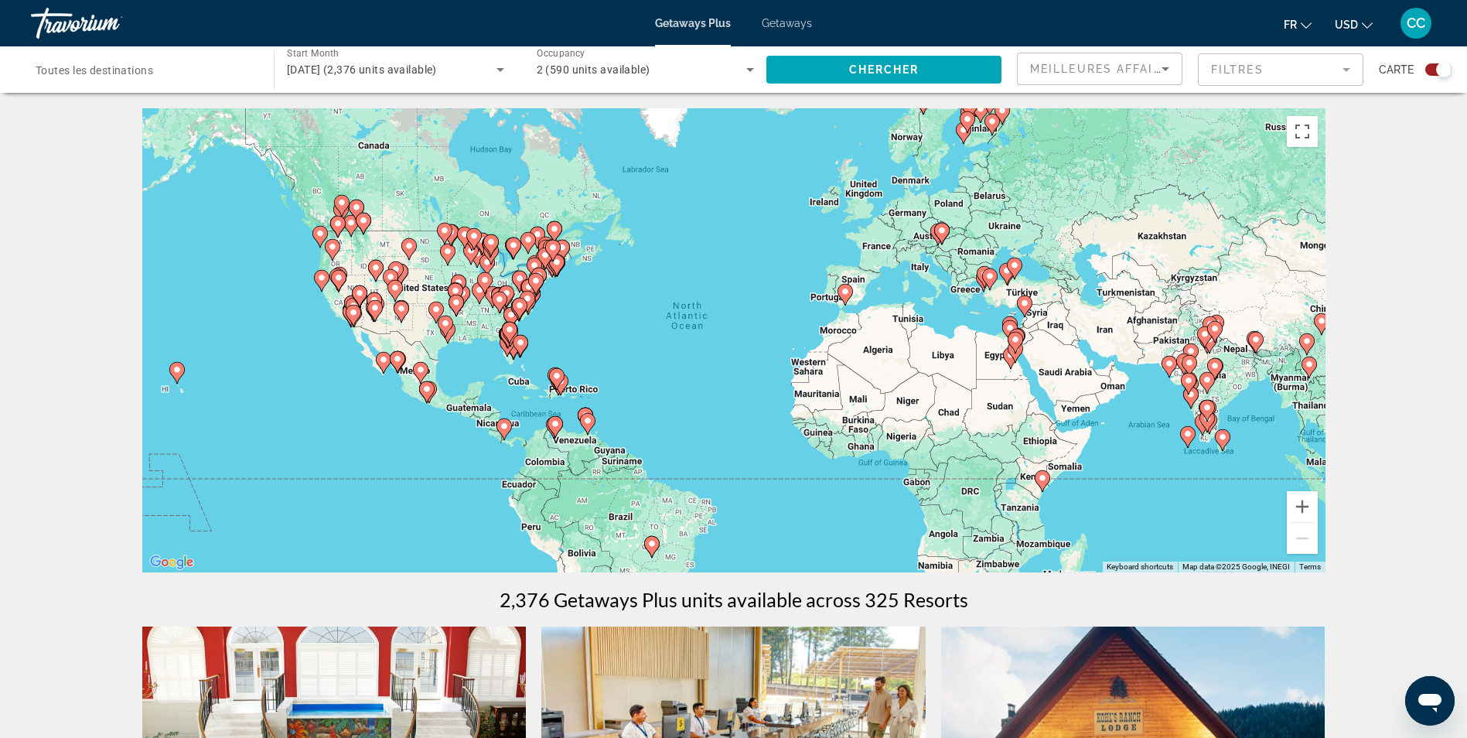
click at [841, 293] on icon "Main content" at bounding box center [845, 295] width 14 height 20
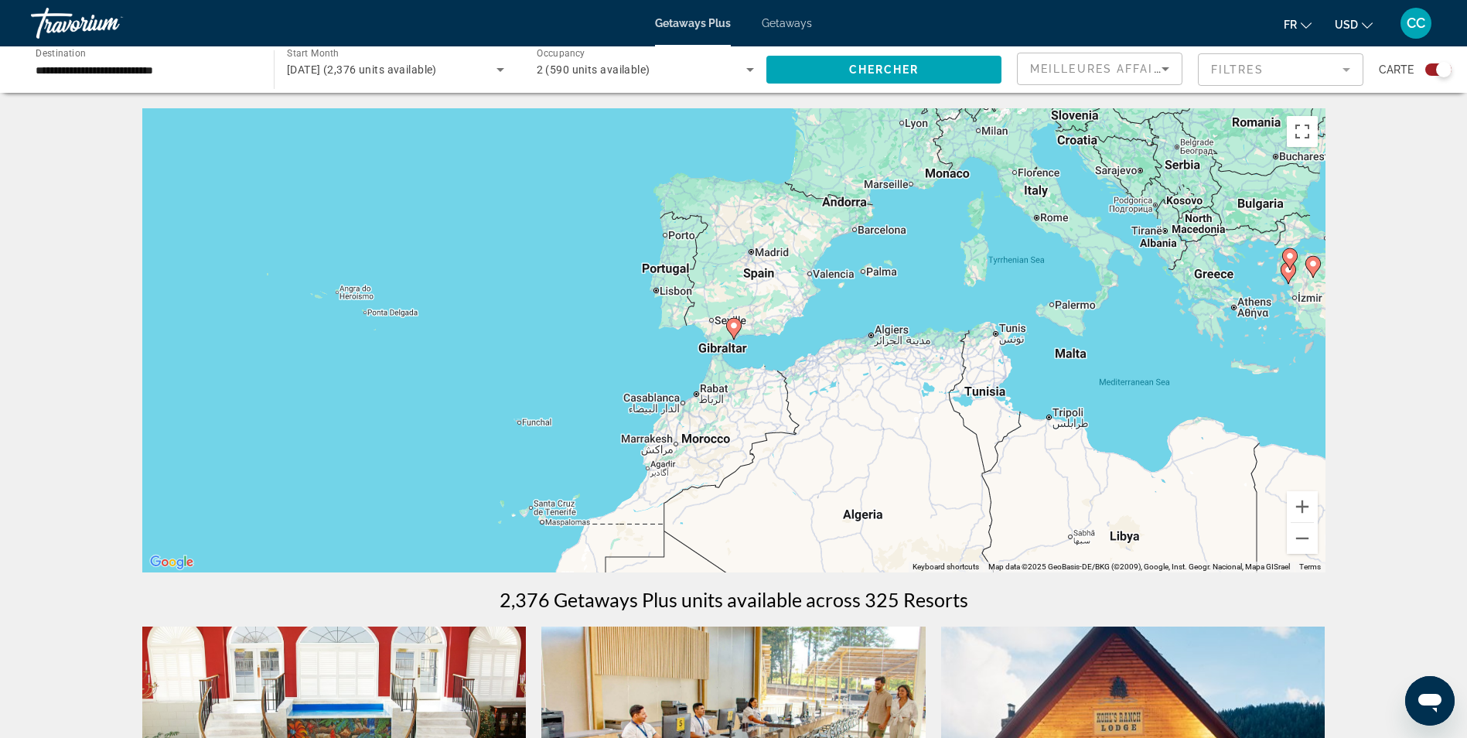
click at [734, 326] on image "Main content" at bounding box center [733, 325] width 9 height 9
type input "**********"
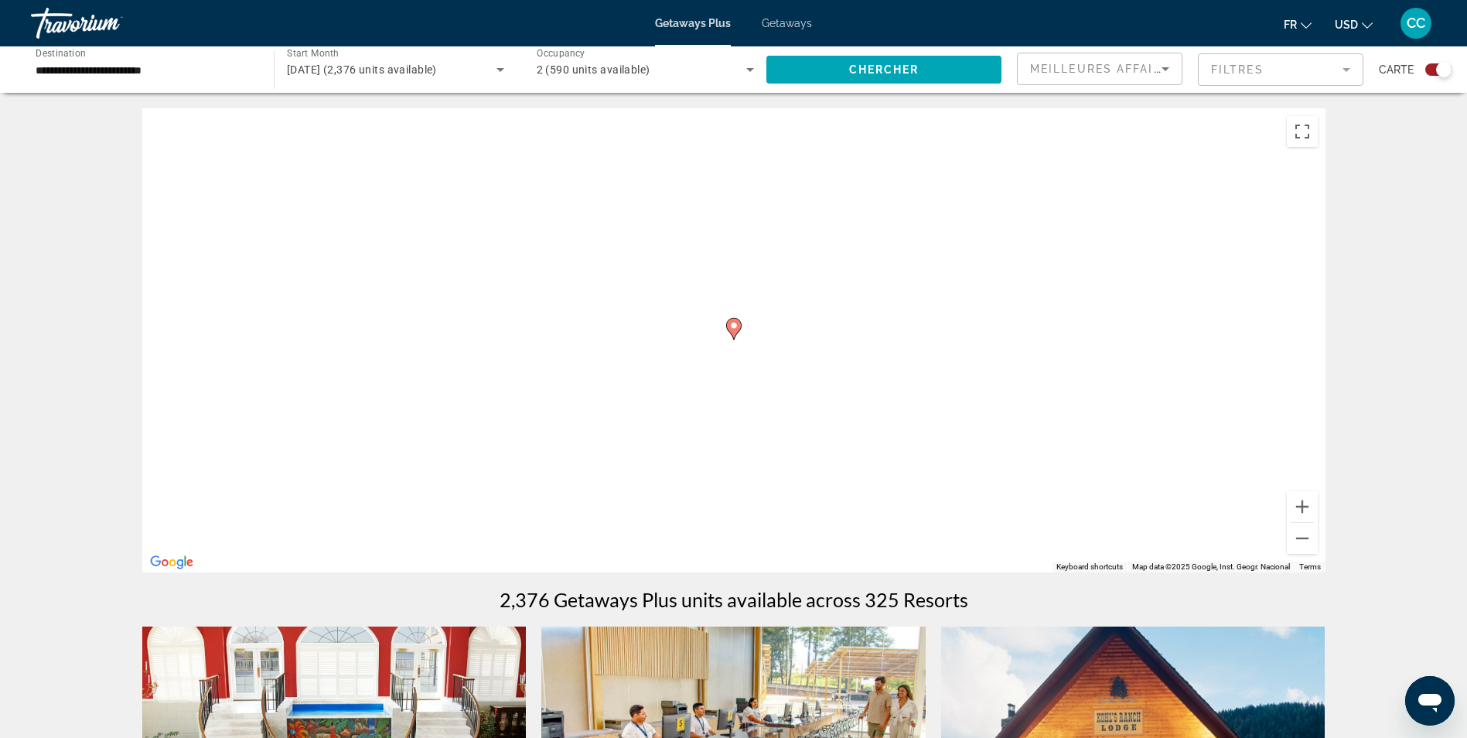
click at [734, 326] on image "Main content" at bounding box center [733, 325] width 9 height 9
click at [732, 326] on image "Main content" at bounding box center [733, 325] width 9 height 9
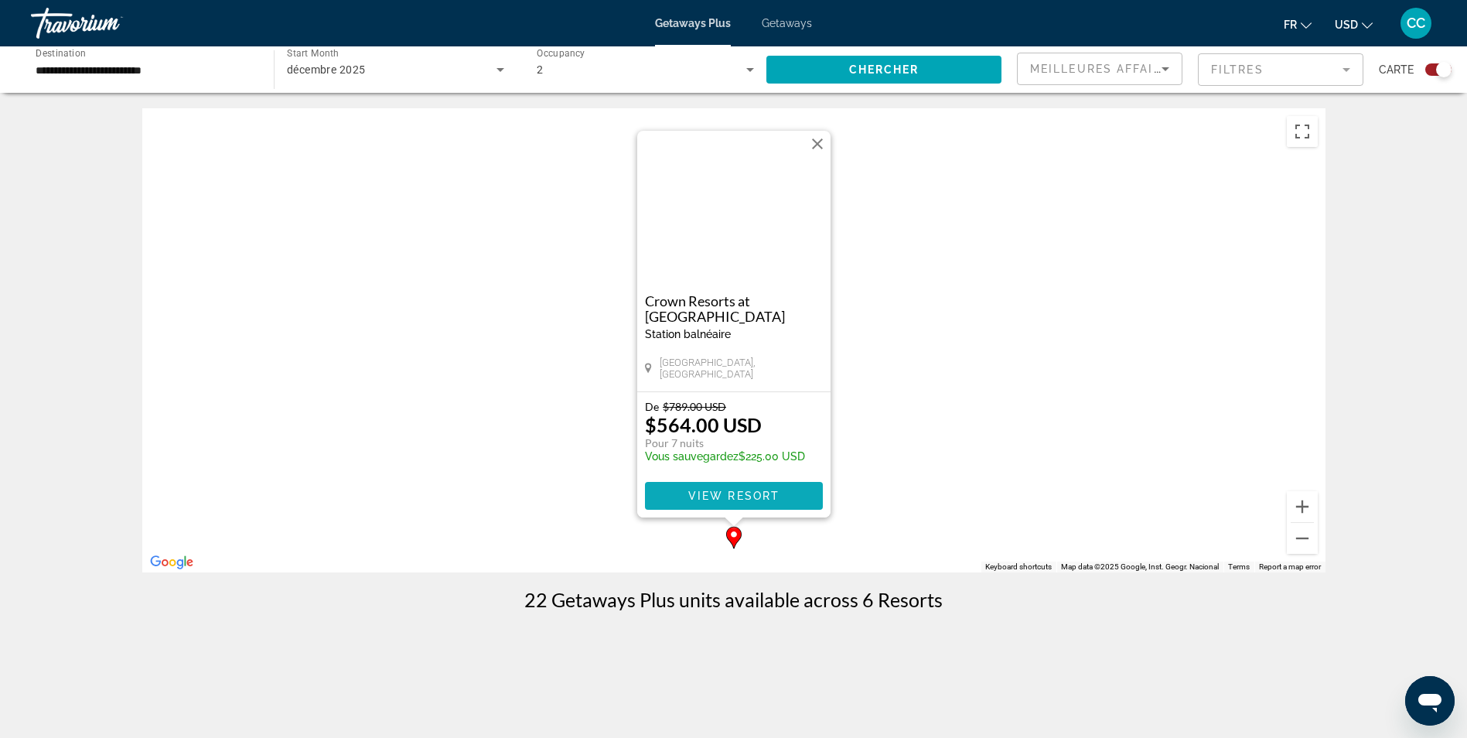
click at [751, 490] on span "View Resort" at bounding box center [733, 496] width 91 height 12
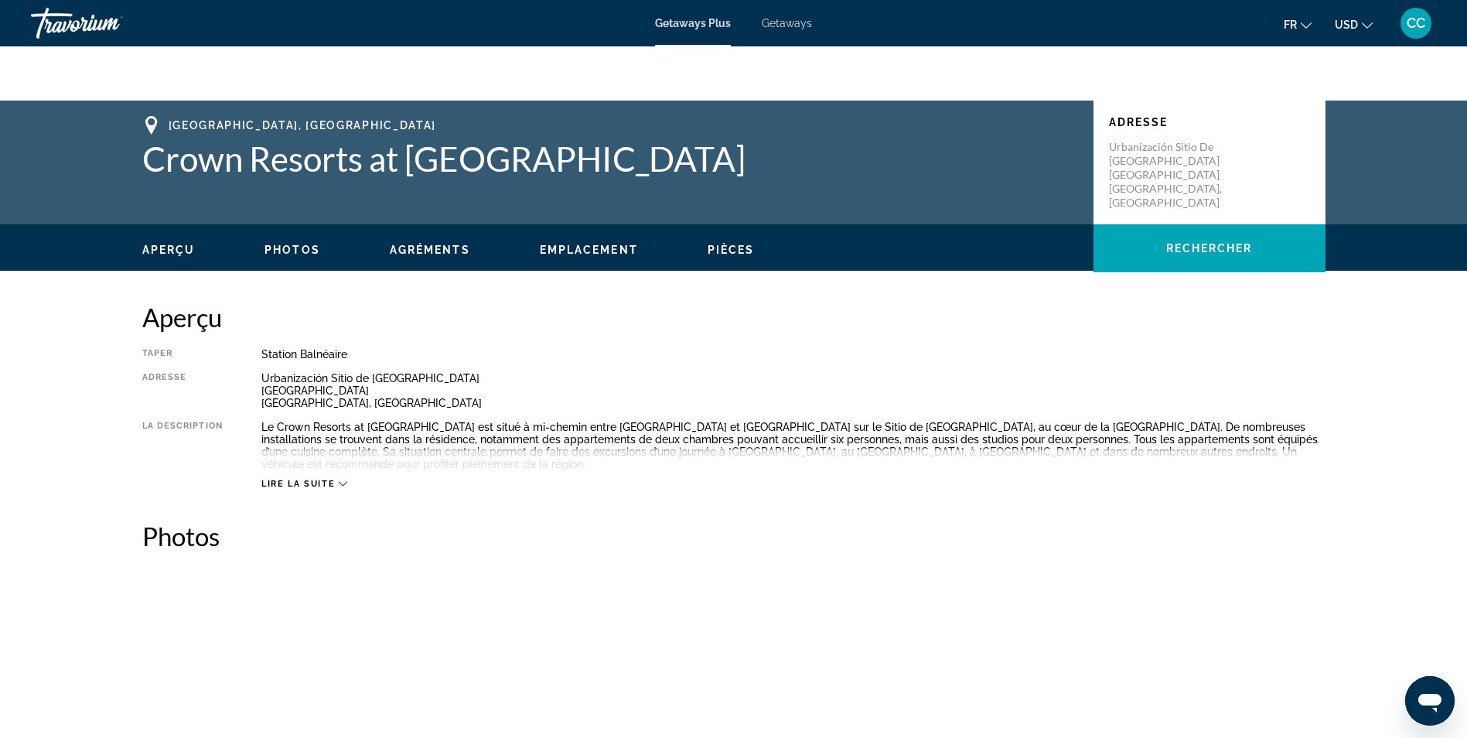
scroll to position [309, 0]
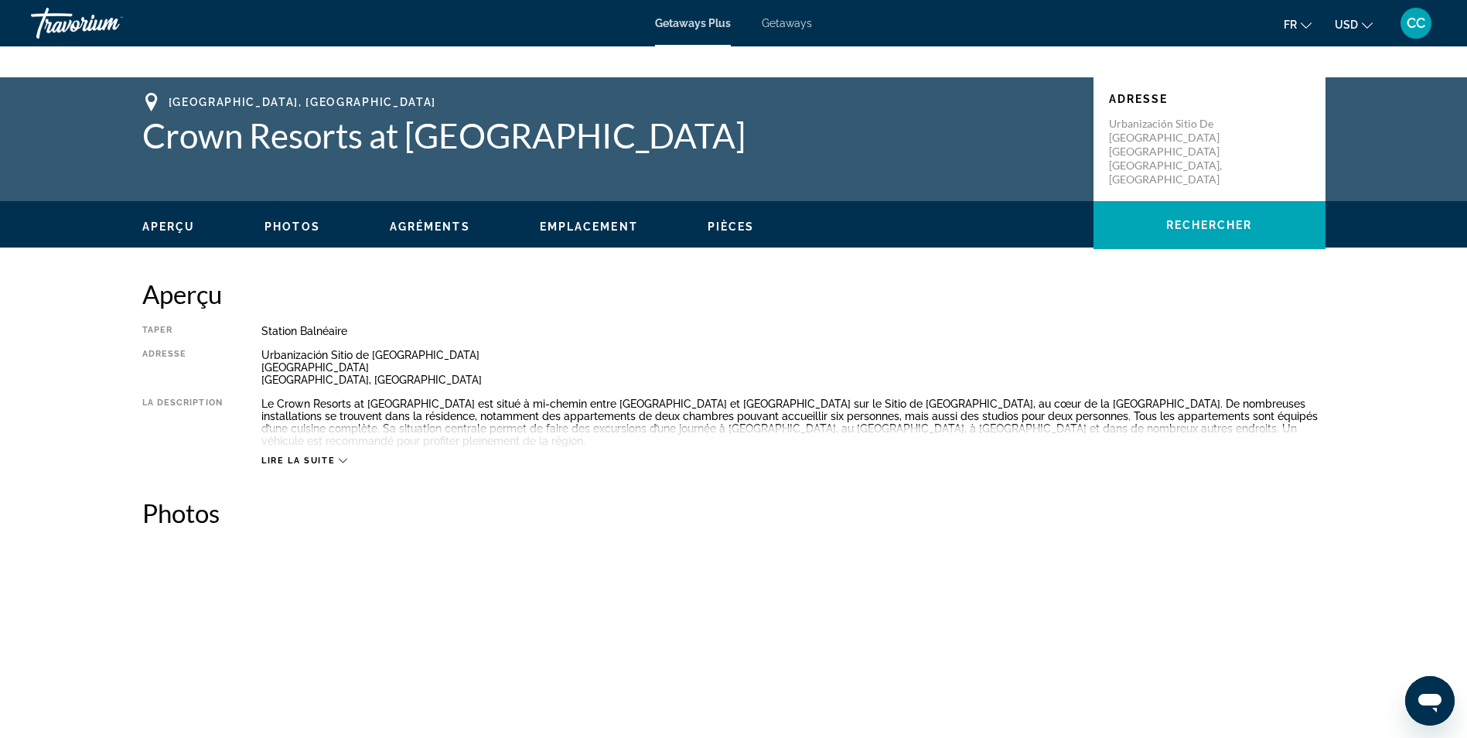
click at [343, 459] on icon "Main content" at bounding box center [343, 461] width 9 height 5
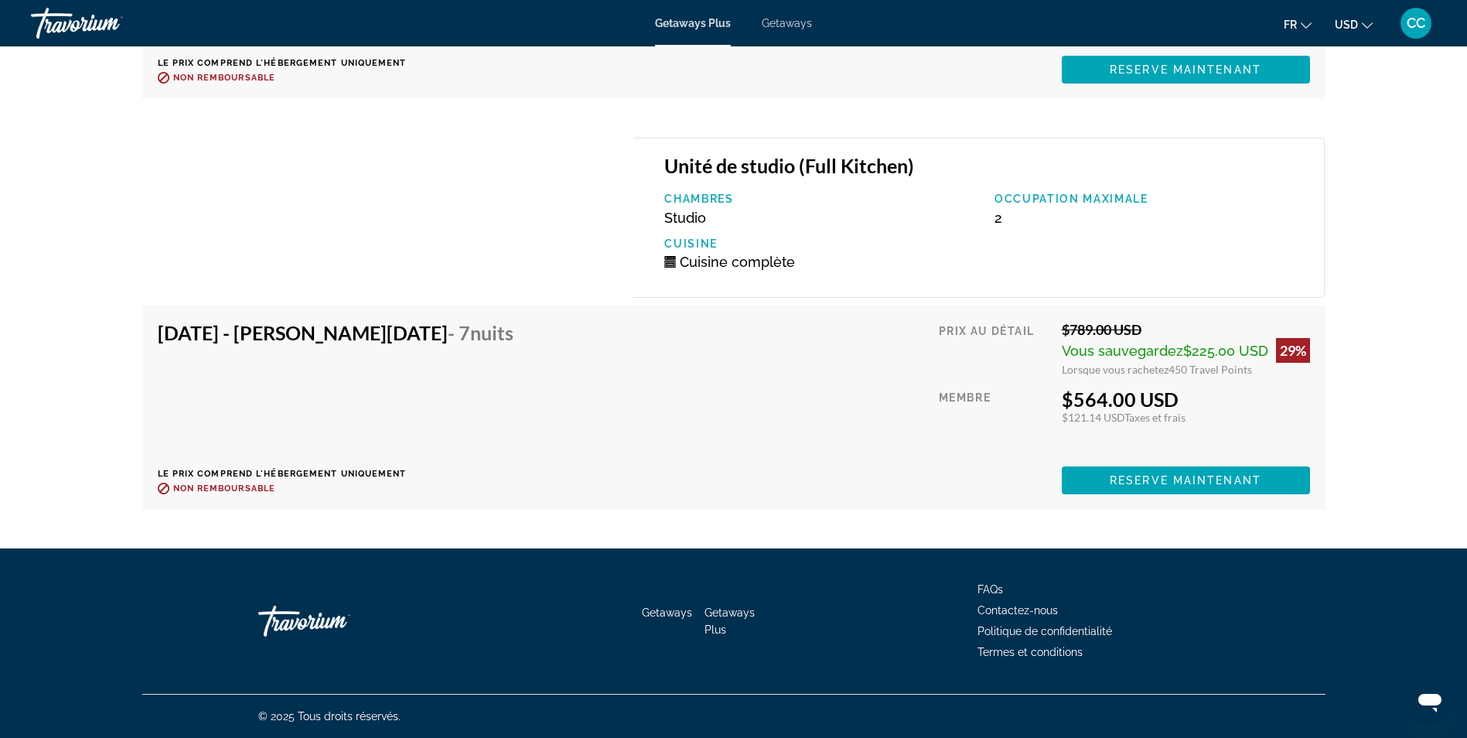
scroll to position [6414, 0]
